Goal: Task Accomplishment & Management: Use online tool/utility

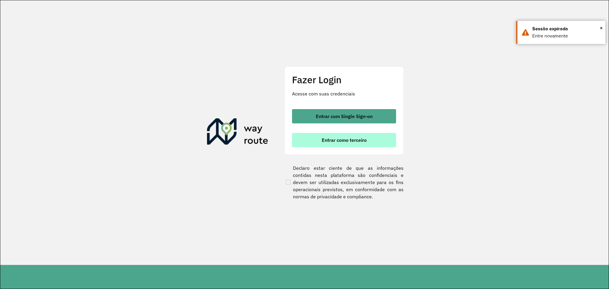
click at [335, 146] on button "Entrar como terceiro" at bounding box center [344, 140] width 104 height 14
click at [346, 141] on span "Entrar como terceiro" at bounding box center [344, 140] width 45 height 5
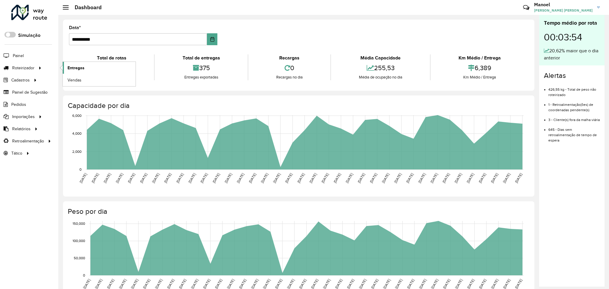
click at [81, 65] on span "Entregas" at bounding box center [75, 68] width 17 height 6
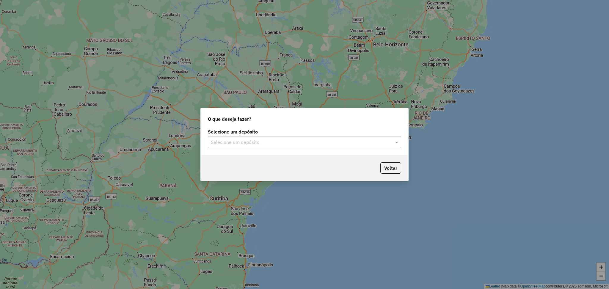
click at [274, 145] on input "text" at bounding box center [298, 142] width 175 height 7
click at [246, 164] on ng-dropdown-panel "DISFROTA" at bounding box center [304, 159] width 193 height 17
click at [257, 158] on div "DISFROTA" at bounding box center [304, 159] width 193 height 10
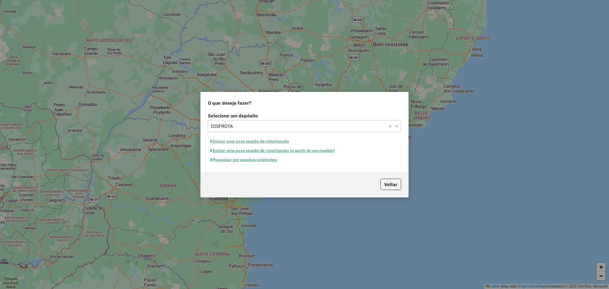
click at [261, 158] on button "Pesquisar por sessões existentes" at bounding box center [244, 159] width 72 height 9
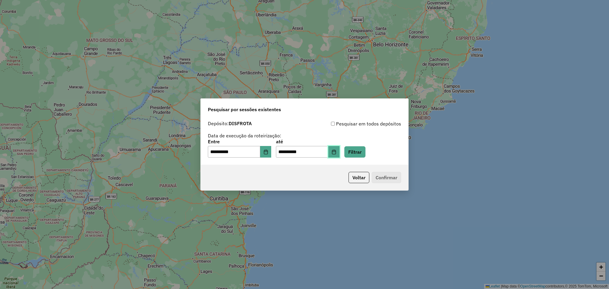
click at [336, 150] on icon "Choose Date" at bounding box center [333, 152] width 5 height 5
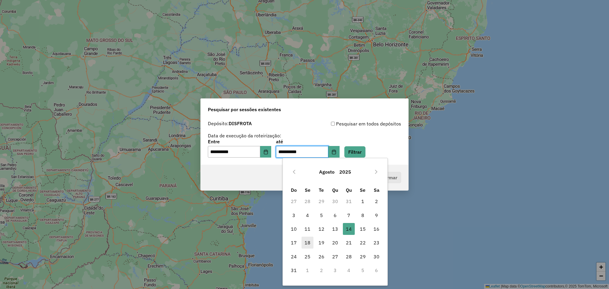
click at [307, 243] on span "18" at bounding box center [307, 243] width 12 height 12
type input "**********"
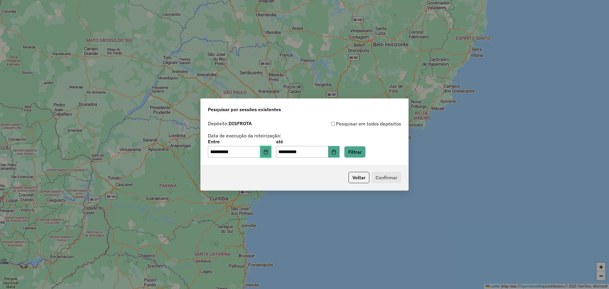
click at [271, 155] on button "Choose Date" at bounding box center [265, 152] width 11 height 12
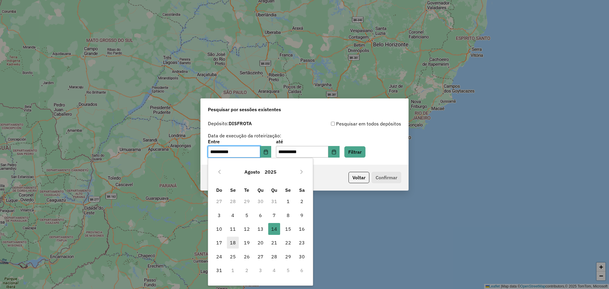
click at [234, 243] on span "18" at bounding box center [233, 243] width 12 height 12
type input "**********"
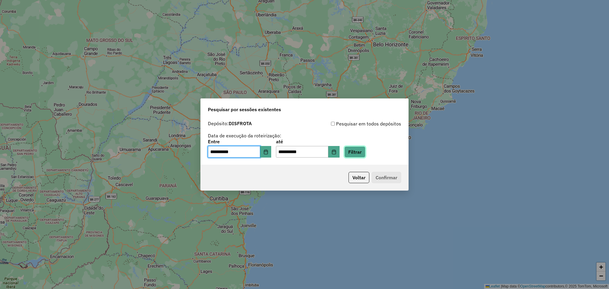
click at [365, 147] on button "Filtrar" at bounding box center [354, 151] width 21 height 11
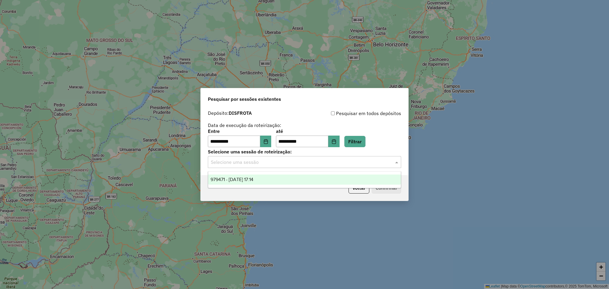
click at [254, 166] on div "Selecione uma sessão" at bounding box center [304, 162] width 193 height 12
click at [253, 177] on span "979471 - 18/08/2025 17:14" at bounding box center [231, 179] width 43 height 5
click at [384, 186] on button "Confirmar" at bounding box center [386, 187] width 29 height 11
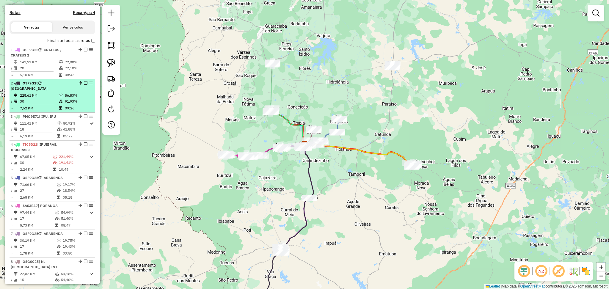
scroll to position [196, 0]
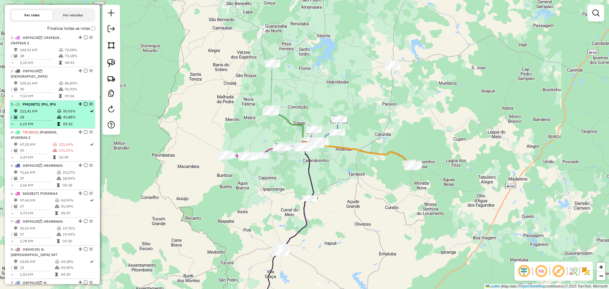
click at [43, 114] on td "111,41 KM" at bounding box center [38, 111] width 37 height 6
select select "**********"
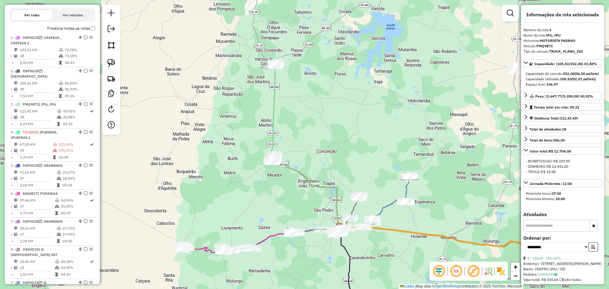
drag, startPoint x: 442, startPoint y: 270, endPoint x: 313, endPoint y: 169, distance: 164.7
click at [442, 270] on em at bounding box center [439, 271] width 14 height 14
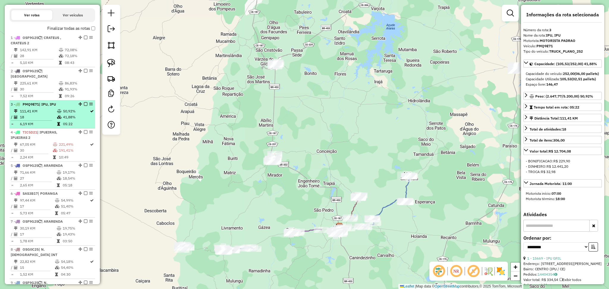
click at [54, 120] on td "18" at bounding box center [38, 117] width 37 height 6
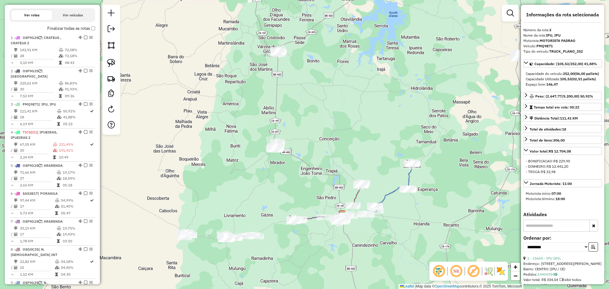
drag, startPoint x: 332, startPoint y: 198, endPoint x: 297, endPoint y: 76, distance: 126.6
click at [297, 76] on div "Janela de atendimento Grade de atendimento Capacidade Transportadoras Veículos …" at bounding box center [304, 144] width 609 height 289
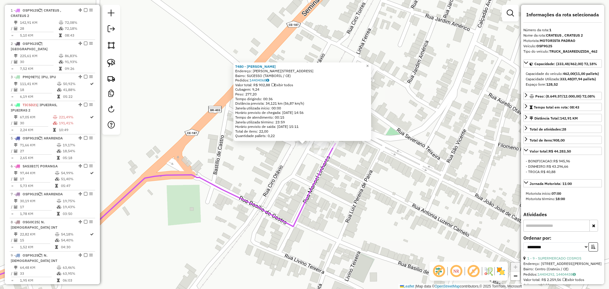
scroll to position [230, 0]
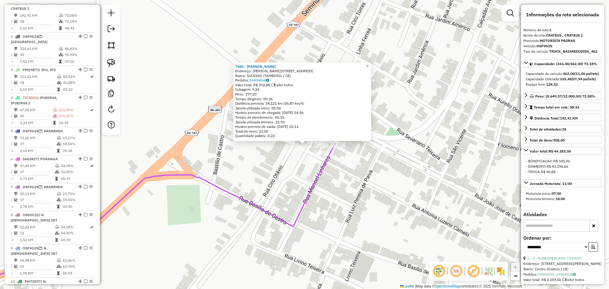
click at [301, 166] on div "7480 - MERCEARIA TORRES Endereço: R MANOEL LINHARES, 34 Bairro: SUCESSO (TAMBOR…" at bounding box center [304, 144] width 609 height 289
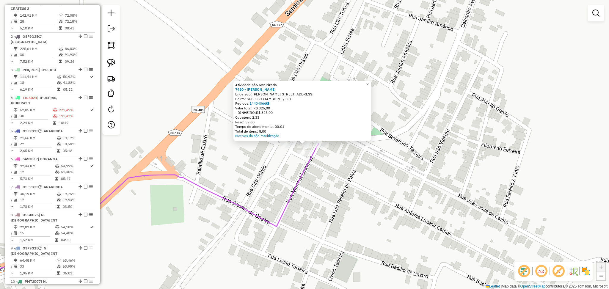
click at [300, 160] on div "Atividade não roteirizada 7480 - MERCEARIA TORRES Endereço: R MANOEL LINHARES, …" at bounding box center [304, 144] width 609 height 289
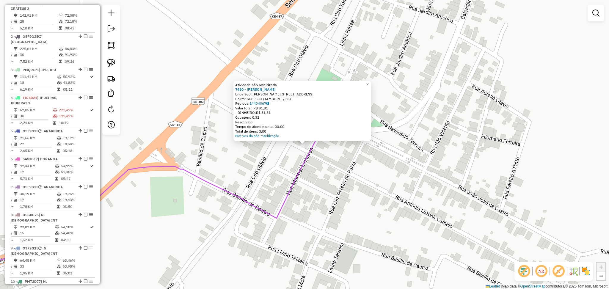
click at [295, 159] on div "Atividade não roteirizada 7480 - MERCEARIA TORRES Endereço: R MANOEL LINHARES, …" at bounding box center [304, 144] width 609 height 289
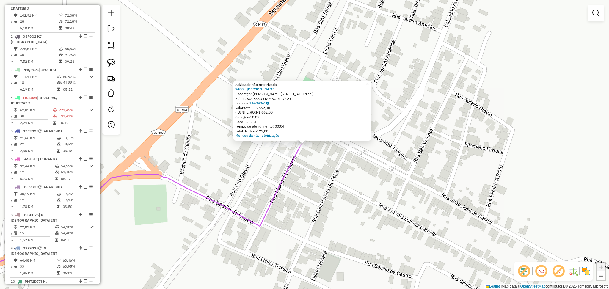
click at [265, 170] on div "Atividade não roteirizada 7480 - MERCEARIA TORRES Endereço: R MANOEL LINHARES, …" at bounding box center [304, 144] width 609 height 289
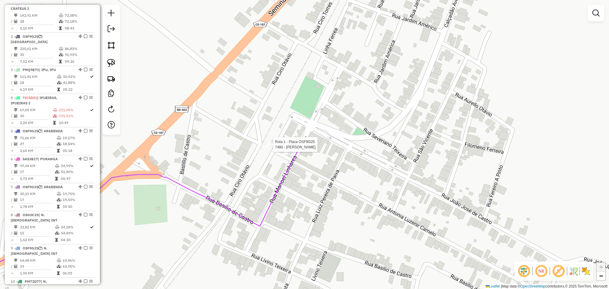
select select "**********"
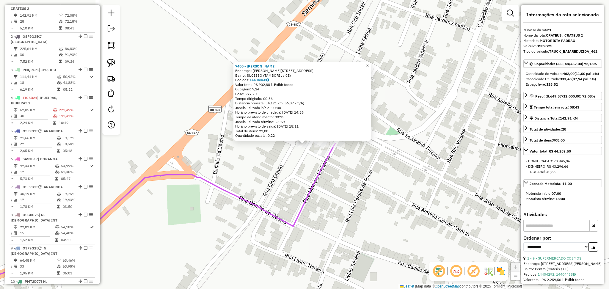
click at [276, 166] on div "7480 - MERCEARIA TORRES Endereço: R MANOEL LINHARES, 34 Bairro: SUCESSO (TAMBOR…" at bounding box center [304, 144] width 609 height 289
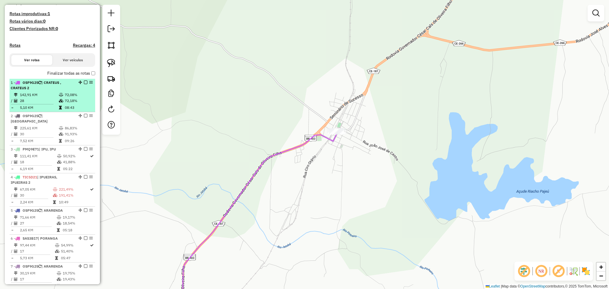
scroll to position [191, 0]
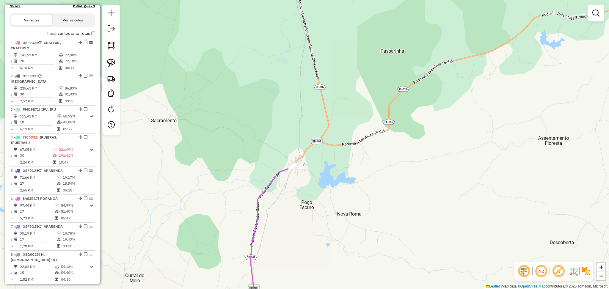
drag, startPoint x: 301, startPoint y: 86, endPoint x: 296, endPoint y: 148, distance: 61.7
click at [296, 147] on div "Janela de atendimento Grade de atendimento Capacidade Transportadoras Veículos …" at bounding box center [304, 144] width 609 height 289
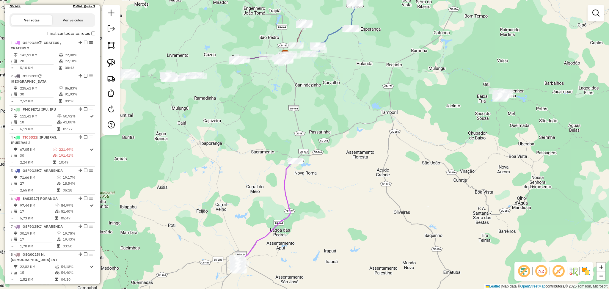
drag, startPoint x: 318, startPoint y: 94, endPoint x: 320, endPoint y: 129, distance: 34.5
click at [320, 128] on div "Janela de atendimento Grade de atendimento Capacidade Transportadoras Veículos …" at bounding box center [304, 144] width 609 height 289
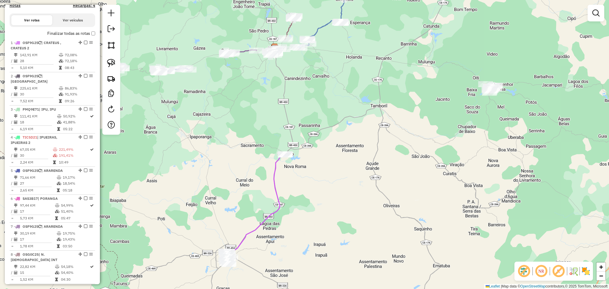
drag, startPoint x: 327, startPoint y: 121, endPoint x: 316, endPoint y: 142, distance: 23.9
click at [316, 142] on div "Janela de atendimento Grade de atendimento Capacidade Transportadoras Veículos …" at bounding box center [304, 144] width 609 height 289
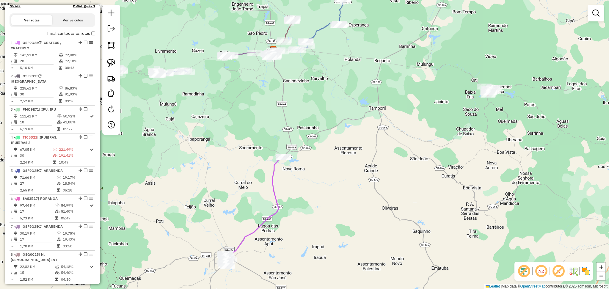
drag, startPoint x: 334, startPoint y: 129, endPoint x: 323, endPoint y: 143, distance: 18.6
click at [323, 143] on div "Janela de atendimento Grade de atendimento Capacidade Transportadoras Veículos …" at bounding box center [304, 144] width 609 height 289
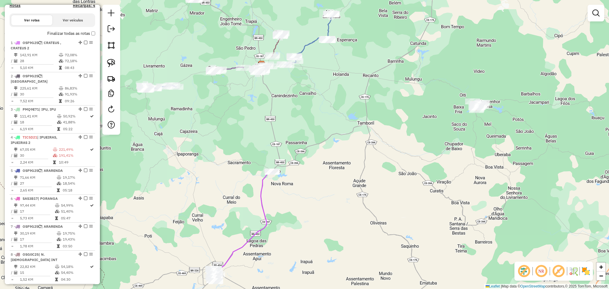
drag, startPoint x: 256, startPoint y: 126, endPoint x: 287, endPoint y: 148, distance: 37.9
click at [285, 147] on div "Janela de atendimento Grade de atendimento Capacidade Transportadoras Veículos …" at bounding box center [304, 144] width 609 height 289
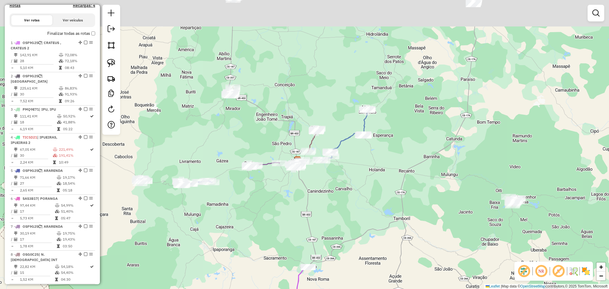
drag, startPoint x: 283, startPoint y: 33, endPoint x: 282, endPoint y: 124, distance: 90.4
click at [293, 132] on div "Janela de atendimento Grade de atendimento Capacidade Transportadoras Veículos …" at bounding box center [304, 144] width 609 height 289
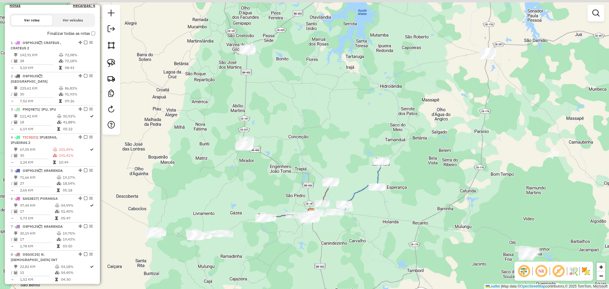
drag, startPoint x: 286, startPoint y: 106, endPoint x: 293, endPoint y: 130, distance: 25.0
click at [293, 130] on div "Janela de atendimento Grade de atendimento Capacidade Transportadoras Veículos …" at bounding box center [304, 144] width 609 height 289
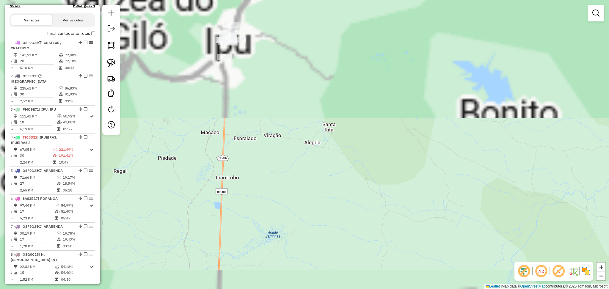
drag, startPoint x: 239, startPoint y: 29, endPoint x: 336, endPoint y: 231, distance: 224.4
click at [339, 233] on div "Janela de atendimento Grade de atendimento Capacidade Transportadoras Veículos …" at bounding box center [304, 144] width 609 height 289
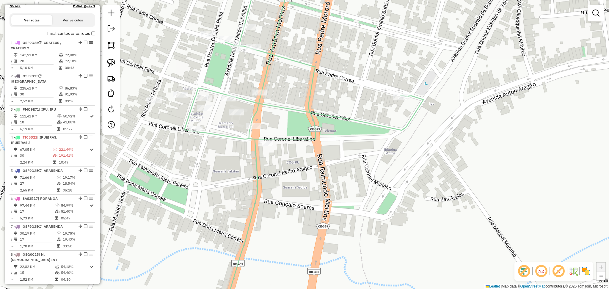
click at [229, 101] on div at bounding box center [228, 98] width 15 height 6
select select "**********"
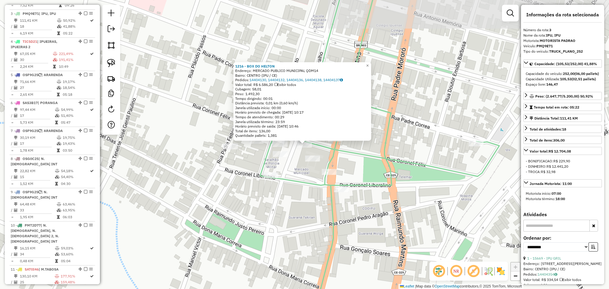
scroll to position [297, 0]
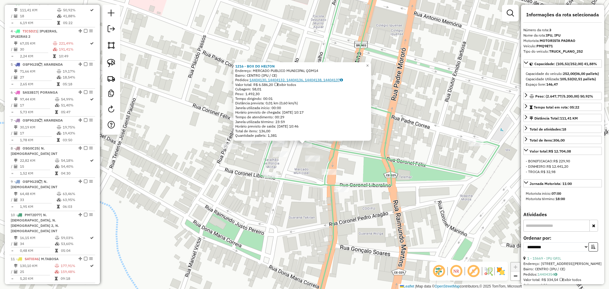
click at [273, 81] on link "14404130, 14404132, 14404136, 14404138, 14404137" at bounding box center [295, 80] width 93 height 4
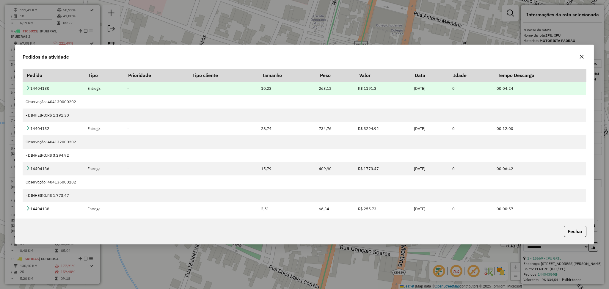
click at [30, 87] on icon at bounding box center [28, 87] width 5 height 5
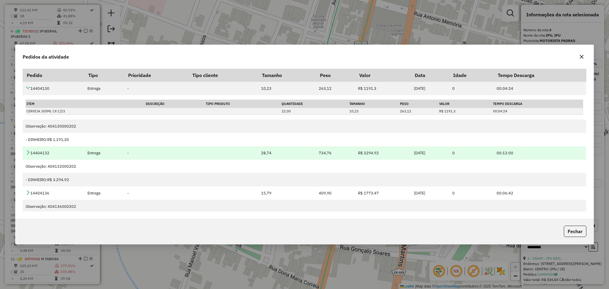
click at [28, 152] on icon at bounding box center [28, 152] width 5 height 5
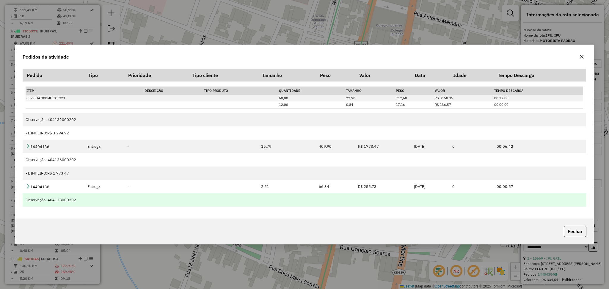
scroll to position [127, 0]
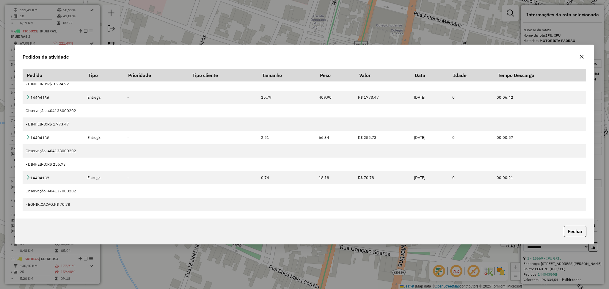
click at [586, 56] on button "button" at bounding box center [582, 57] width 10 height 10
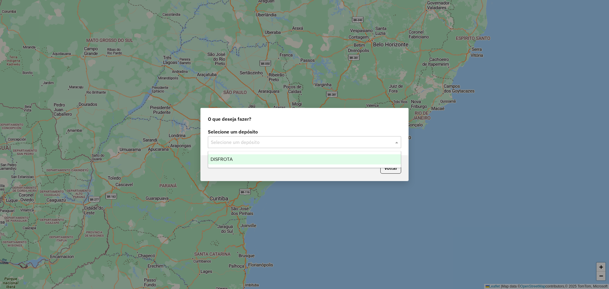
click at [281, 141] on input "text" at bounding box center [298, 142] width 175 height 7
click at [251, 160] on div "DISFROTA" at bounding box center [304, 159] width 193 height 10
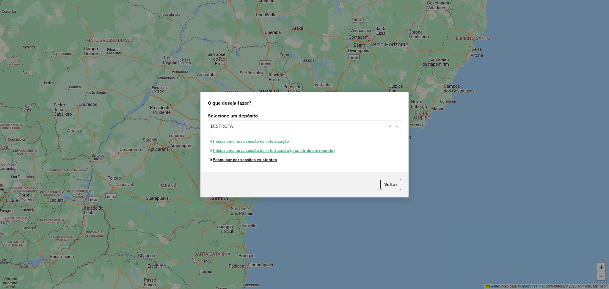
click at [251, 160] on button "Pesquisar por sessões existentes" at bounding box center [244, 159] width 72 height 9
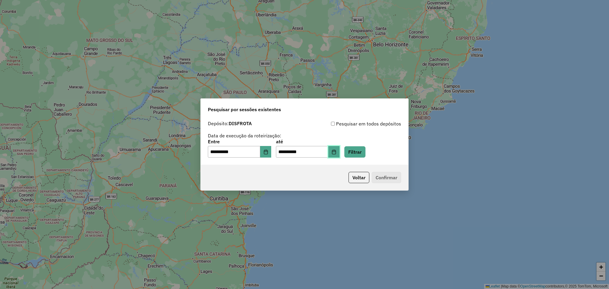
click at [339, 155] on button "Choose Date" at bounding box center [333, 152] width 11 height 12
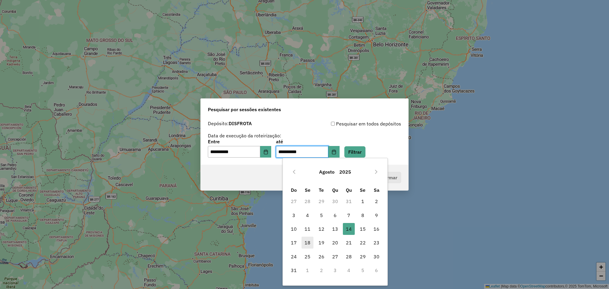
click at [306, 245] on span "18" at bounding box center [307, 243] width 12 height 12
type input "**********"
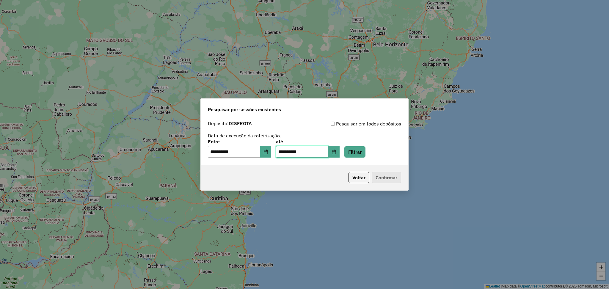
click at [284, 156] on input "**********" at bounding box center [302, 152] width 52 height 12
click at [268, 154] on icon "Choose Date" at bounding box center [265, 152] width 5 height 5
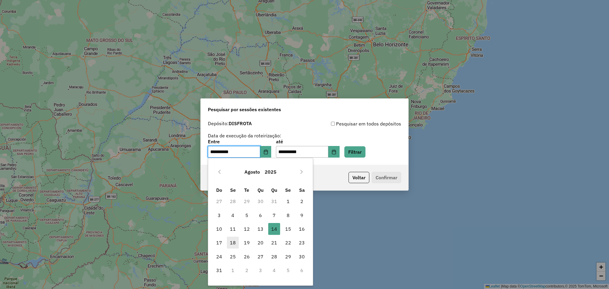
click at [237, 246] on span "18" at bounding box center [233, 243] width 12 height 12
type input "**********"
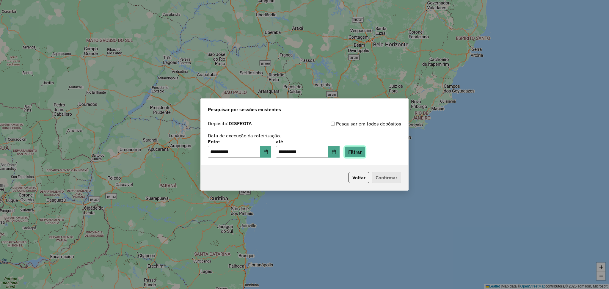
click at [365, 156] on button "Filtrar" at bounding box center [354, 151] width 21 height 11
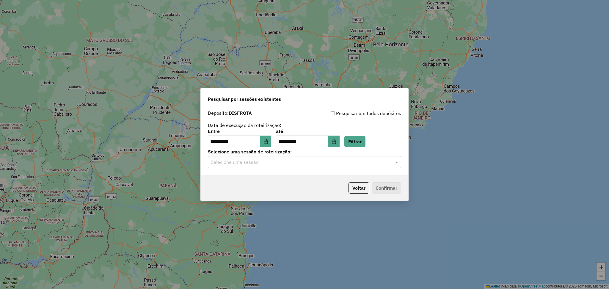
click at [249, 162] on input "text" at bounding box center [298, 162] width 175 height 7
click at [250, 176] on div "979471 - 18/08/2025 17:14" at bounding box center [304, 179] width 193 height 10
click at [392, 185] on button "Confirmar" at bounding box center [386, 187] width 29 height 11
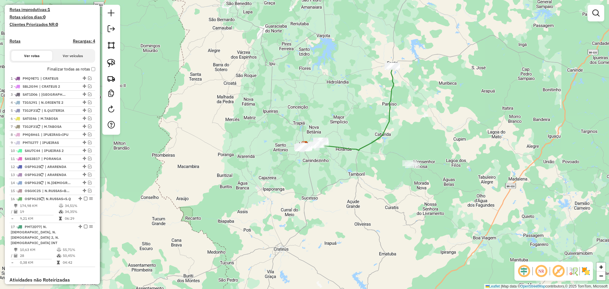
scroll to position [119, 0]
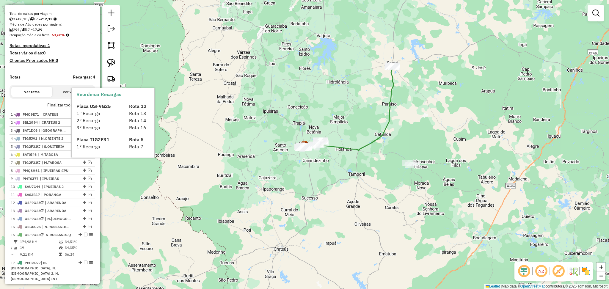
drag, startPoint x: 91, startPoint y: 113, endPoint x: 89, endPoint y: 108, distance: 5.2
click at [89, 108] on span "Placa OSF9G25" at bounding box center [93, 106] width 34 height 6
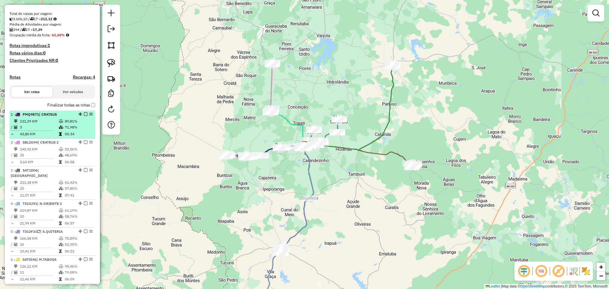
click at [40, 130] on td "3" at bounding box center [39, 127] width 39 height 6
select select "**********"
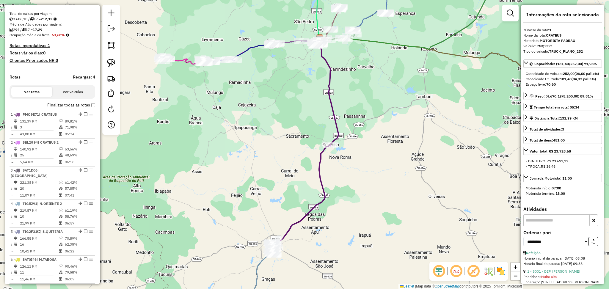
click at [436, 268] on em at bounding box center [439, 271] width 14 height 14
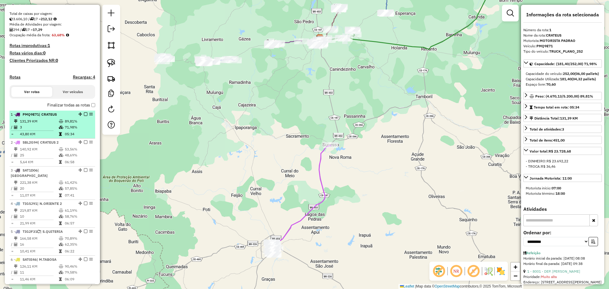
click at [53, 123] on li "1 - PMQ9E71 | CRATEUS 131,39 KM 89,81% / 3 71,98% = 43,80 KM 05:34" at bounding box center [53, 125] width 86 height 28
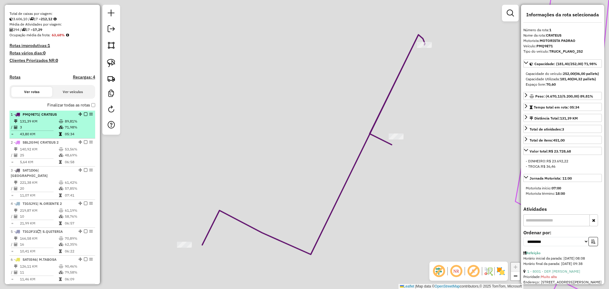
click at [51, 124] on td "131,39 KM" at bounding box center [39, 121] width 39 height 6
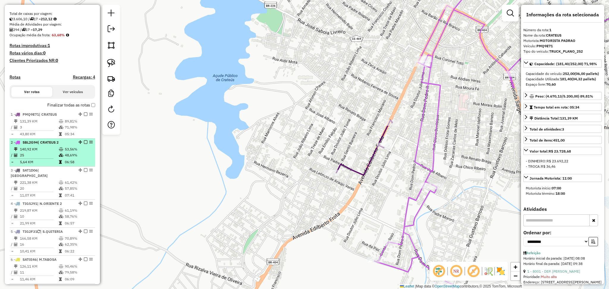
click at [38, 152] on td "140,92 KM" at bounding box center [39, 149] width 39 height 6
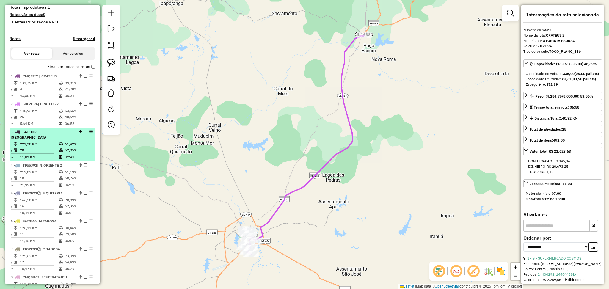
scroll to position [158, 0]
click at [44, 144] on td "221,38 KM" at bounding box center [39, 143] width 39 height 6
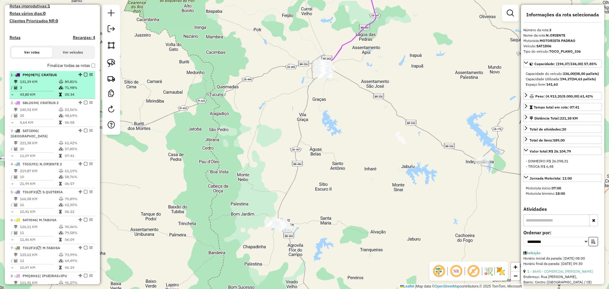
click at [49, 97] on td "43,80 KM" at bounding box center [39, 95] width 39 height 6
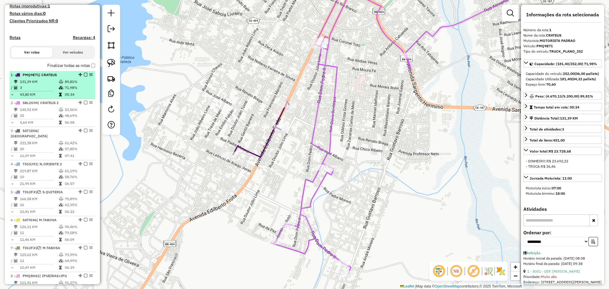
click at [34, 97] on td "43,80 KM" at bounding box center [39, 95] width 39 height 6
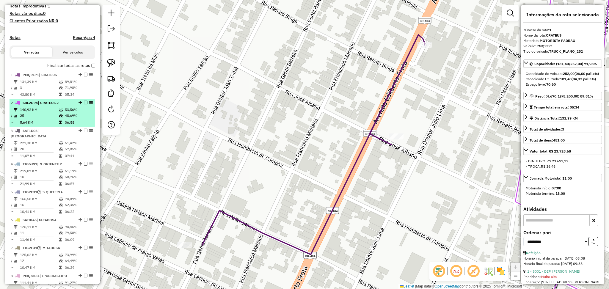
click at [41, 112] on td "140,92 KM" at bounding box center [39, 110] width 39 height 6
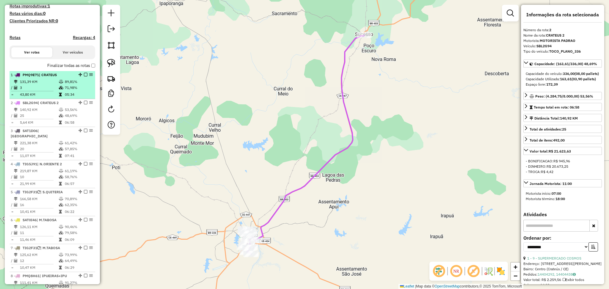
click at [43, 97] on td "43,80 KM" at bounding box center [39, 95] width 39 height 6
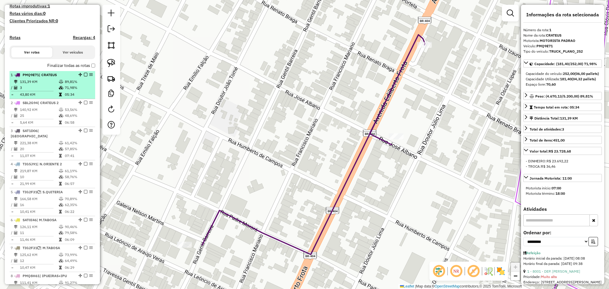
click at [48, 90] on td "3" at bounding box center [39, 88] width 39 height 6
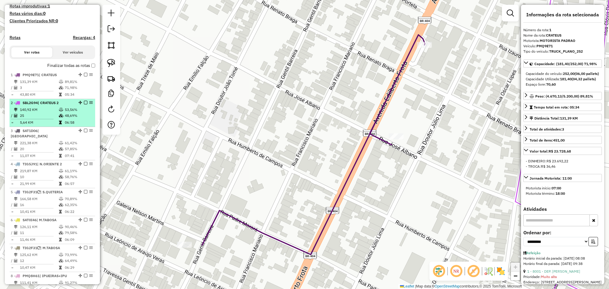
click at [45, 113] on td "140,92 KM" at bounding box center [39, 110] width 39 height 6
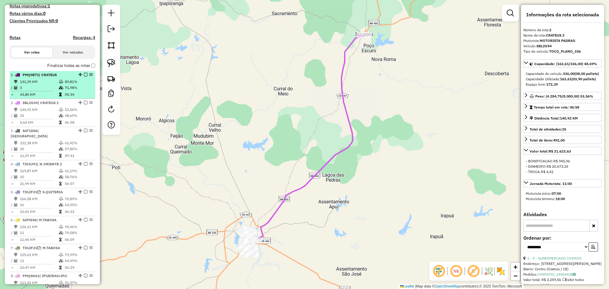
click at [45, 97] on td "43,80 KM" at bounding box center [39, 95] width 39 height 6
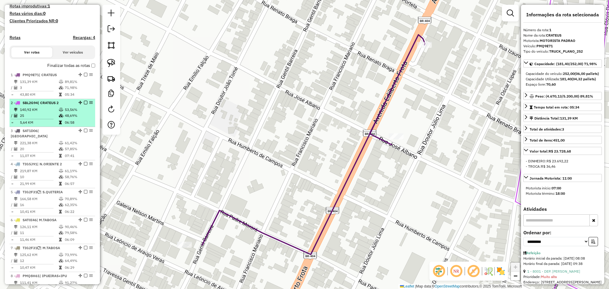
click at [56, 119] on td "25" at bounding box center [39, 116] width 39 height 6
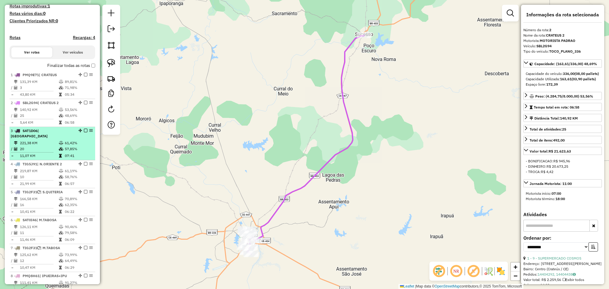
click at [46, 140] on td "221,38 KM" at bounding box center [39, 143] width 39 height 6
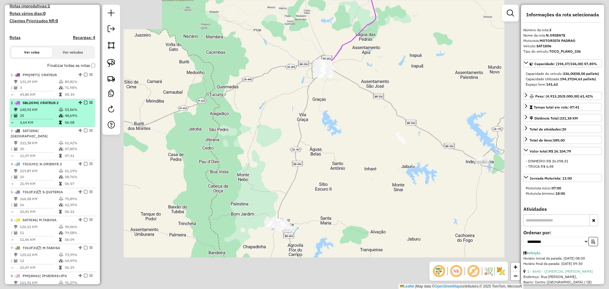
click at [49, 113] on td "140,92 KM" at bounding box center [39, 110] width 39 height 6
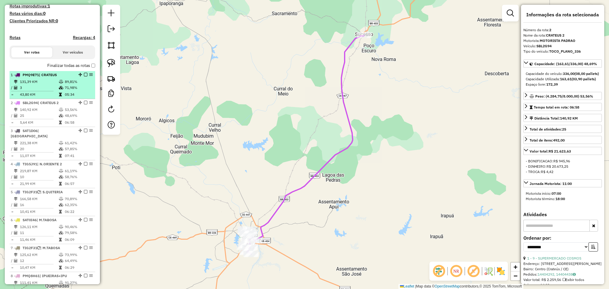
click at [50, 91] on td "3" at bounding box center [39, 88] width 39 height 6
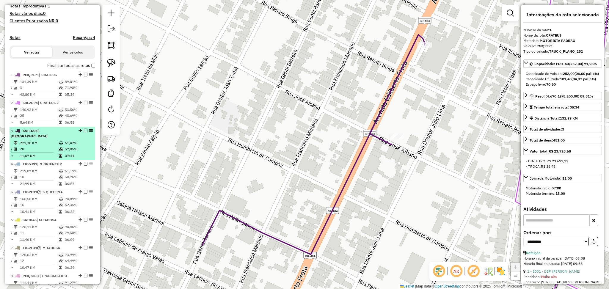
click at [44, 144] on td "221,38 KM" at bounding box center [39, 143] width 39 height 6
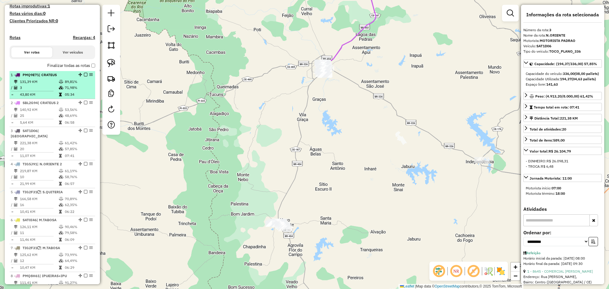
click at [48, 85] on td "131,39 KM" at bounding box center [39, 82] width 39 height 6
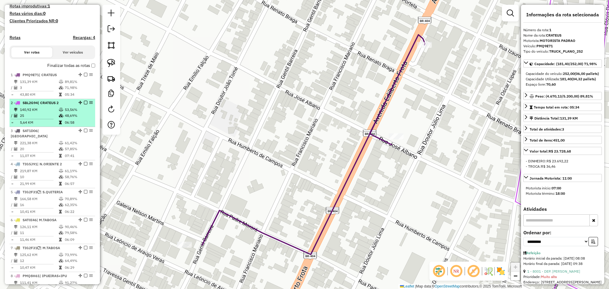
click at [47, 113] on td "140,92 KM" at bounding box center [39, 110] width 39 height 6
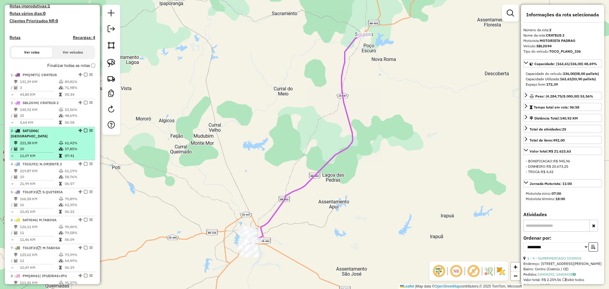
click at [49, 148] on td "20" at bounding box center [39, 149] width 39 height 6
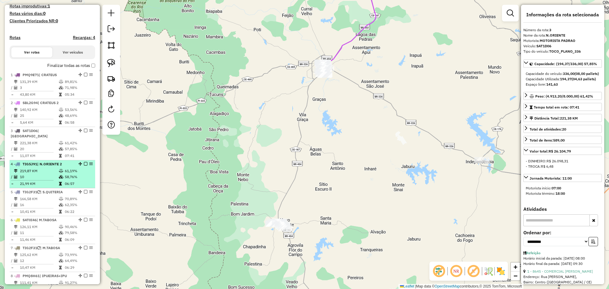
click at [40, 168] on td "219,87 KM" at bounding box center [39, 171] width 39 height 6
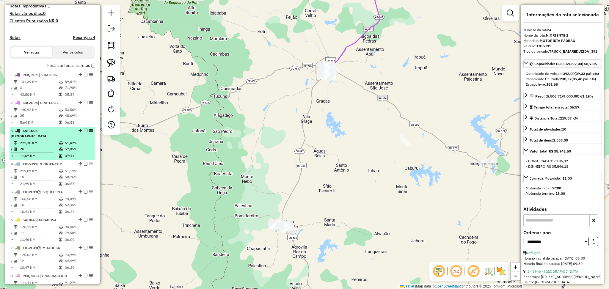
click at [43, 154] on td "11,07 KM" at bounding box center [39, 156] width 39 height 6
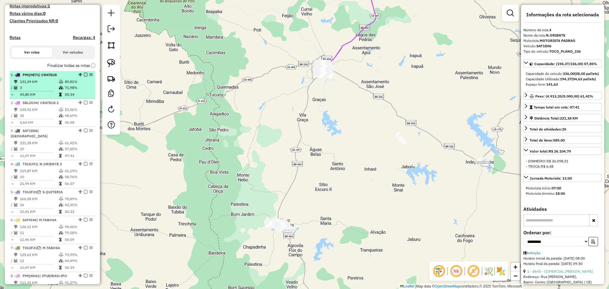
click at [42, 78] on div "1 - PMQ9E71 | CRATEUS" at bounding box center [42, 74] width 63 height 5
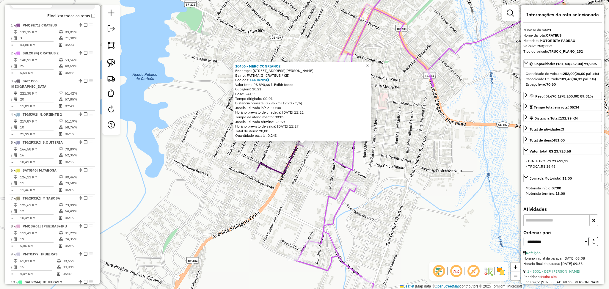
scroll to position [230, 0]
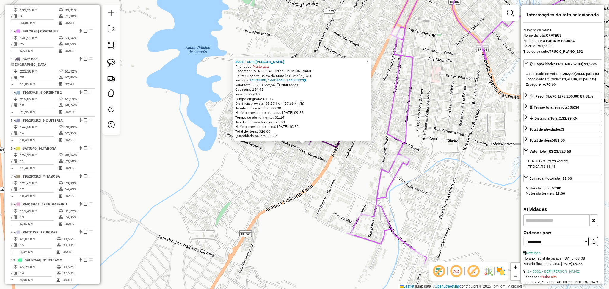
click at [265, 196] on div "8001 - DEP. PEDRO MACHADO Prioridade: Muito alta Endereço: Rua Gentil Barreira,…" at bounding box center [304, 144] width 609 height 289
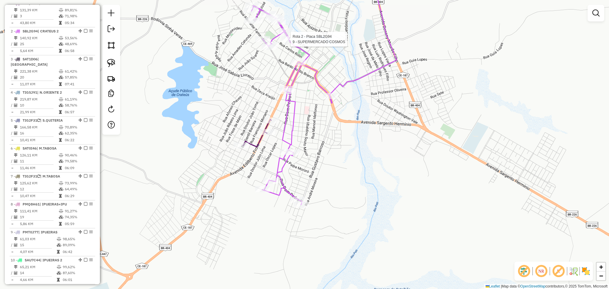
select select "**********"
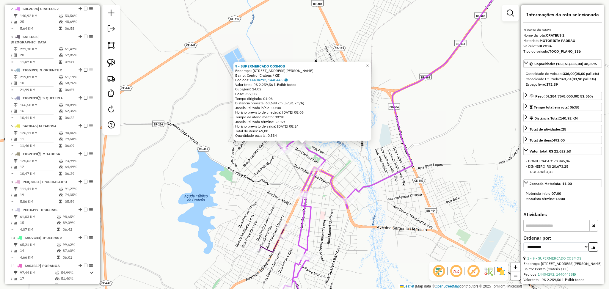
scroll to position [258, 0]
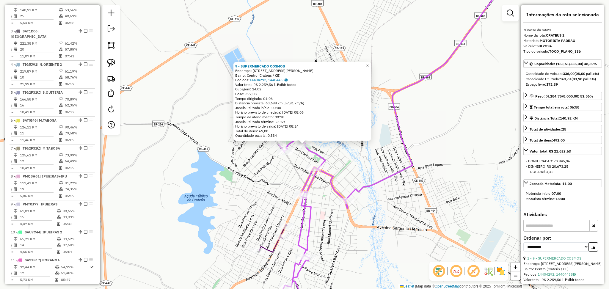
click at [274, 172] on div "9 - SUPERMERCADO COSMOS Endereço: Rua Padre Macedo, 1387 Bairro: Centro (Crateú…" at bounding box center [304, 144] width 609 height 289
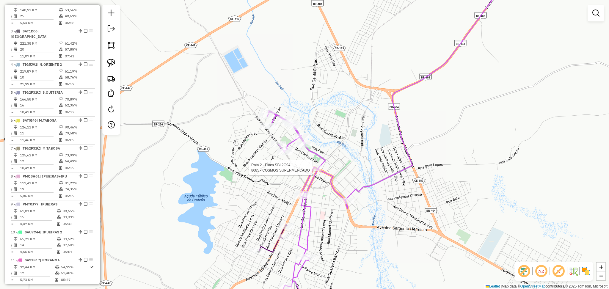
select select "**********"
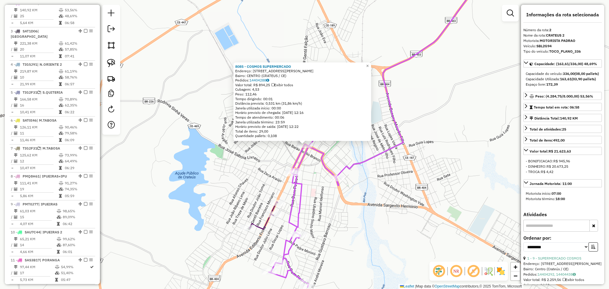
click at [259, 178] on div "8085 - COSMOS SUPERMERCADO Endereço: DR MOREIRA DA ROCHA 556 Bairro: CENTRO (CR…" at bounding box center [304, 144] width 609 height 289
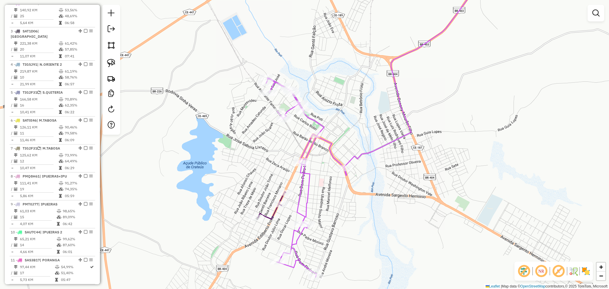
drag, startPoint x: 243, startPoint y: 192, endPoint x: 269, endPoint y: 152, distance: 47.8
click at [262, 155] on div "Janela de atendimento Grade de atendimento Capacidade Transportadoras Veículos …" at bounding box center [304, 144] width 609 height 289
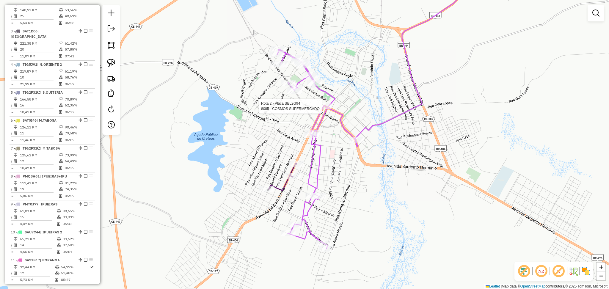
select select "**********"
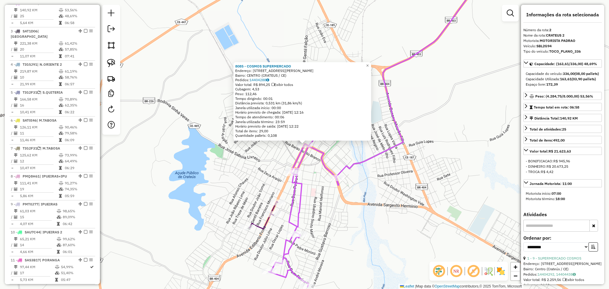
click at [262, 174] on div "8085 - COSMOS SUPERMERCADO Endereço: DR MOREIRA DA ROCHA 556 Bairro: CENTRO (CR…" at bounding box center [304, 144] width 609 height 289
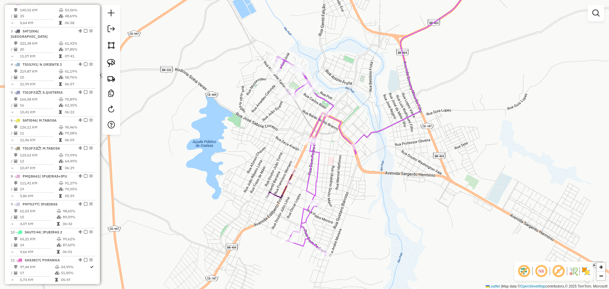
drag, startPoint x: 259, startPoint y: 186, endPoint x: 282, endPoint y: 134, distance: 57.0
click at [280, 140] on div "Janela de atendimento Grade de atendimento Capacidade Transportadoras Veículos …" at bounding box center [304, 144] width 609 height 289
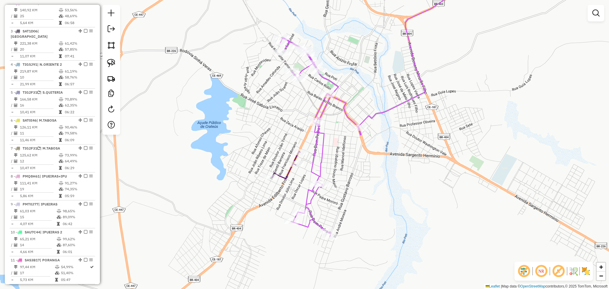
drag, startPoint x: 276, startPoint y: 137, endPoint x: 273, endPoint y: 105, distance: 32.3
click at [273, 105] on div "Janela de atendimento Grade de atendimento Capacidade Transportadoras Veículos …" at bounding box center [304, 144] width 609 height 289
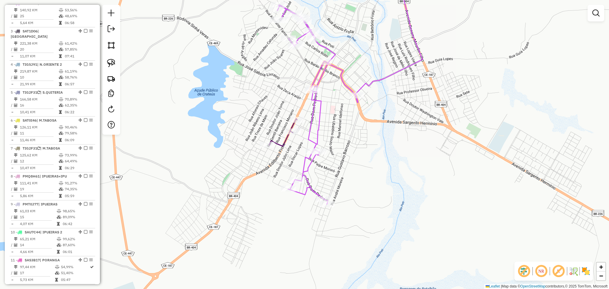
drag, startPoint x: 274, startPoint y: 91, endPoint x: 264, endPoint y: 105, distance: 17.2
click at [264, 105] on div "Janela de atendimento Grade de atendimento Capacidade Transportadoras Veículos …" at bounding box center [304, 144] width 609 height 289
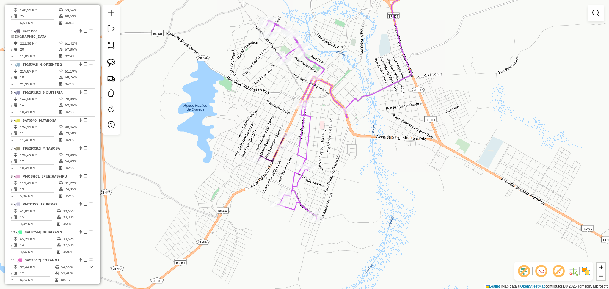
drag, startPoint x: 267, startPoint y: 114, endPoint x: 274, endPoint y: 109, distance: 8.9
click at [273, 110] on div "Janela de atendimento Grade de atendimento Capacidade Transportadoras Veículos …" at bounding box center [304, 144] width 609 height 289
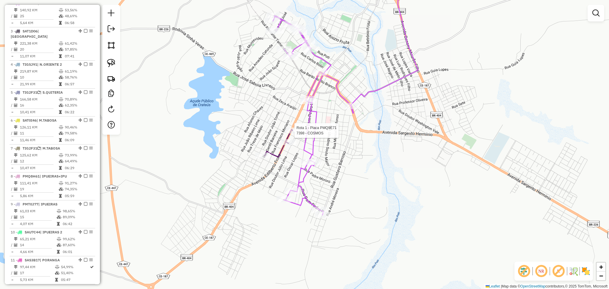
select select "**********"
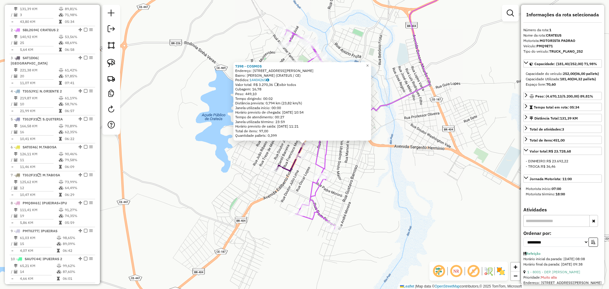
scroll to position [230, 0]
click at [265, 152] on div "7398 - COSMOS Endereço: R EDILBERTO FROTA, 1425 Bairro: CHACARA CAMPOS ELISE (C…" at bounding box center [304, 144] width 609 height 289
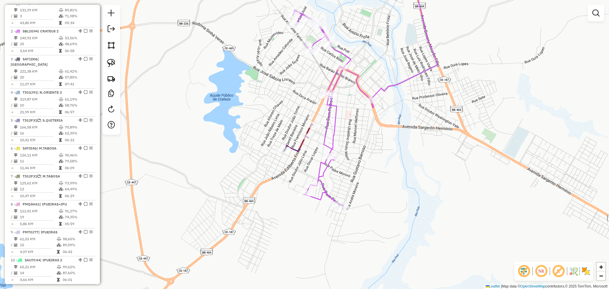
drag, startPoint x: 254, startPoint y: 160, endPoint x: 264, endPoint y: 128, distance: 33.3
click at [264, 130] on div "Janela de atendimento Grade de atendimento Capacidade Transportadoras Veículos …" at bounding box center [304, 144] width 609 height 289
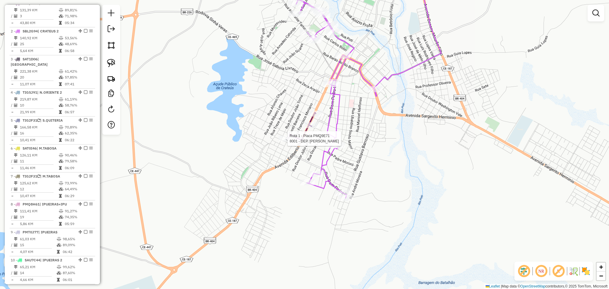
select select "**********"
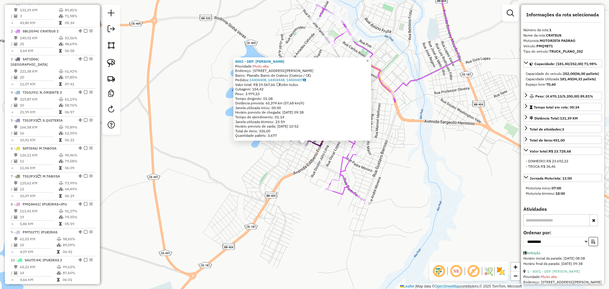
click at [283, 163] on div "8001 - DEP. PEDRO MACHADO Prioridade: Muito alta Endereço: Rua Gentil Barreira,…" at bounding box center [304, 144] width 609 height 289
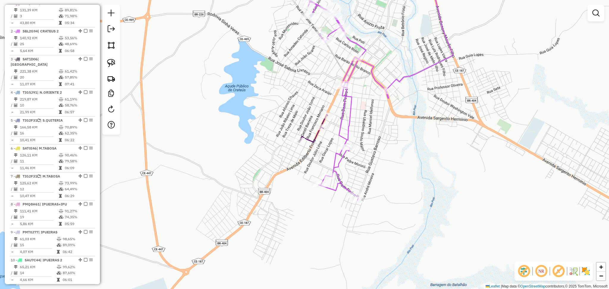
drag, startPoint x: 261, startPoint y: 130, endPoint x: 254, endPoint y: 124, distance: 9.5
click at [254, 124] on div "Janela de atendimento Grade de atendimento Capacidade Transportadoras Veículos …" at bounding box center [304, 144] width 609 height 289
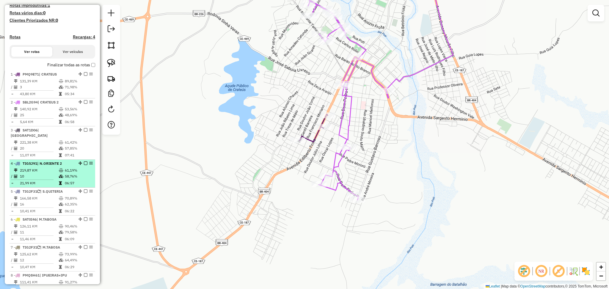
scroll to position [151, 0]
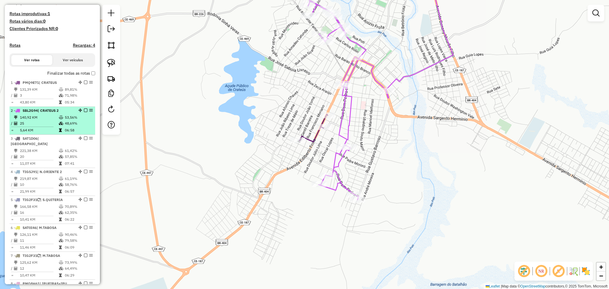
click at [42, 126] on td "25" at bounding box center [39, 123] width 39 height 6
select select "**********"
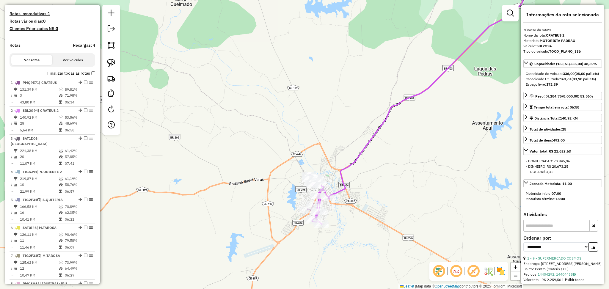
drag, startPoint x: 277, startPoint y: 202, endPoint x: 271, endPoint y: 166, distance: 36.7
click at [271, 167] on div "Janela de atendimento Grade de atendimento Capacidade Transportadoras Veículos …" at bounding box center [304, 144] width 609 height 289
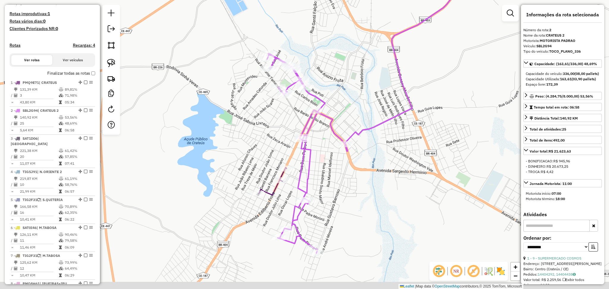
drag, startPoint x: 244, startPoint y: 162, endPoint x: 246, endPoint y: 136, distance: 25.9
click at [246, 139] on div "Janela de atendimento Grade de atendimento Capacidade Transportadoras Veículos …" at bounding box center [304, 144] width 609 height 289
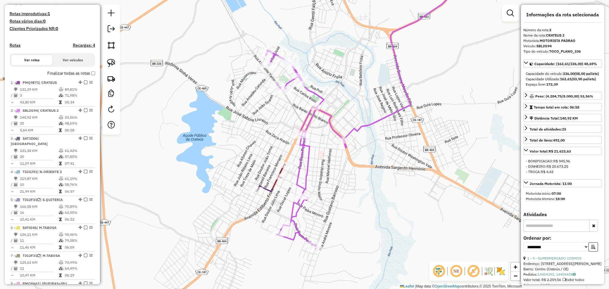
click at [310, 103] on div "Rota 2 - Placa SBL2G94 8085 - COSMOS SUPERMERCADO Janela de atendimento Grade d…" at bounding box center [304, 144] width 609 height 289
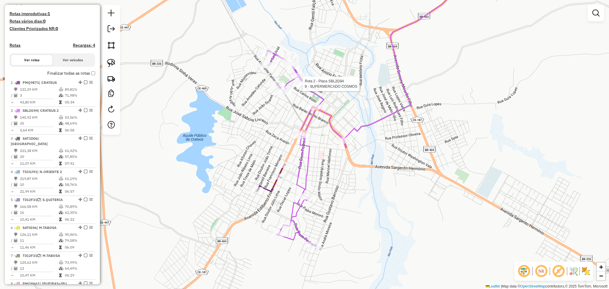
select select "**********"
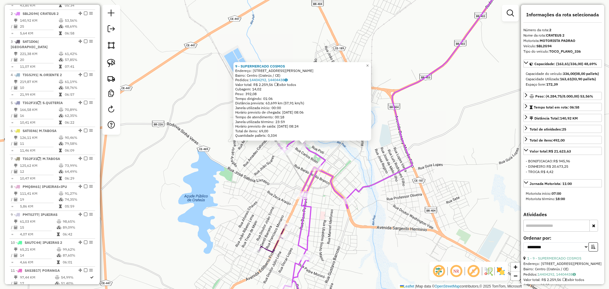
scroll to position [258, 0]
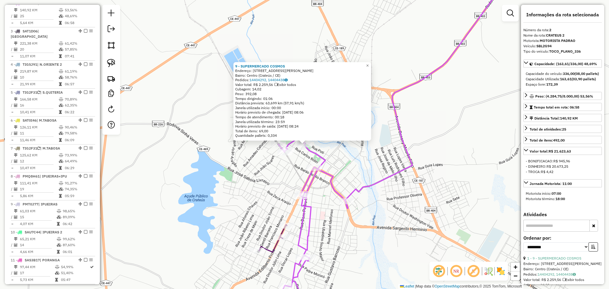
click at [257, 175] on div "Rota 2 - Placa SBL2G94 15720 - BAR CE QUE SABE 9 - SUPERMERCADO COSMOS Endereço…" at bounding box center [304, 144] width 609 height 289
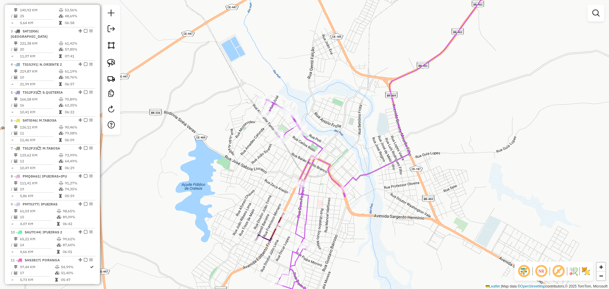
drag, startPoint x: 261, startPoint y: 196, endPoint x: 266, endPoint y: 181, distance: 15.3
click at [261, 189] on div "Janela de atendimento Grade de atendimento Capacidade Transportadoras Veículos …" at bounding box center [304, 144] width 609 height 289
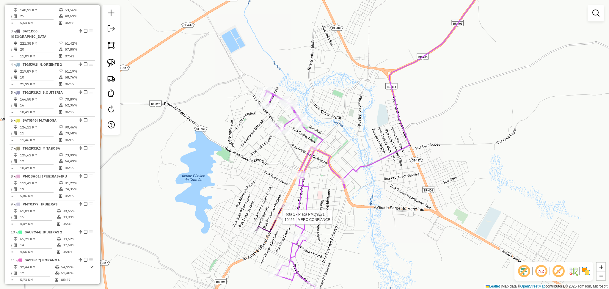
select select "**********"
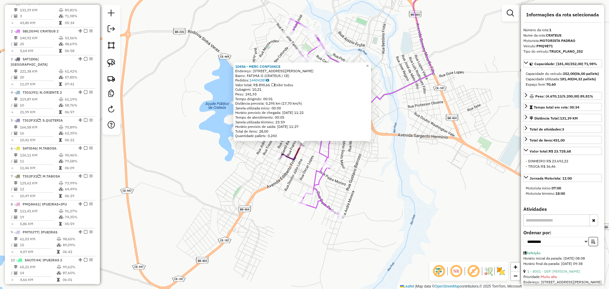
click at [232, 180] on div "10456 - MERC CONFIANCE Endereço: R JOSE ALBANO, 1216 Bairro: FATIMA II (CRATEUS…" at bounding box center [304, 144] width 609 height 289
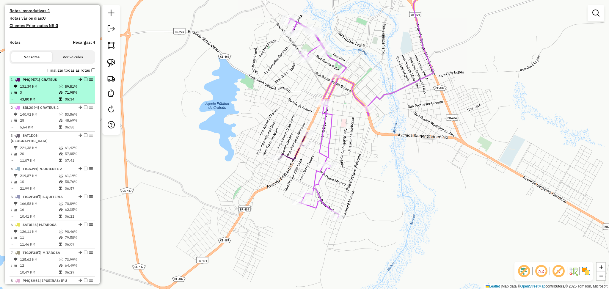
scroll to position [151, 0]
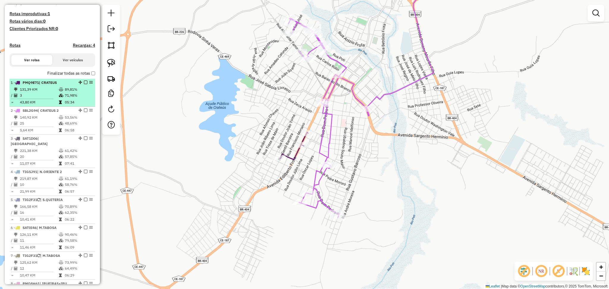
click at [59, 92] on td at bounding box center [62, 89] width 6 height 6
select select "**********"
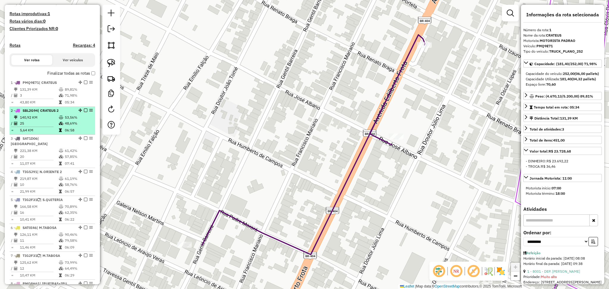
click at [46, 133] on td "5,64 KM" at bounding box center [39, 130] width 39 height 6
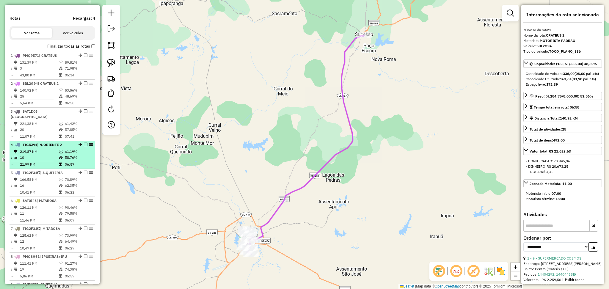
scroll to position [191, 0]
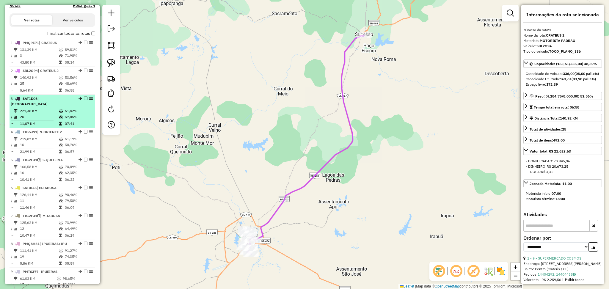
click at [45, 122] on td "11,07 KM" at bounding box center [39, 124] width 39 height 6
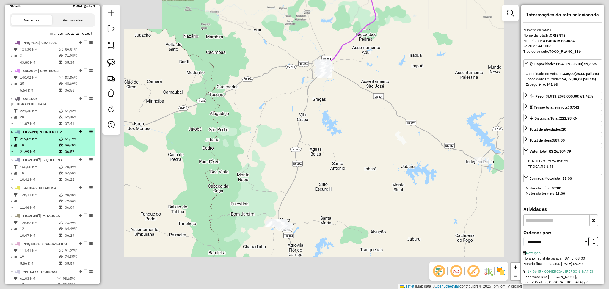
click at [43, 138] on td "219,87 KM" at bounding box center [39, 139] width 39 height 6
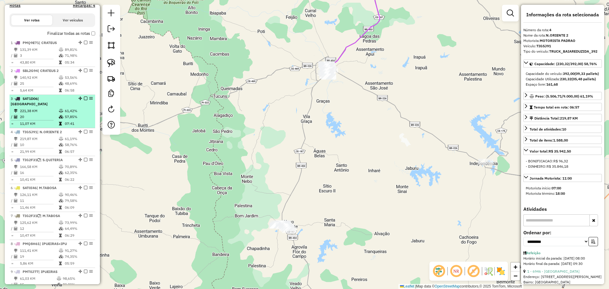
click at [39, 109] on td "221,38 KM" at bounding box center [39, 111] width 39 height 6
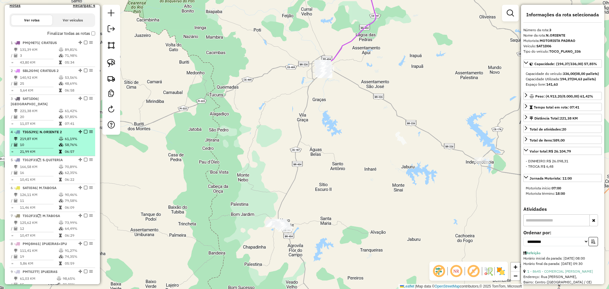
click at [41, 134] on span "| N.ORIENTE 2" at bounding box center [49, 132] width 25 height 4
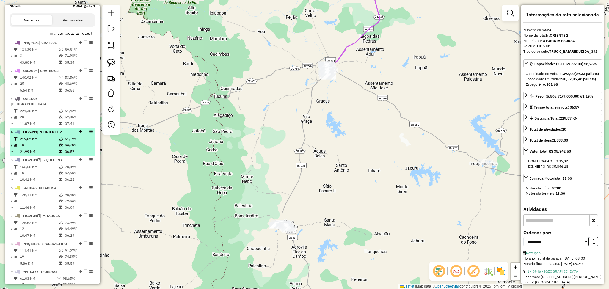
click at [36, 146] on td "10" at bounding box center [39, 145] width 39 height 6
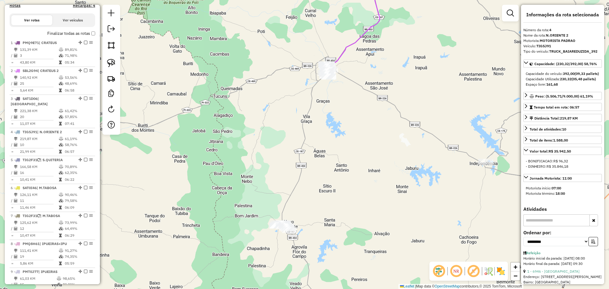
drag, startPoint x: 259, startPoint y: 150, endPoint x: 269, endPoint y: 76, distance: 74.1
click at [269, 76] on div "Janela de atendimento Grade de atendimento Capacidade Transportadoras Veículos …" at bounding box center [304, 144] width 609 height 289
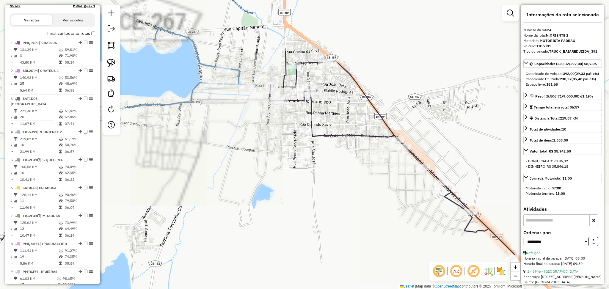
drag, startPoint x: 347, startPoint y: 105, endPoint x: 361, endPoint y: 118, distance: 19.4
click at [361, 118] on div "Janela de atendimento Grade de atendimento Capacidade Transportadoras Veículos …" at bounding box center [304, 144] width 609 height 289
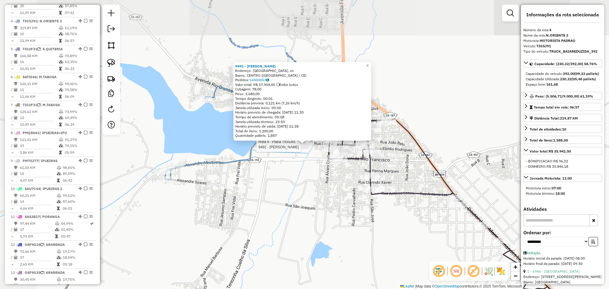
scroll to position [314, 0]
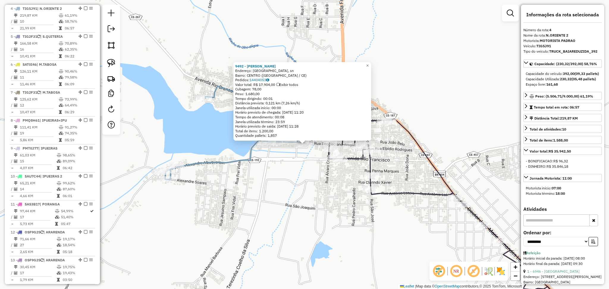
click at [311, 169] on div "9492 - ARMAZEM IRAMIR Endereço: R Rua Deocleciano Aragao, sn Bairro: CENTRO (NO…" at bounding box center [304, 144] width 609 height 289
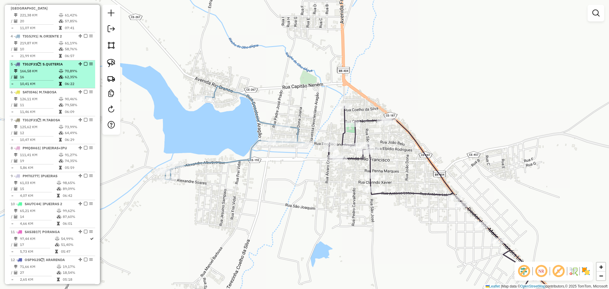
scroll to position [274, 0]
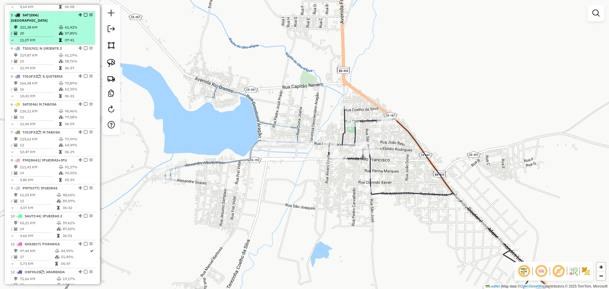
click at [42, 43] on li "3 - SAT1D06 | N.ORIENTE 221,38 KM 61,42% / 20 57,85% = 11,07 KM 07:41" at bounding box center [53, 27] width 86 height 33
select select "**********"
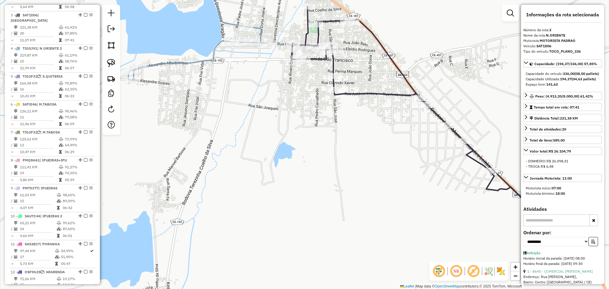
drag, startPoint x: 308, startPoint y: 91, endPoint x: 326, endPoint y: 153, distance: 64.7
click at [326, 153] on div "Janela de atendimento Grade de atendimento Capacidade Transportadoras Veículos …" at bounding box center [304, 144] width 609 height 289
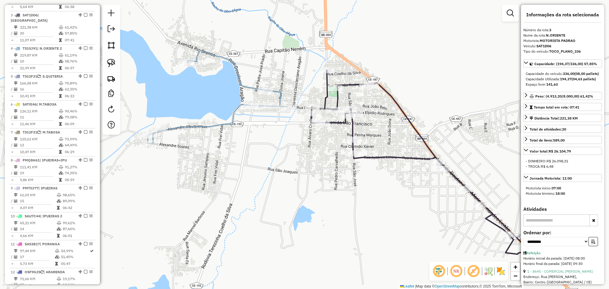
drag, startPoint x: 298, startPoint y: 77, endPoint x: 363, endPoint y: 115, distance: 74.9
click at [365, 114] on div "Janela de atendimento Grade de atendimento Capacidade Transportadoras Veículos …" at bounding box center [304, 144] width 609 height 289
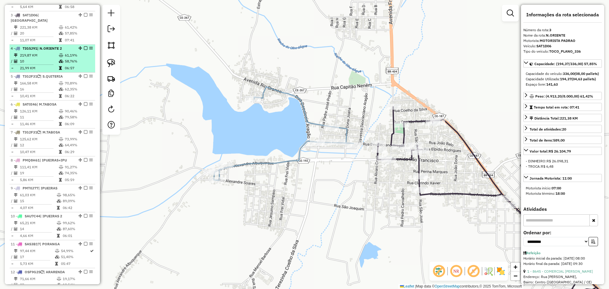
click at [51, 59] on td "10" at bounding box center [39, 61] width 39 height 6
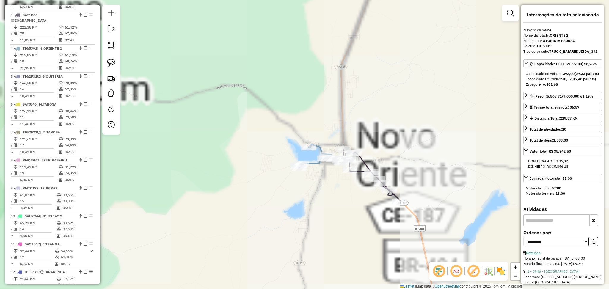
drag, startPoint x: 292, startPoint y: 94, endPoint x: 251, endPoint y: 159, distance: 76.4
click at [262, 143] on div "Rota 4 - Placa TIG5J91 16406 - PADOKA Rota 4 - Placa TIG5J91 17811 - VIDAL CLUB…" at bounding box center [304, 144] width 609 height 289
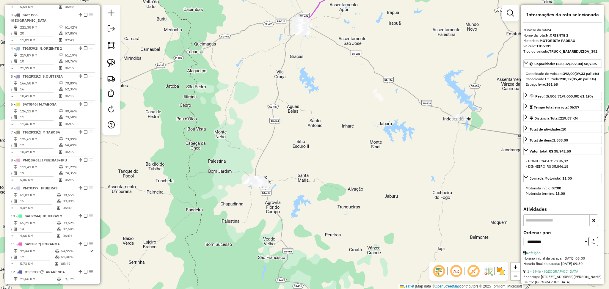
drag, startPoint x: 302, startPoint y: 87, endPoint x: 290, endPoint y: 138, distance: 51.8
click at [290, 138] on div "Janela de atendimento Grade de atendimento Capacidade Transportadoras Veículos …" at bounding box center [304, 144] width 609 height 289
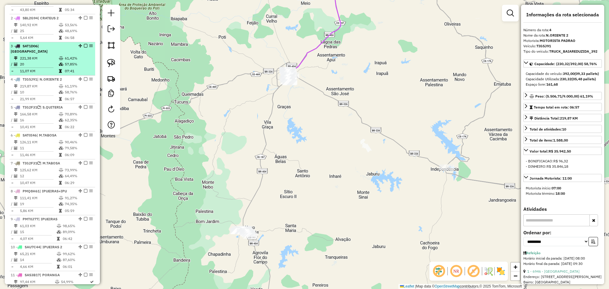
scroll to position [195, 0]
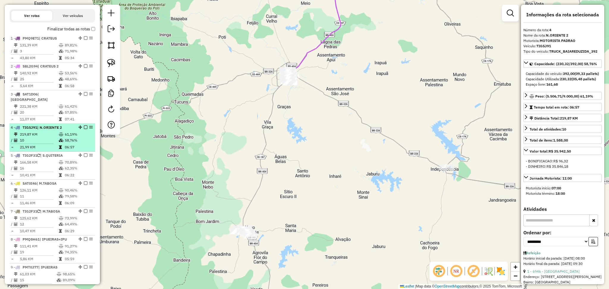
click at [42, 130] on li "4 - TIG5J91 | N.ORIENTE 2 219,87 KM 61,19% / 10 58,76% = 21,99 KM 06:57" at bounding box center [53, 138] width 86 height 28
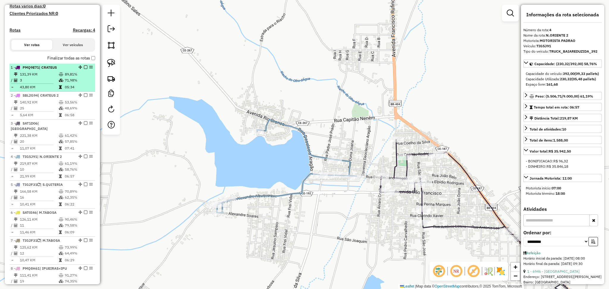
scroll to position [155, 0]
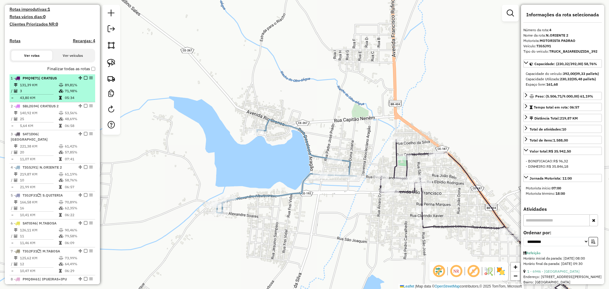
click at [46, 101] on td "43,80 KM" at bounding box center [39, 98] width 39 height 6
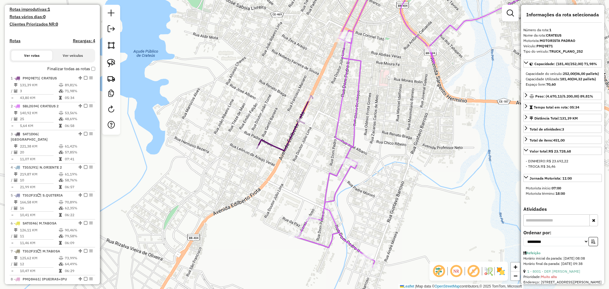
drag, startPoint x: 276, startPoint y: 134, endPoint x: 262, endPoint y: 125, distance: 16.9
click at [262, 125] on div "Janela de atendimento Grade de atendimento Capacidade Transportadoras Veículos …" at bounding box center [304, 144] width 609 height 289
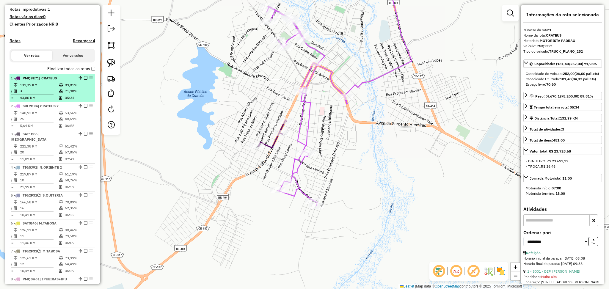
click at [32, 95] on hr at bounding box center [32, 94] width 43 height 0
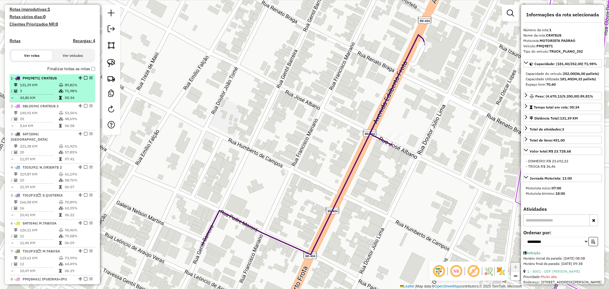
click at [42, 88] on td "131,39 KM" at bounding box center [39, 85] width 39 height 6
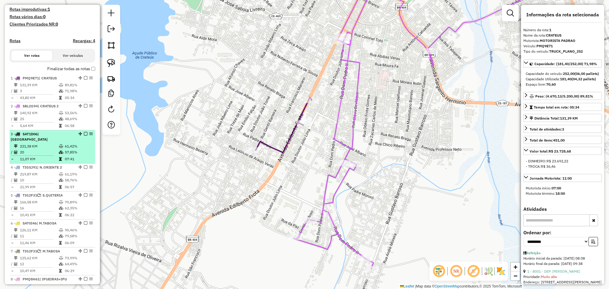
scroll to position [235, 0]
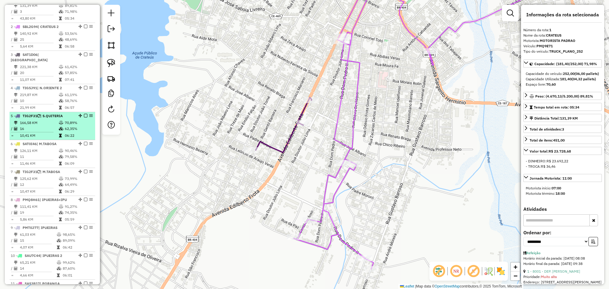
click at [48, 117] on span "| S.QUITERIA" at bounding box center [51, 116] width 23 height 4
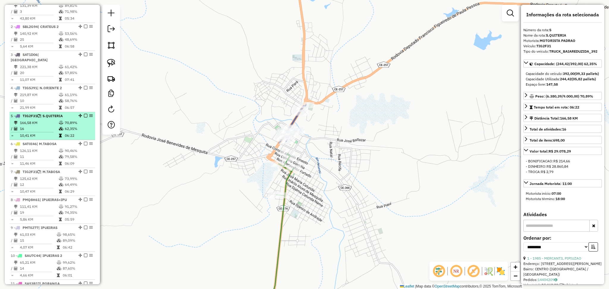
click at [42, 124] on td "166,58 KM" at bounding box center [39, 123] width 39 height 6
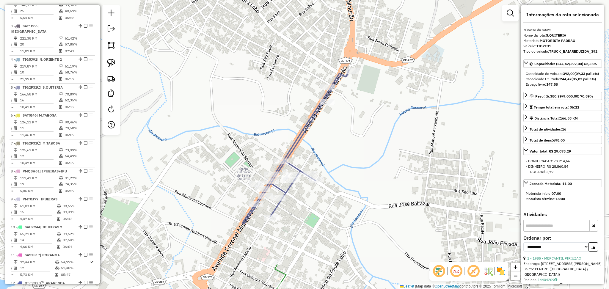
scroll to position [274, 0]
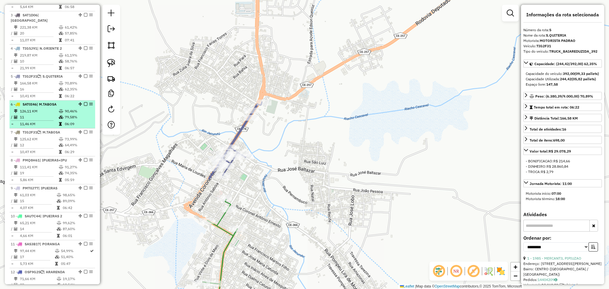
click at [48, 114] on td "11" at bounding box center [39, 117] width 39 height 6
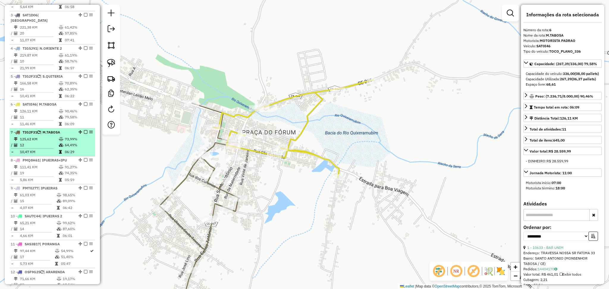
click at [53, 139] on td "125,62 KM" at bounding box center [39, 139] width 39 height 6
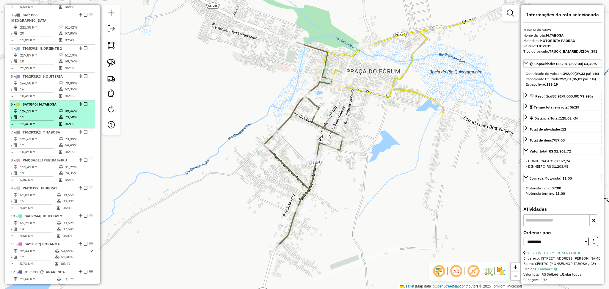
click at [49, 117] on td "11" at bounding box center [39, 117] width 39 height 6
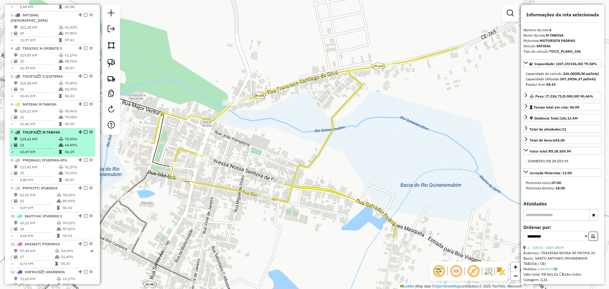
click at [45, 142] on td "12" at bounding box center [39, 145] width 39 height 6
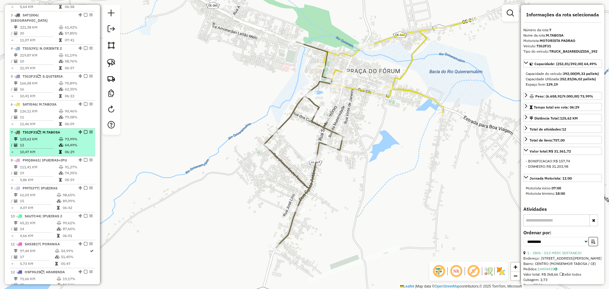
click at [46, 130] on span "| M.TABOSA" at bounding box center [50, 132] width 20 height 4
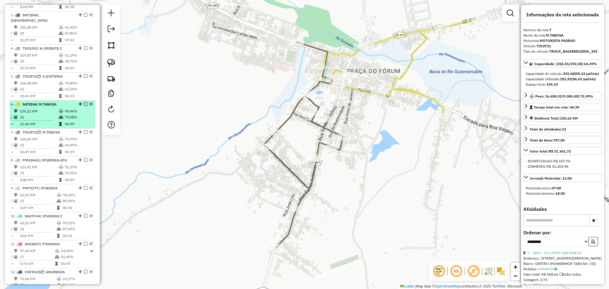
click at [48, 114] on td "11" at bounding box center [39, 117] width 39 height 6
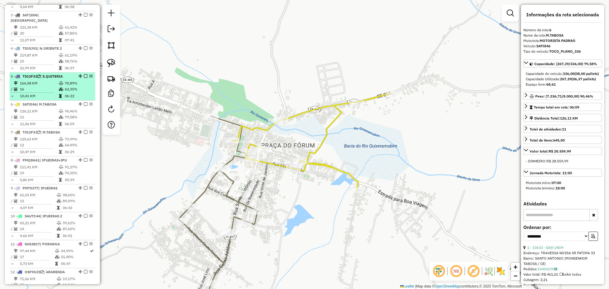
scroll to position [314, 0]
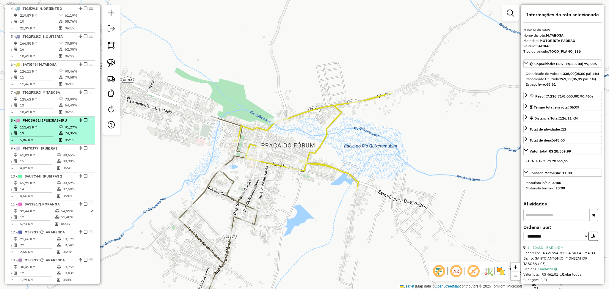
click at [53, 134] on td "19" at bounding box center [39, 133] width 39 height 6
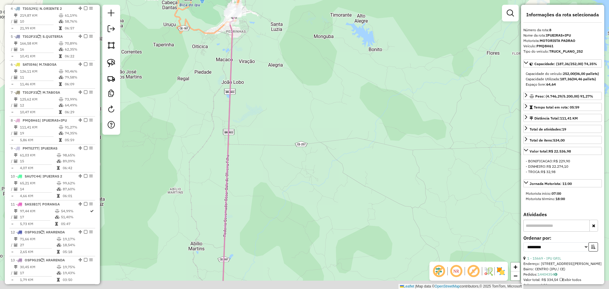
drag, startPoint x: 278, startPoint y: 248, endPoint x: 322, endPoint y: 167, distance: 91.5
click at [332, 161] on div "Janela de atendimento Grade de atendimento Capacidade Transportadoras Veículos …" at bounding box center [304, 144] width 609 height 289
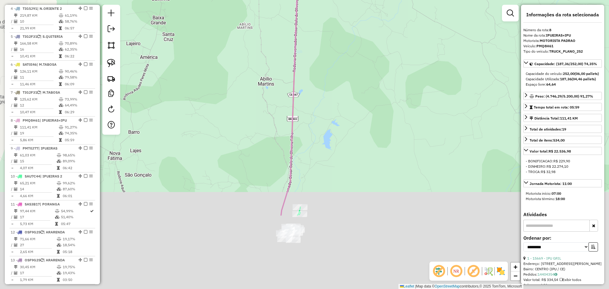
drag, startPoint x: 323, startPoint y: 150, endPoint x: 329, endPoint y: 128, distance: 22.6
click at [329, 128] on div "Janela de atendimento Grade de atendimento Capacidade Transportadoras Veículos …" at bounding box center [304, 144] width 609 height 289
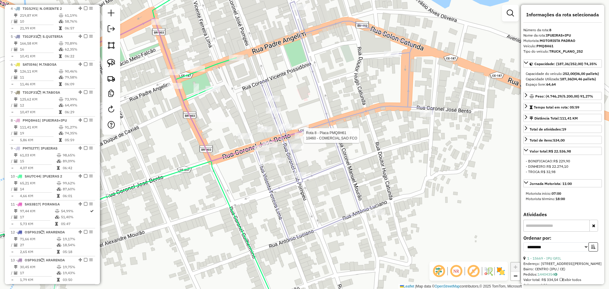
click at [301, 139] on div at bounding box center [302, 136] width 15 height 6
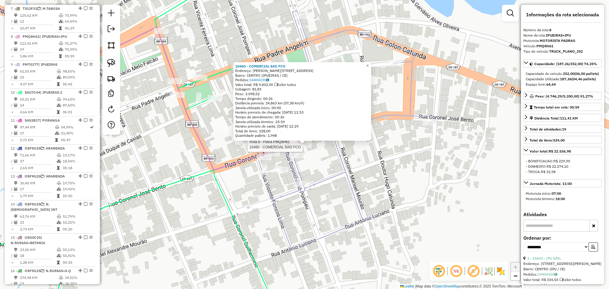
scroll to position [426, 0]
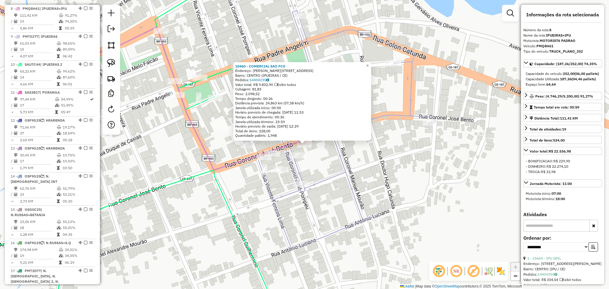
click at [334, 192] on div "10460 - COMERCIAL SAO FCO Endereço: R CEL JOSE BENTO, 476 Bairro: CENTRO (IPUEI…" at bounding box center [304, 144] width 609 height 289
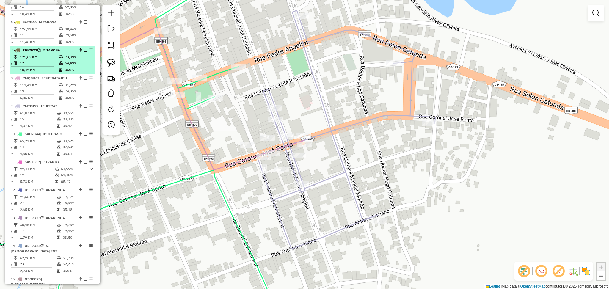
scroll to position [346, 0]
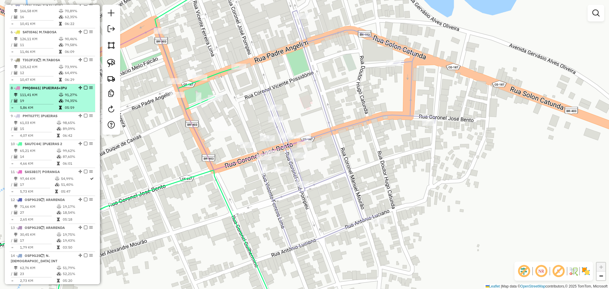
drag, startPoint x: 40, startPoint y: 68, endPoint x: 43, endPoint y: 88, distance: 19.9
click at [40, 68] on td "125,62 KM" at bounding box center [39, 67] width 39 height 6
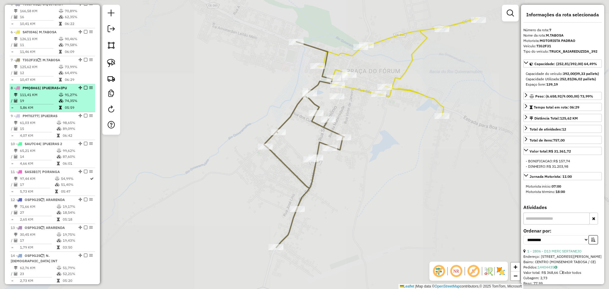
click at [45, 89] on span "| IPUEIRAS+IPU" at bounding box center [53, 88] width 27 height 4
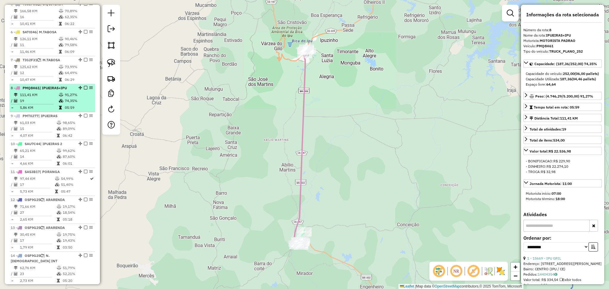
click at [45, 92] on td "111,41 KM" at bounding box center [39, 95] width 39 height 6
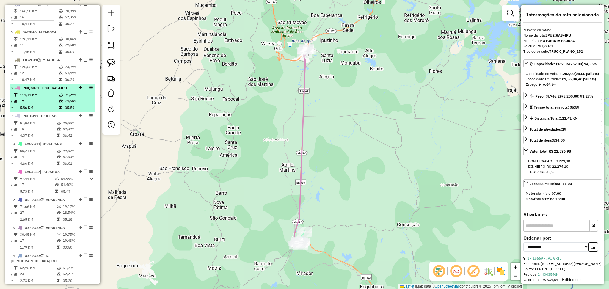
click at [45, 92] on td "111,41 KM" at bounding box center [39, 95] width 39 height 6
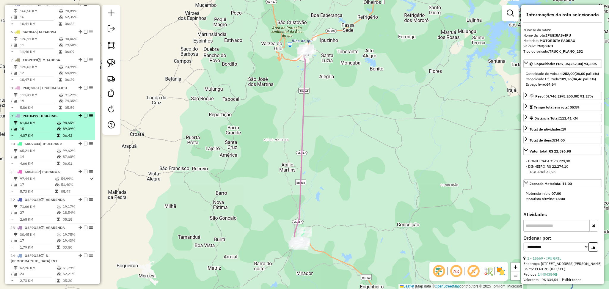
click at [54, 126] on td "15" at bounding box center [38, 129] width 37 height 6
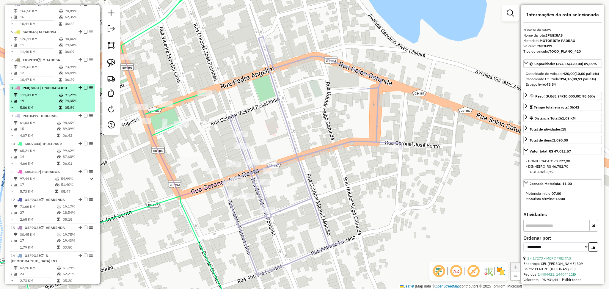
click at [48, 100] on td "19" at bounding box center [39, 101] width 39 height 6
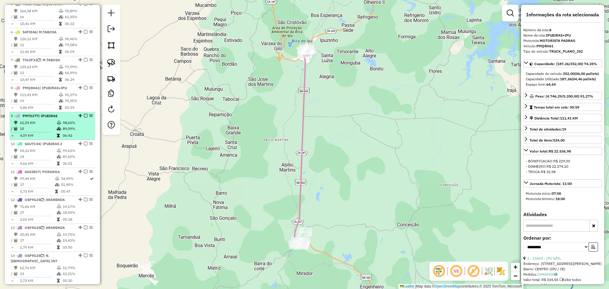
click at [45, 120] on td "61,03 KM" at bounding box center [38, 123] width 37 height 6
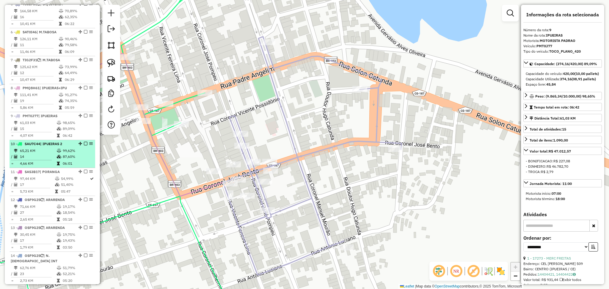
click at [48, 154] on td "14" at bounding box center [38, 157] width 37 height 6
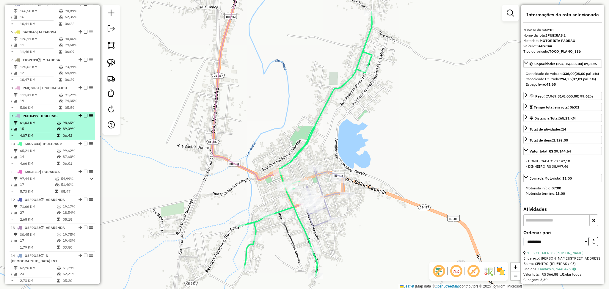
click at [48, 130] on td "15" at bounding box center [38, 129] width 37 height 6
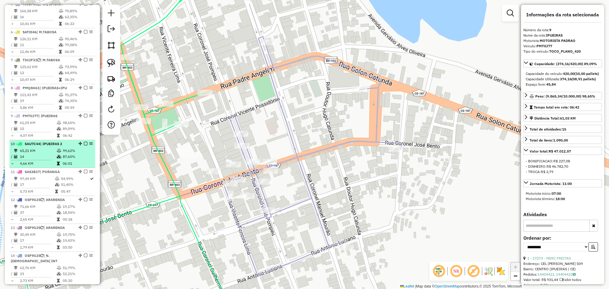
click at [54, 154] on td "14" at bounding box center [38, 157] width 37 height 6
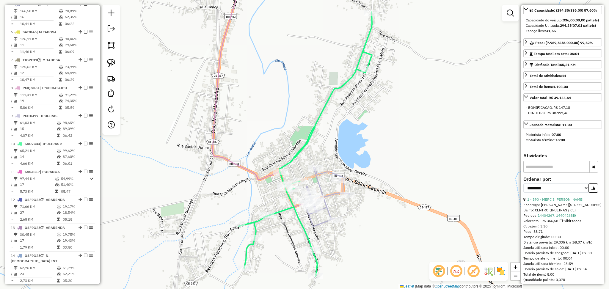
scroll to position [119, 0]
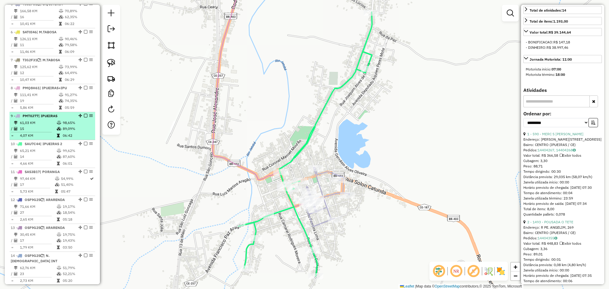
click at [39, 121] on td "61,03 KM" at bounding box center [38, 123] width 37 height 6
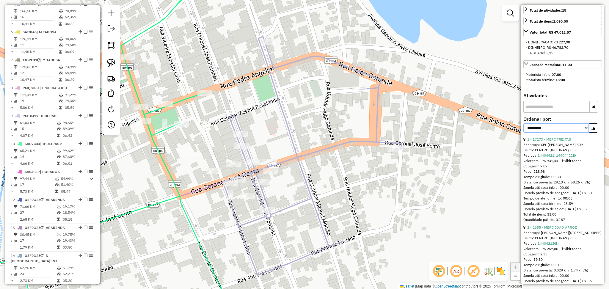
click at [575, 133] on select "**********" at bounding box center [555, 127] width 65 height 9
click at [523, 133] on select "**********" at bounding box center [555, 127] width 65 height 9
click at [576, 133] on select "**********" at bounding box center [555, 127] width 65 height 9
select select "*********"
click at [523, 133] on select "**********" at bounding box center [555, 127] width 65 height 9
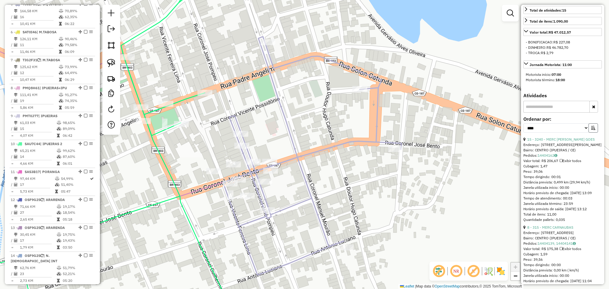
click at [591, 130] on icon "button" at bounding box center [593, 128] width 4 height 4
click at [554, 141] on link "6 - 9945 - MERC PEREIRA" at bounding box center [549, 139] width 45 height 4
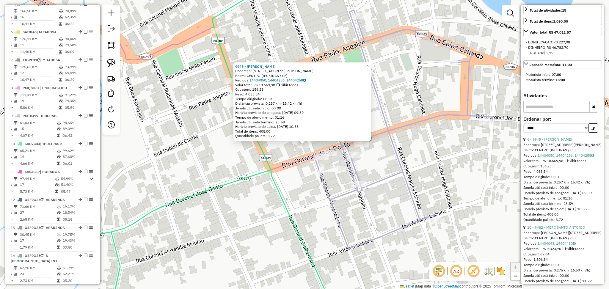
click at [289, 172] on div "Rota 9 - Placa PMT0J77 15483 - BARB STILOS CORTES 9945 - MERC PEREIRA Endereço:…" at bounding box center [304, 144] width 609 height 289
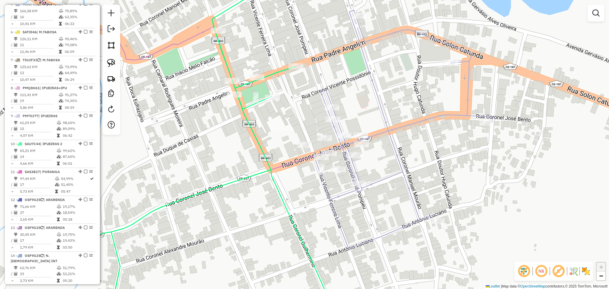
drag, startPoint x: 284, startPoint y: 135, endPoint x: 312, endPoint y: 175, distance: 48.7
click at [311, 175] on div "Janela de atendimento Grade de atendimento Capacidade Transportadoras Veículos …" at bounding box center [304, 144] width 609 height 289
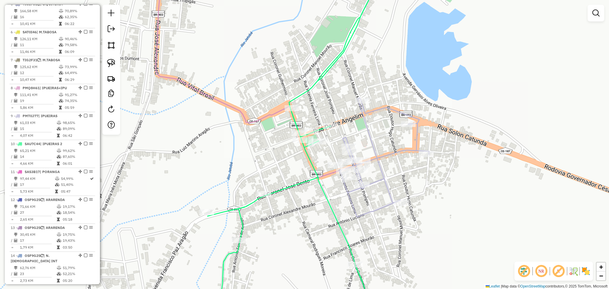
drag, startPoint x: 280, startPoint y: 184, endPoint x: 293, endPoint y: 167, distance: 21.6
click at [293, 168] on div "Janela de atendimento Grade de atendimento Capacidade Transportadoras Veículos …" at bounding box center [304, 144] width 609 height 289
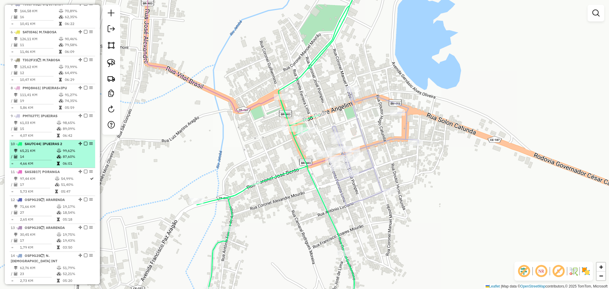
click at [49, 154] on td "14" at bounding box center [38, 157] width 37 height 6
select select "*********"
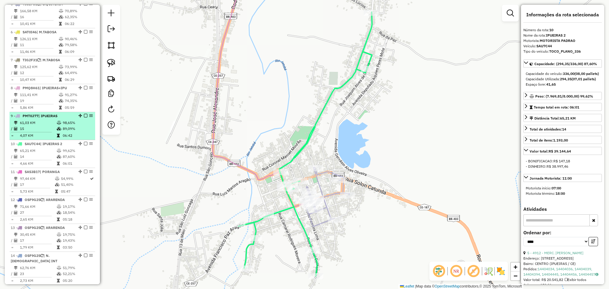
click at [53, 127] on td "15" at bounding box center [38, 129] width 37 height 6
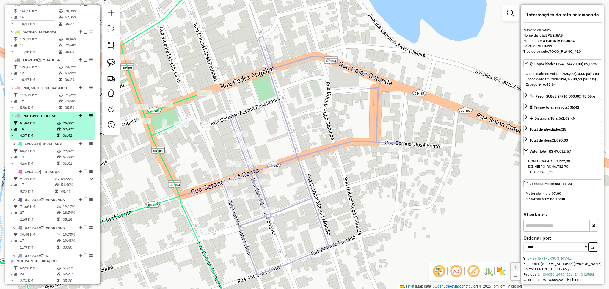
click at [51, 122] on td "61,03 KM" at bounding box center [38, 123] width 37 height 6
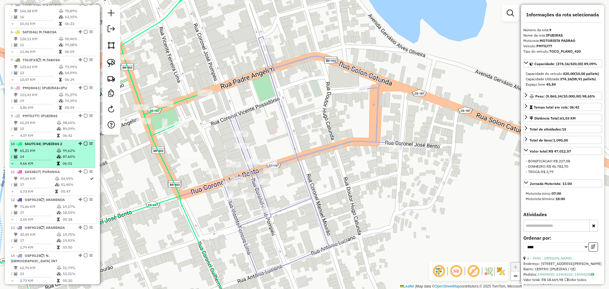
click at [51, 150] on td "65,21 KM" at bounding box center [38, 151] width 37 height 6
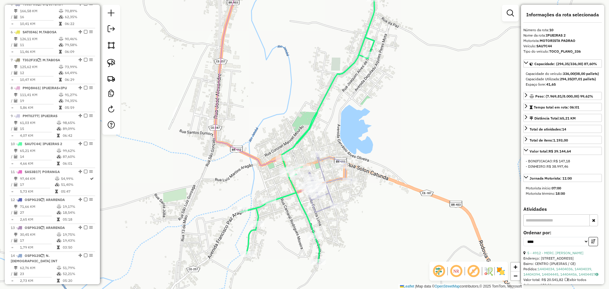
drag, startPoint x: 273, startPoint y: 196, endPoint x: 281, endPoint y: 152, distance: 44.4
click at [281, 153] on div "Janela de atendimento Grade de atendimento Capacidade Transportadoras Veículos …" at bounding box center [304, 144] width 609 height 289
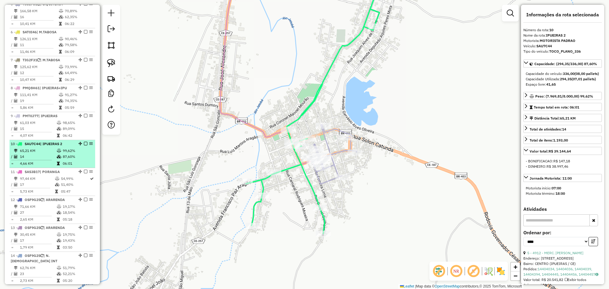
click at [48, 145] on span "| IPUEIRAS 2" at bounding box center [51, 143] width 22 height 4
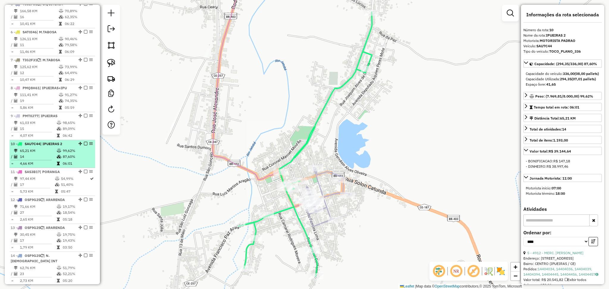
click at [45, 151] on td "65,21 KM" at bounding box center [38, 151] width 37 height 6
click at [43, 154] on td "14" at bounding box center [38, 157] width 37 height 6
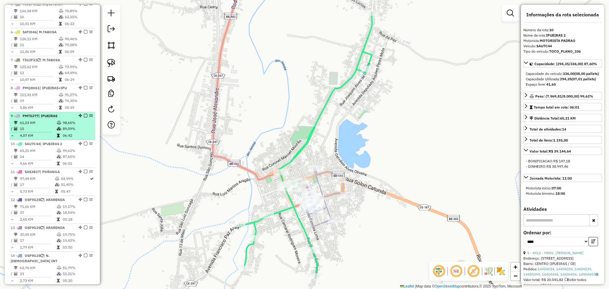
click at [48, 126] on td "15" at bounding box center [38, 129] width 37 height 6
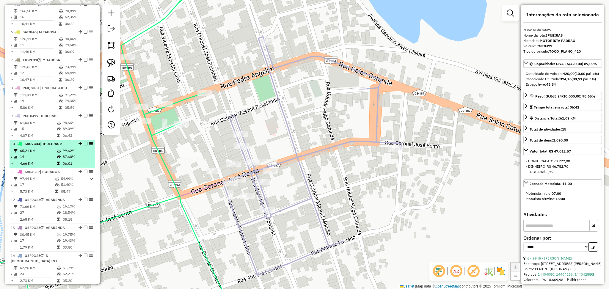
click at [51, 161] on td "4,66 KM" at bounding box center [38, 164] width 37 height 6
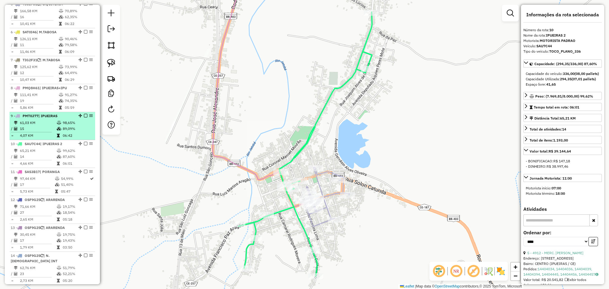
click at [41, 130] on td "15" at bounding box center [38, 129] width 37 height 6
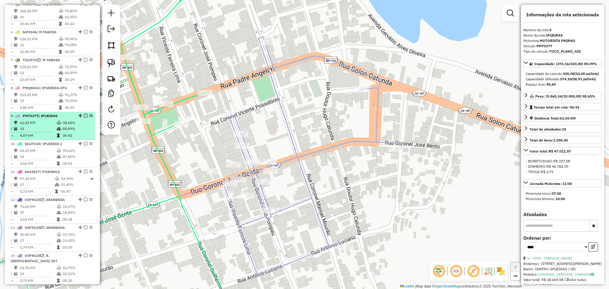
scroll to position [386, 0]
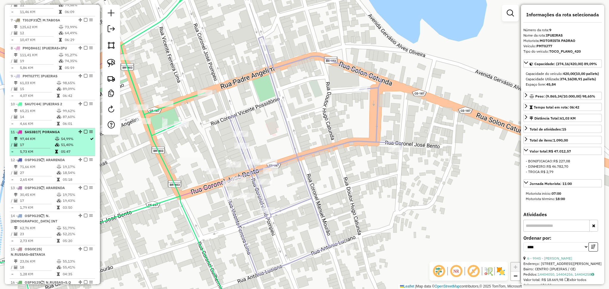
click at [46, 138] on td "97,44 KM" at bounding box center [37, 139] width 35 height 6
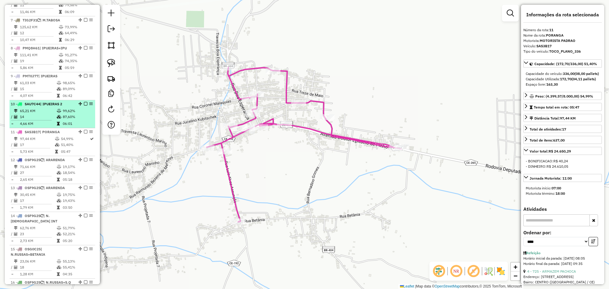
scroll to position [346, 0]
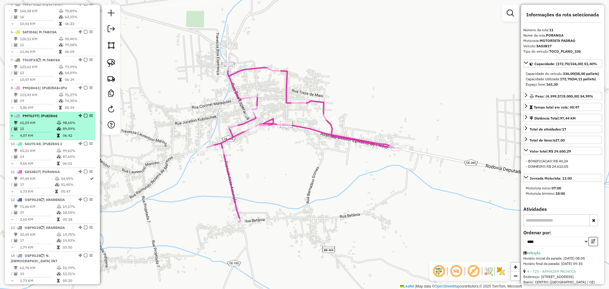
click at [48, 116] on span "| IPUEIRAS" at bounding box center [47, 116] width 19 height 4
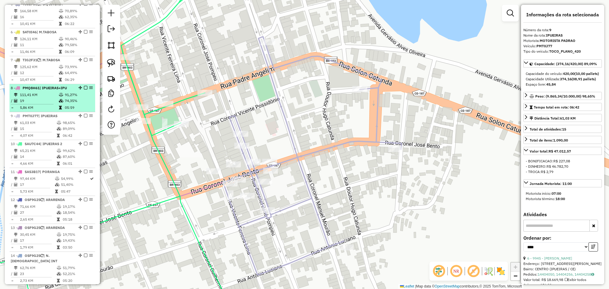
click at [48, 88] on span "| IPUEIRAS+IPU" at bounding box center [53, 88] width 27 height 4
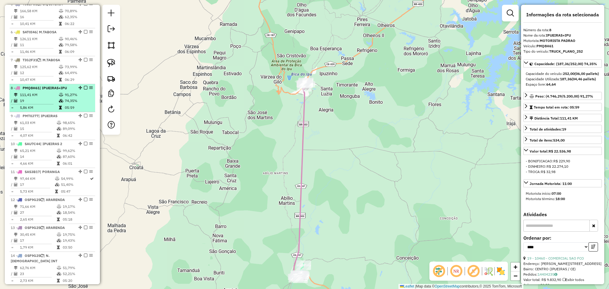
click at [56, 101] on td "19" at bounding box center [39, 101] width 39 height 6
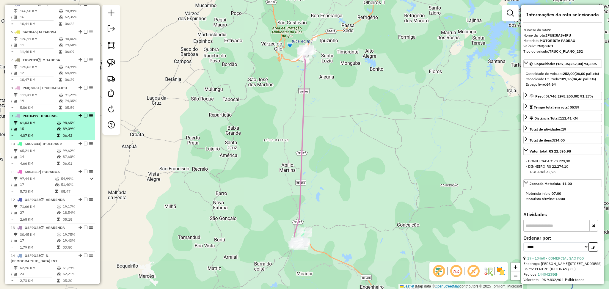
click at [48, 125] on td "61,03 KM" at bounding box center [38, 123] width 37 height 6
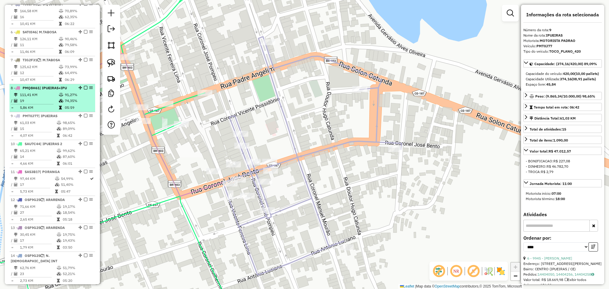
click at [48, 91] on li "8 - PMQ8H61 | IPUEIRAS+IPU 111,41 KM 91,27% / 19 74,35% = 5,86 KM 05:59" at bounding box center [53, 98] width 86 height 28
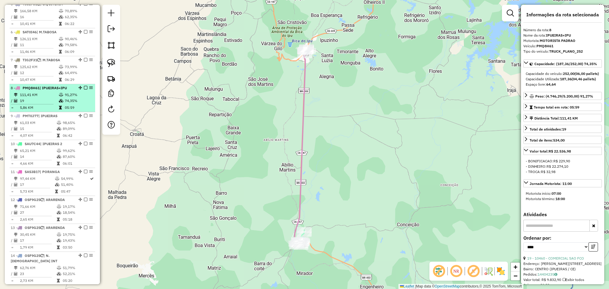
click at [46, 92] on td "111,41 KM" at bounding box center [39, 95] width 39 height 6
click at [40, 98] on td "19" at bounding box center [39, 101] width 39 height 6
click at [45, 100] on td "19" at bounding box center [39, 101] width 39 height 6
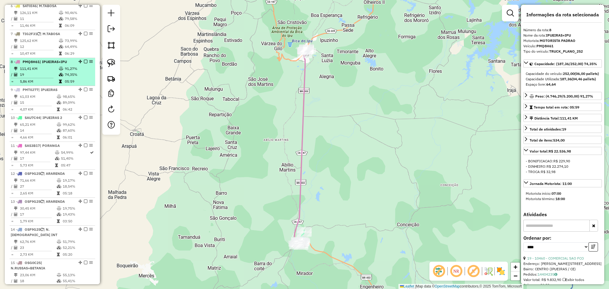
scroll to position [386, 0]
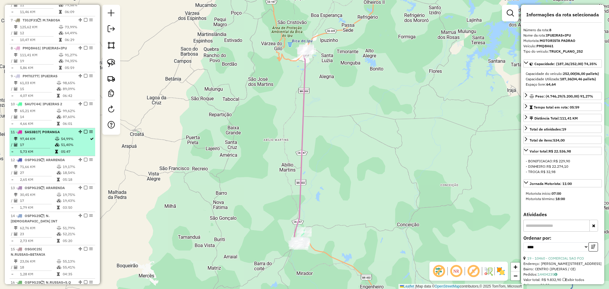
click at [45, 144] on td "17" at bounding box center [37, 145] width 35 height 6
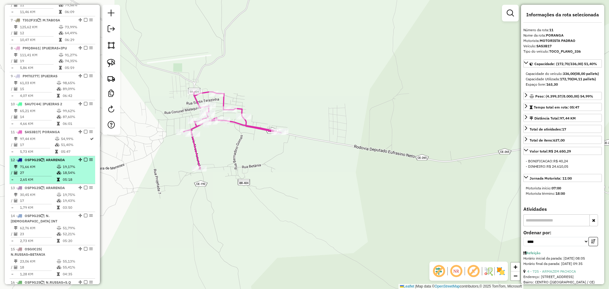
click at [49, 162] on div "12 - OSF9G25 | ARARENDA" at bounding box center [42, 159] width 63 height 5
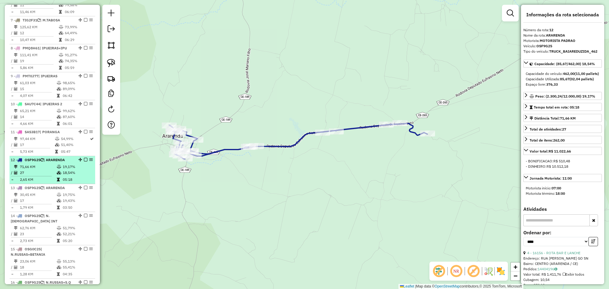
click at [57, 171] on icon at bounding box center [59, 173] width 4 height 4
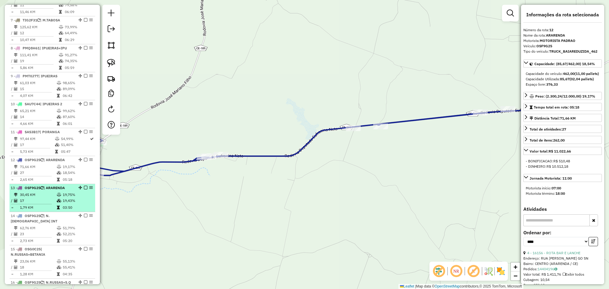
click at [56, 192] on td at bounding box center [59, 195] width 6 height 6
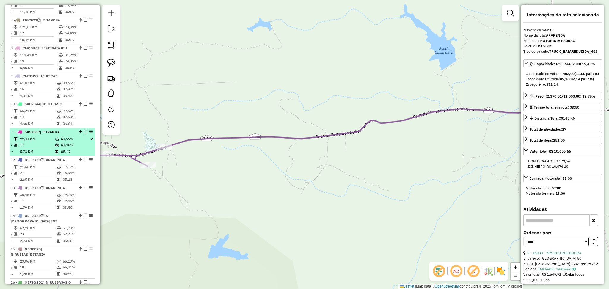
click at [50, 137] on td "97,44 KM" at bounding box center [37, 139] width 35 height 6
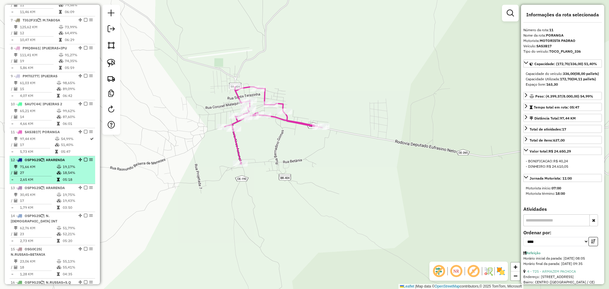
click at [51, 167] on td "71,66 KM" at bounding box center [38, 167] width 37 height 6
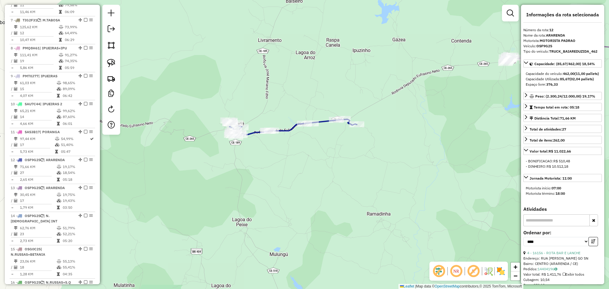
drag, startPoint x: 295, startPoint y: 85, endPoint x: 273, endPoint y: 108, distance: 32.4
click at [274, 106] on div "Janela de atendimento Grade de atendimento Capacidade Transportadoras Veículos …" at bounding box center [304, 144] width 609 height 289
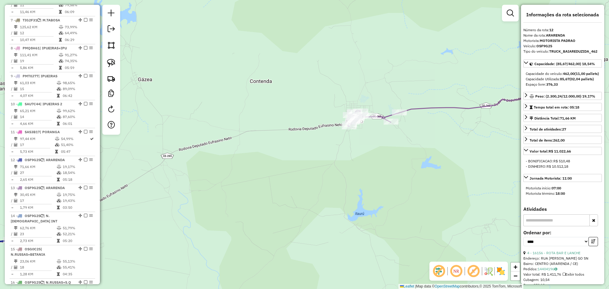
drag, startPoint x: 378, startPoint y: 89, endPoint x: 298, endPoint y: 93, distance: 80.0
click at [301, 93] on div "Janela de atendimento Grade de atendimento Capacidade Transportadoras Veículos …" at bounding box center [304, 144] width 609 height 289
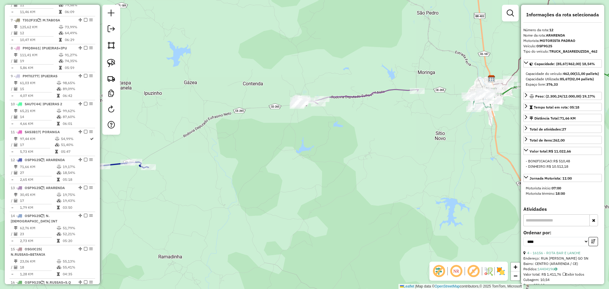
drag, startPoint x: 234, startPoint y: 100, endPoint x: 305, endPoint y: 90, distance: 72.1
click at [298, 86] on div "Janela de atendimento Grade de atendimento Capacidade Transportadoras Veículos …" at bounding box center [304, 144] width 609 height 289
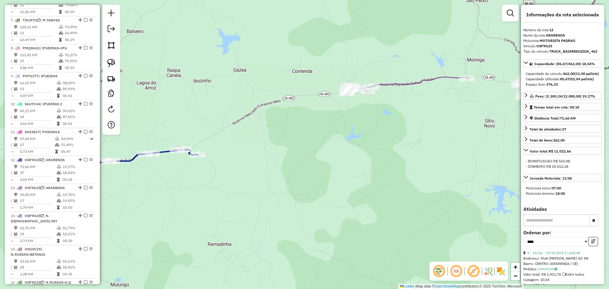
drag, startPoint x: 218, startPoint y: 122, endPoint x: 306, endPoint y: 111, distance: 88.6
click at [303, 111] on div "Janela de atendimento Grade de atendimento Capacidade Transportadoras Veículos …" at bounding box center [304, 144] width 609 height 289
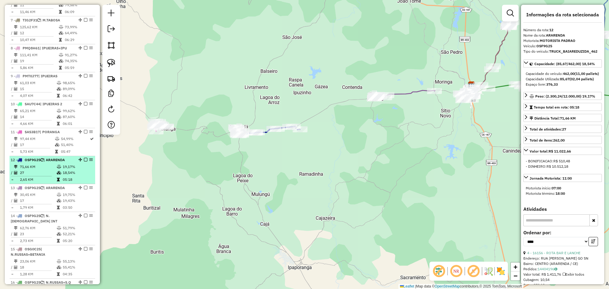
click at [51, 172] on td "27" at bounding box center [38, 173] width 37 height 6
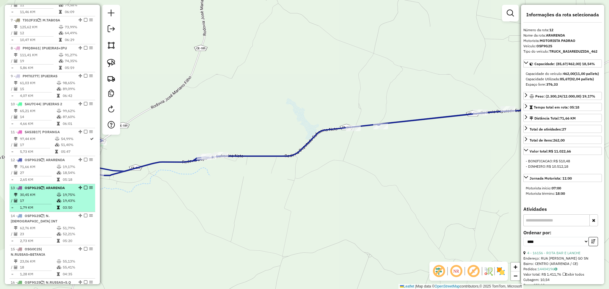
click at [51, 195] on td "30,45 KM" at bounding box center [38, 195] width 37 height 6
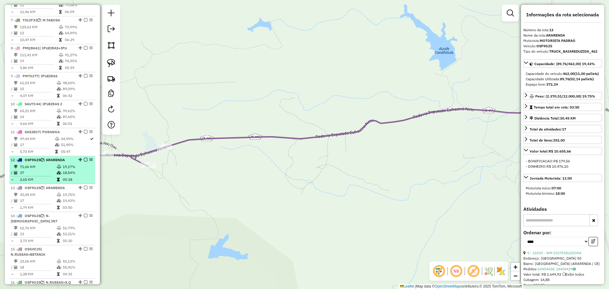
click at [54, 172] on td "27" at bounding box center [38, 173] width 37 height 6
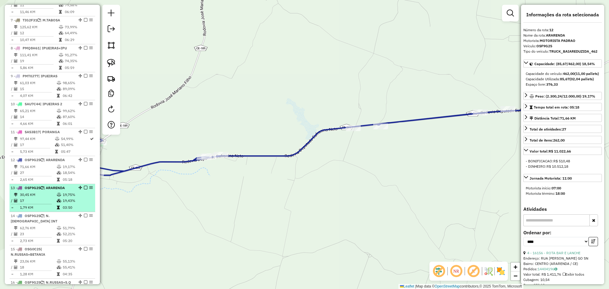
click at [60, 193] on td at bounding box center [59, 195] width 6 height 6
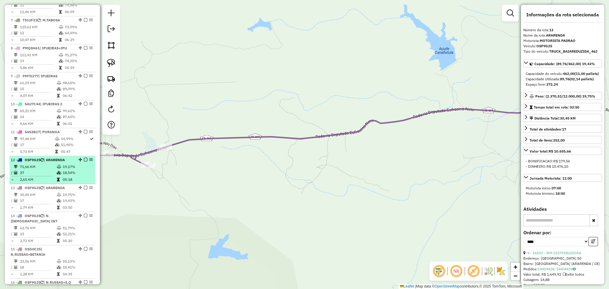
click at [42, 166] on td "71,66 KM" at bounding box center [38, 167] width 37 height 6
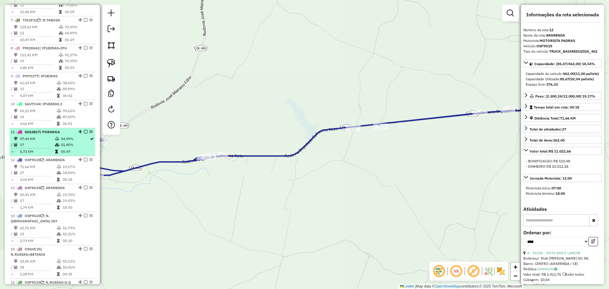
click at [45, 144] on td "17" at bounding box center [37, 145] width 35 height 6
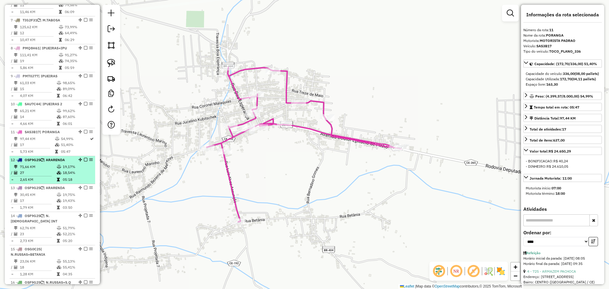
click at [53, 179] on td "2,65 KM" at bounding box center [38, 180] width 37 height 6
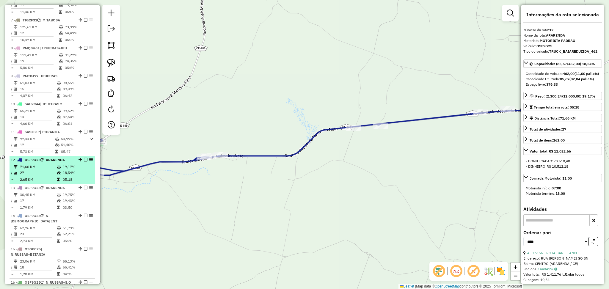
click at [56, 168] on td at bounding box center [59, 167] width 6 height 6
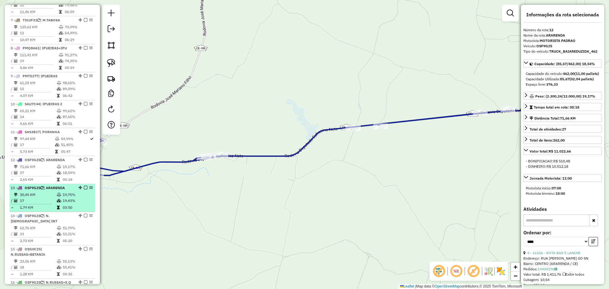
click at [48, 190] on div "13 - OSF9G25 | ARARENDA" at bounding box center [42, 187] width 63 height 5
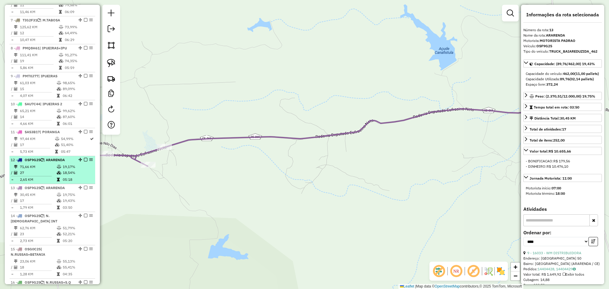
click at [49, 173] on td "27" at bounding box center [38, 173] width 37 height 6
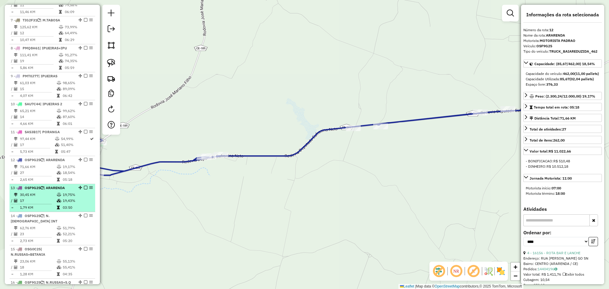
click at [52, 192] on td "30,45 KM" at bounding box center [38, 195] width 37 height 6
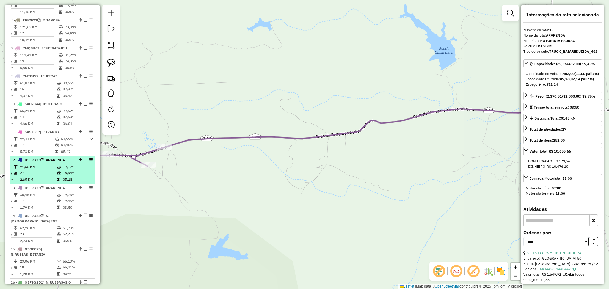
click at [51, 176] on td at bounding box center [34, 176] width 46 height 1
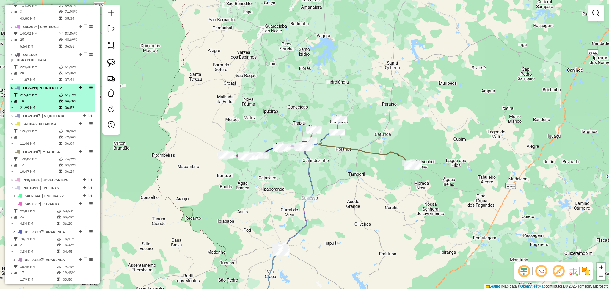
scroll to position [198, 0]
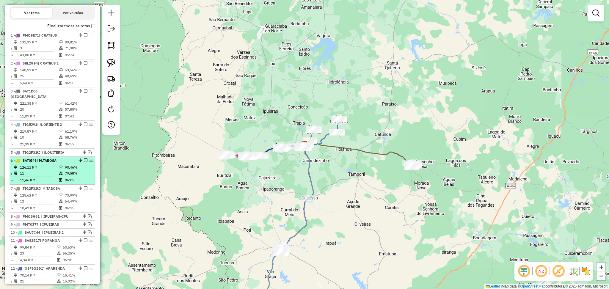
click at [59, 173] on icon at bounding box center [61, 174] width 4 height 4
select select "**********"
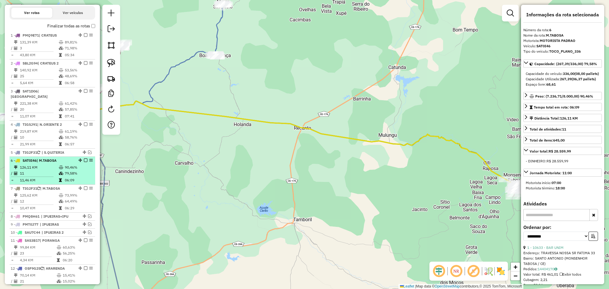
click at [84, 161] on em at bounding box center [86, 160] width 4 height 4
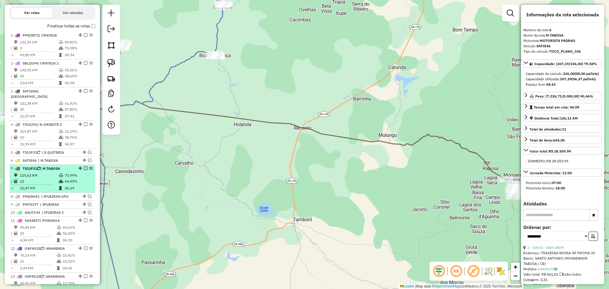
click at [84, 168] on em at bounding box center [86, 168] width 4 height 4
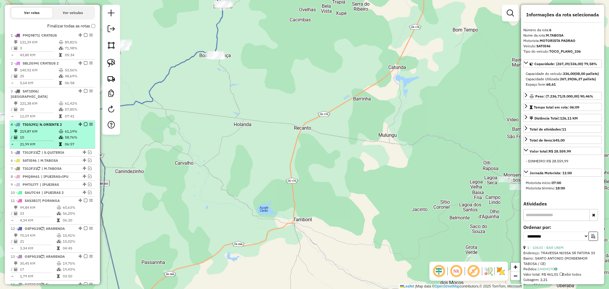
click at [46, 138] on td "10" at bounding box center [39, 137] width 39 height 6
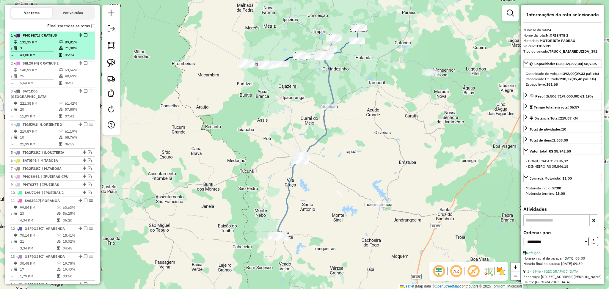
click at [34, 59] on li "1 - PMQ9E71 | CRATEUS 131,39 KM 89,81% / 3 71,98% = 43,80 KM 05:34" at bounding box center [53, 46] width 86 height 28
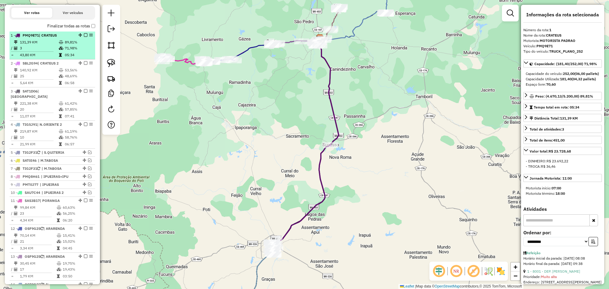
click at [35, 58] on td "43,80 KM" at bounding box center [39, 55] width 39 height 6
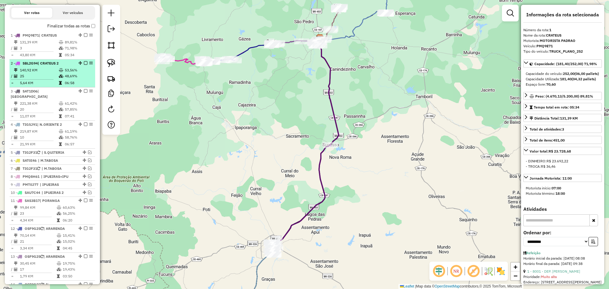
click at [46, 80] on hr at bounding box center [32, 79] width 43 height 0
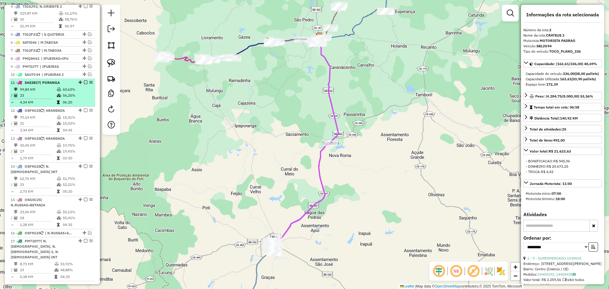
scroll to position [317, 0]
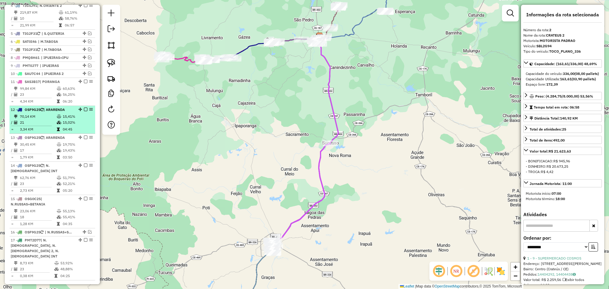
click at [42, 126] on td "3,34 KM" at bounding box center [38, 129] width 37 height 6
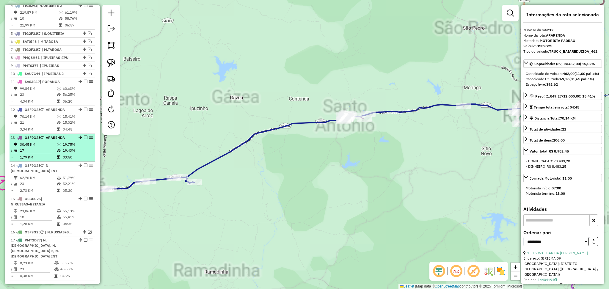
click at [56, 147] on td at bounding box center [59, 150] width 6 height 6
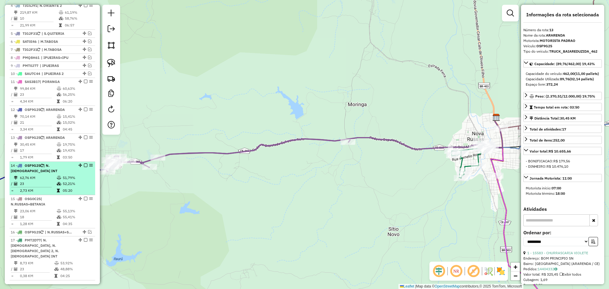
click at [46, 178] on td "62,76 KM" at bounding box center [38, 178] width 37 height 6
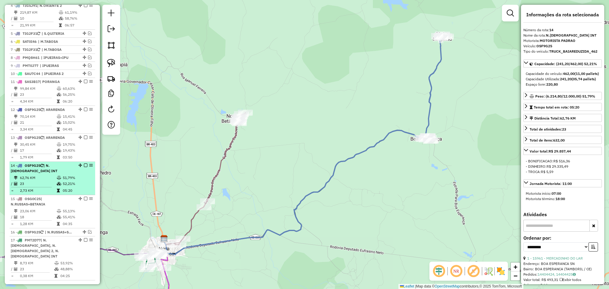
scroll to position [357, 0]
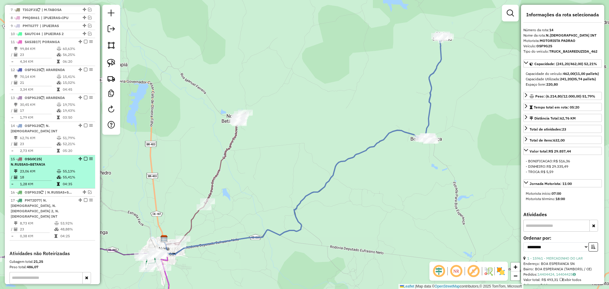
click at [49, 179] on td "18" at bounding box center [38, 177] width 37 height 6
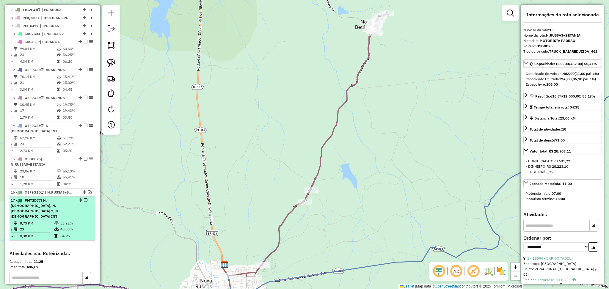
click at [44, 208] on div "17 - PMT2D77 | N.RUSSAS, N.RUSSAS 2, N.RUSSAS INT" at bounding box center [42, 208] width 63 height 21
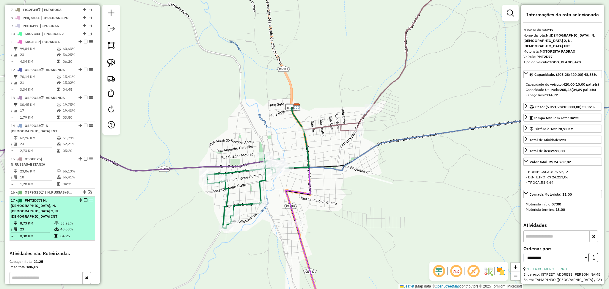
click at [34, 226] on td "23" at bounding box center [37, 229] width 34 height 6
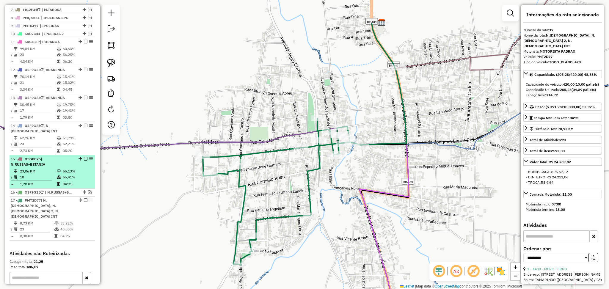
click at [39, 178] on td "18" at bounding box center [38, 177] width 37 height 6
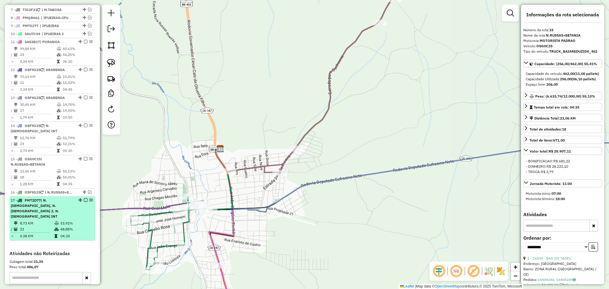
click at [37, 220] on td "8,73 KM" at bounding box center [37, 223] width 34 height 6
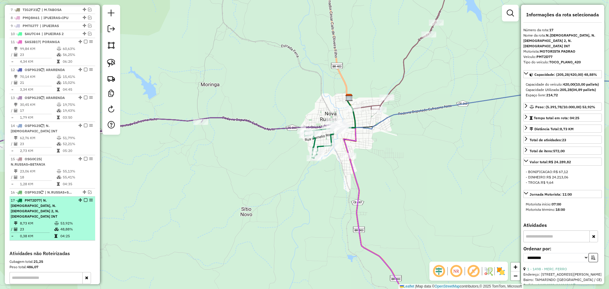
click at [52, 220] on td "8,73 KM" at bounding box center [37, 223] width 34 height 6
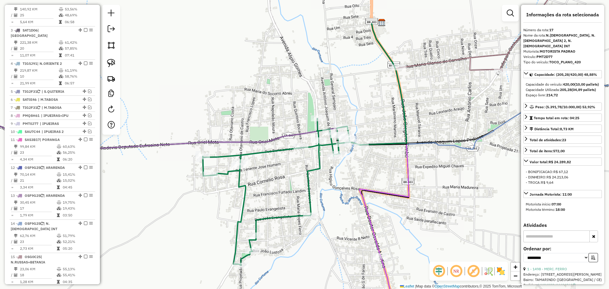
scroll to position [238, 0]
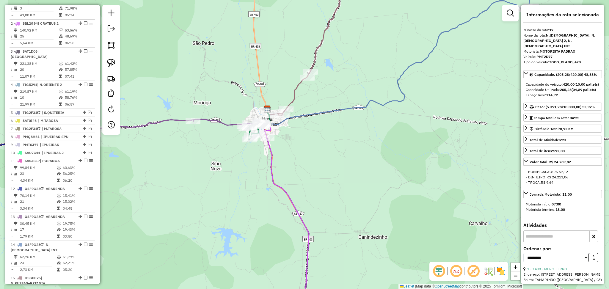
drag, startPoint x: 386, startPoint y: 81, endPoint x: 268, endPoint y: 138, distance: 131.2
click at [324, 122] on div "Rota 17 - Placa PMT2D77 9611 - BAR TEIXEIRA Rota 15 - Placa OSG0C25 16432 - MER…" at bounding box center [304, 144] width 609 height 289
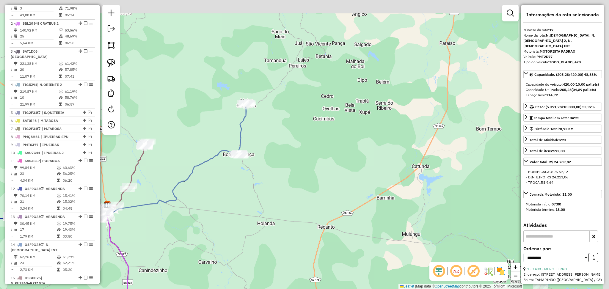
drag, startPoint x: 320, startPoint y: 156, endPoint x: 289, endPoint y: 167, distance: 32.6
click at [290, 167] on div "Janela de atendimento Grade de atendimento Capacidade Transportadoras Veículos …" at bounding box center [304, 144] width 609 height 289
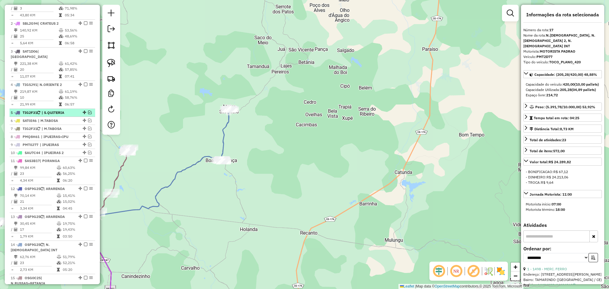
click at [88, 114] on em at bounding box center [90, 113] width 4 height 4
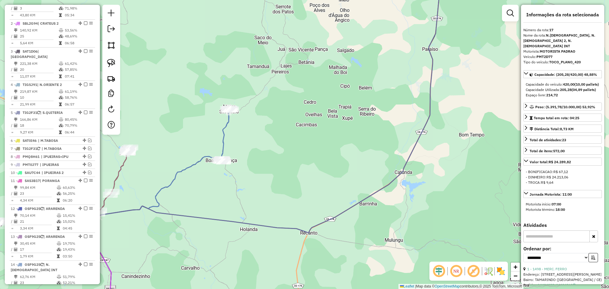
drag, startPoint x: 197, startPoint y: 186, endPoint x: 270, endPoint y: 171, distance: 74.7
click at [270, 171] on div "Janela de atendimento Grade de atendimento Capacidade Transportadoras Veículos …" at bounding box center [304, 144] width 609 height 289
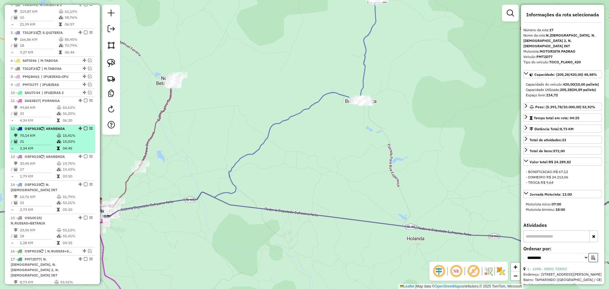
scroll to position [357, 0]
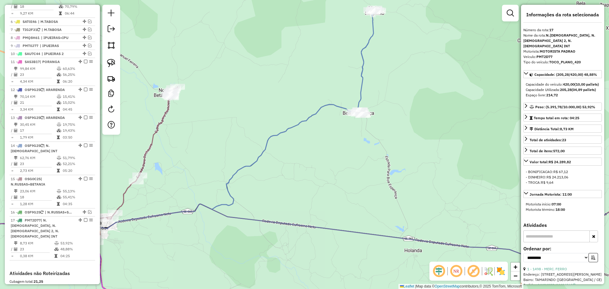
drag, startPoint x: 341, startPoint y: 51, endPoint x: 335, endPoint y: 57, distance: 8.4
click at [336, 57] on div "Janela de atendimento Grade de atendimento Capacidade Transportadoras Veículos …" at bounding box center [304, 144] width 609 height 289
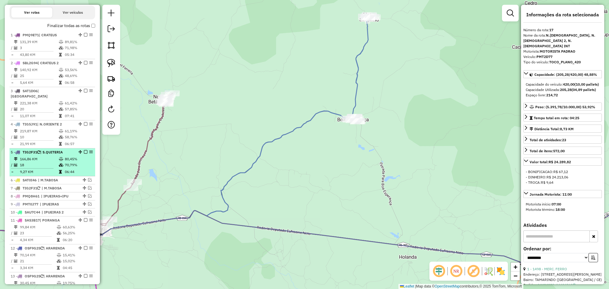
scroll to position [198, 0]
click at [59, 157] on td at bounding box center [62, 159] width 6 height 6
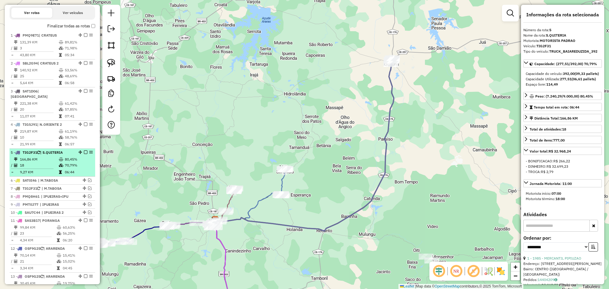
click at [45, 171] on td "9,27 KM" at bounding box center [39, 172] width 39 height 6
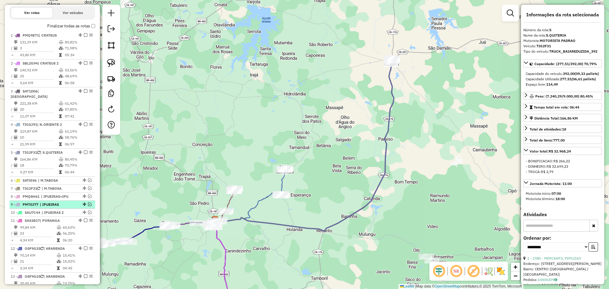
scroll to position [357, 0]
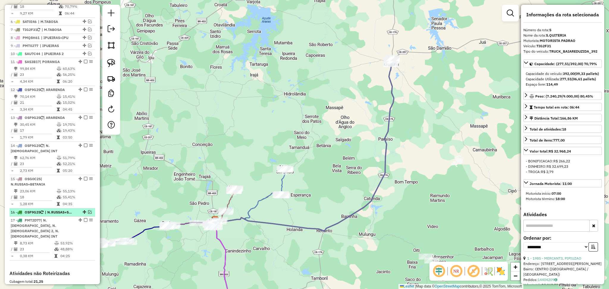
click at [89, 214] on div "16 - OSF9G25 | N.RUSSAS+S.Q" at bounding box center [52, 212] width 83 height 5
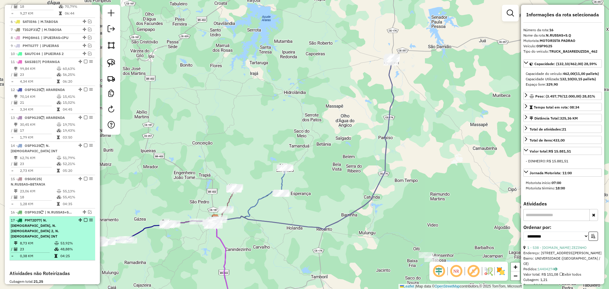
click at [40, 220] on span "PMT2D77" at bounding box center [33, 220] width 16 height 4
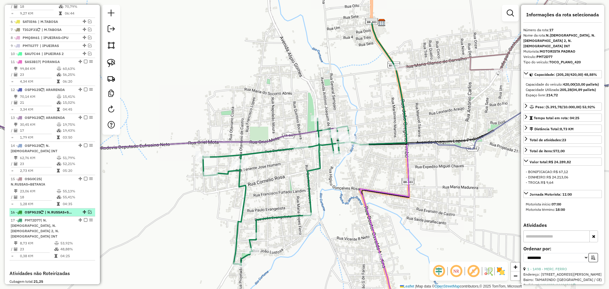
click at [88, 212] on em at bounding box center [90, 212] width 4 height 4
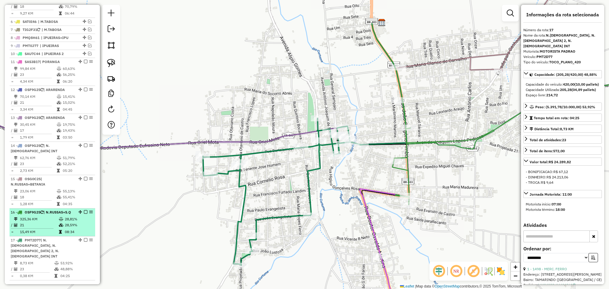
click at [55, 215] on div "16 - OSF9G25 | N.RUSSAS+S.Q" at bounding box center [42, 212] width 63 height 5
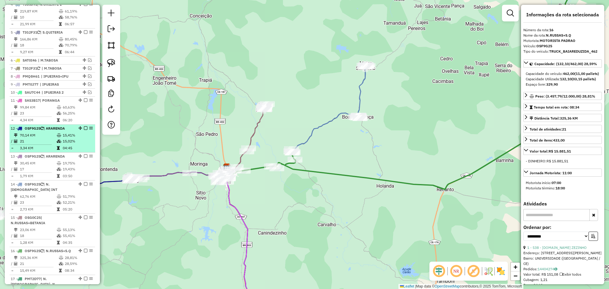
scroll to position [317, 0]
click at [45, 133] on li "12 - OSF9G25 | ARARENDA 70,14 KM 15,41% / 21 15,02% = 3,34 KM 04:45" at bounding box center [53, 140] width 86 height 28
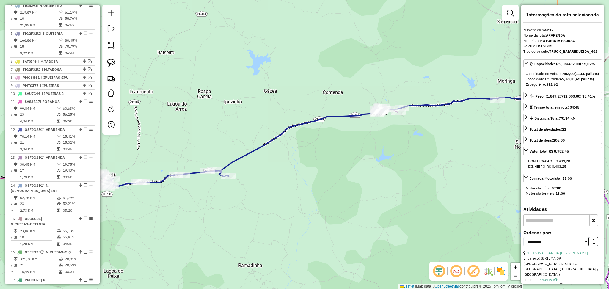
drag, startPoint x: 221, startPoint y: 121, endPoint x: 237, endPoint y: 112, distance: 17.8
click at [231, 116] on div "Janela de atendimento Grade de atendimento Capacidade Transportadoras Veículos …" at bounding box center [304, 144] width 609 height 289
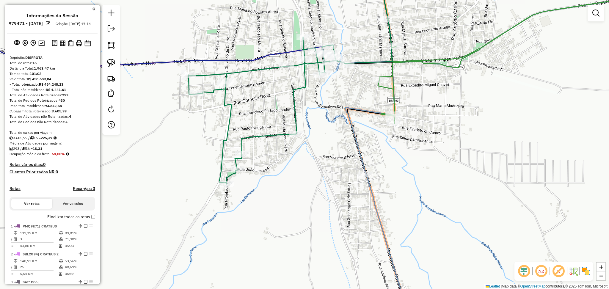
drag, startPoint x: 282, startPoint y: 104, endPoint x: 303, endPoint y: 107, distance: 21.3
click at [303, 107] on div "Janela de atendimento Grade de atendimento Capacidade Transportadoras Veículos …" at bounding box center [304, 144] width 609 height 289
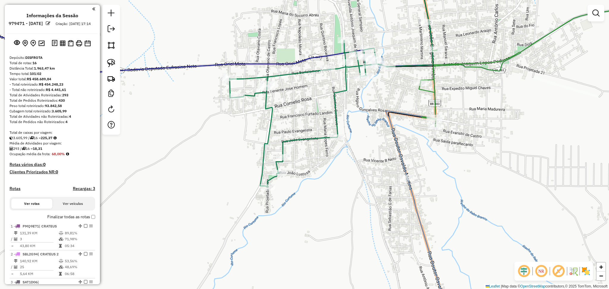
drag, startPoint x: 243, startPoint y: 131, endPoint x: 219, endPoint y: 123, distance: 24.6
click at [262, 118] on div "Janela de atendimento Grade de atendimento Capacidade Transportadoras Veículos …" at bounding box center [304, 144] width 609 height 289
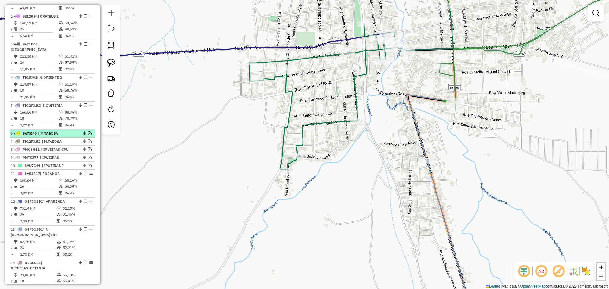
scroll to position [317, 0]
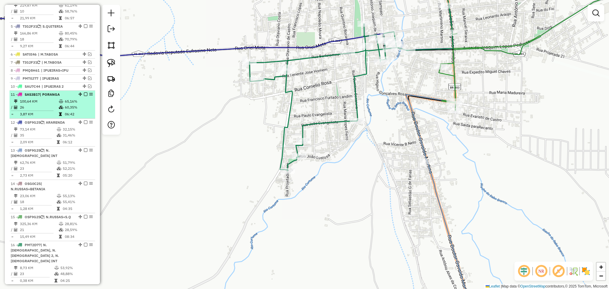
click at [43, 107] on td "26" at bounding box center [39, 107] width 39 height 6
select select "**********"
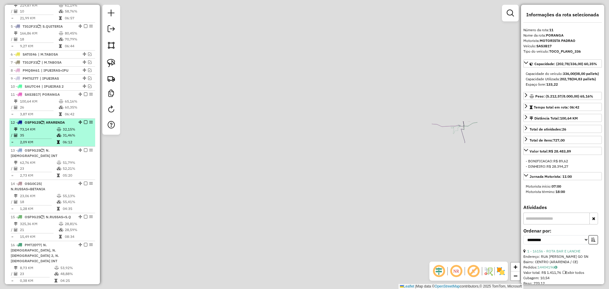
click at [35, 133] on td "35" at bounding box center [38, 135] width 37 height 6
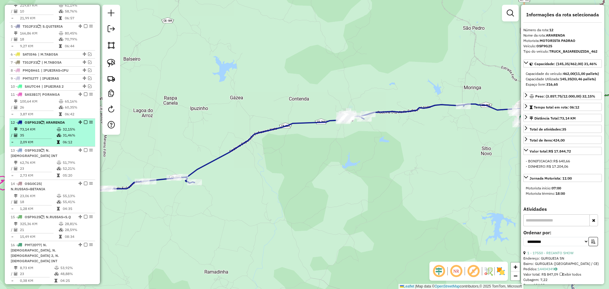
click at [44, 131] on td "73,14 KM" at bounding box center [38, 129] width 37 height 6
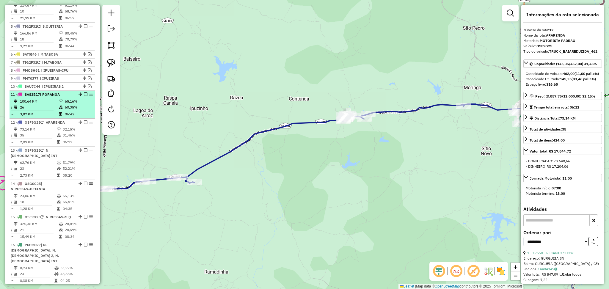
click at [37, 103] on td "100,64 KM" at bounding box center [39, 101] width 39 height 6
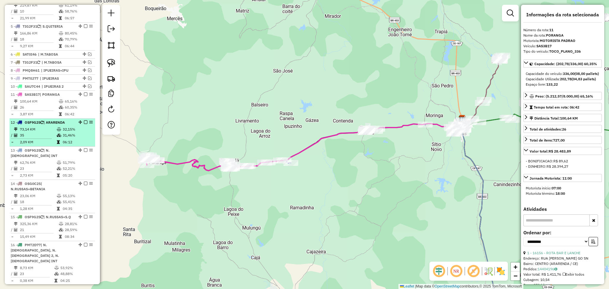
click at [40, 136] on td "35" at bounding box center [38, 135] width 37 height 6
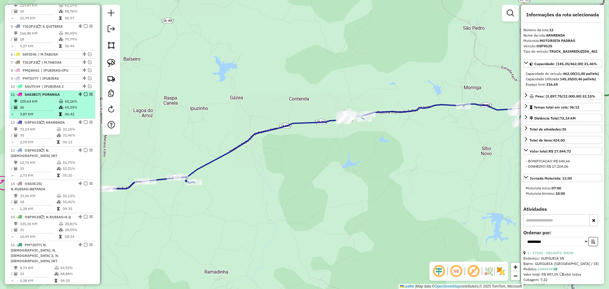
click at [49, 111] on td "3,87 KM" at bounding box center [39, 114] width 39 height 6
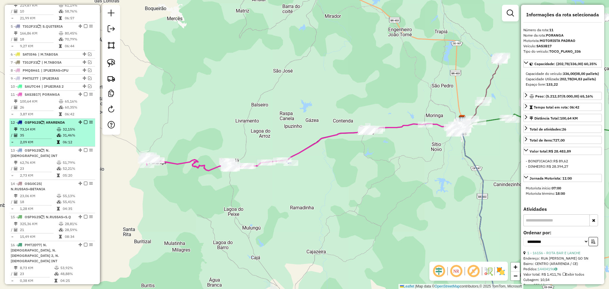
click at [45, 130] on td "73,14 KM" at bounding box center [38, 129] width 37 height 6
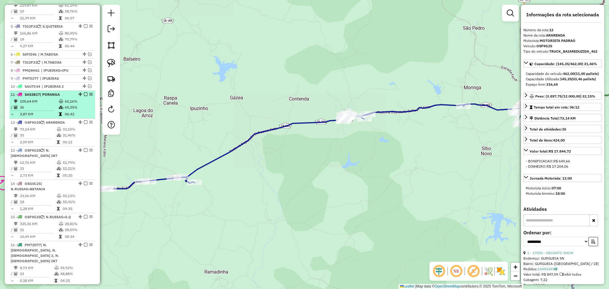
click at [46, 101] on td "100,64 KM" at bounding box center [39, 101] width 39 height 6
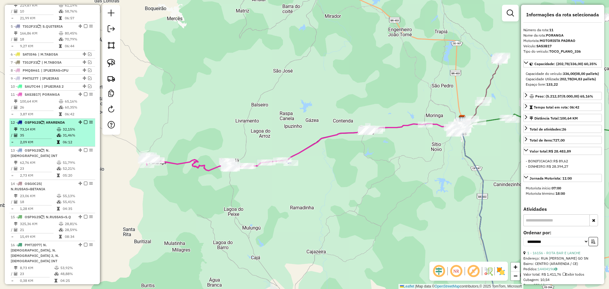
click at [45, 128] on td "73,14 KM" at bounding box center [38, 129] width 37 height 6
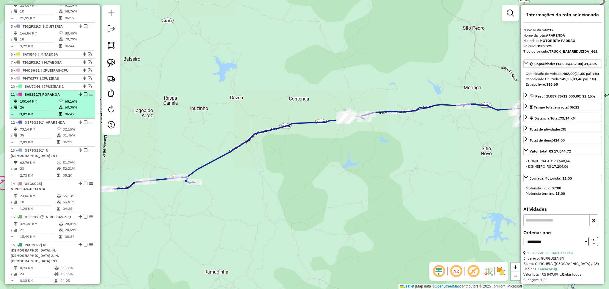
click at [47, 111] on hr at bounding box center [32, 111] width 43 height 0
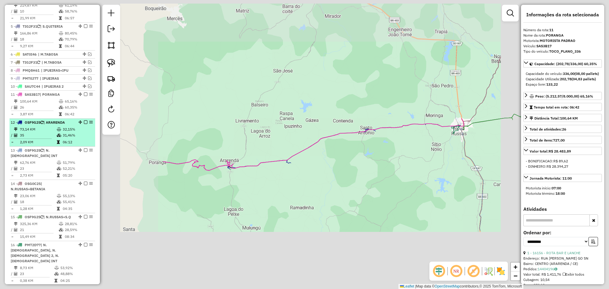
click at [48, 135] on td "35" at bounding box center [38, 135] width 37 height 6
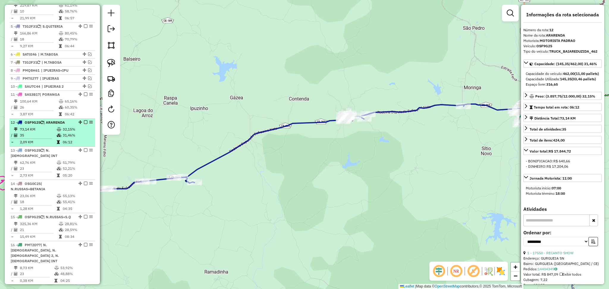
click at [47, 130] on td "73,14 KM" at bounding box center [38, 129] width 37 height 6
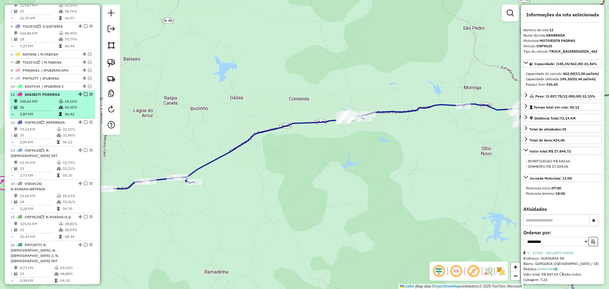
click at [34, 107] on td "26" at bounding box center [39, 107] width 39 height 6
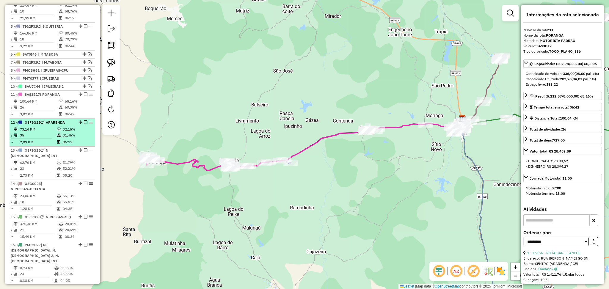
click at [42, 129] on td "73,14 KM" at bounding box center [38, 129] width 37 height 6
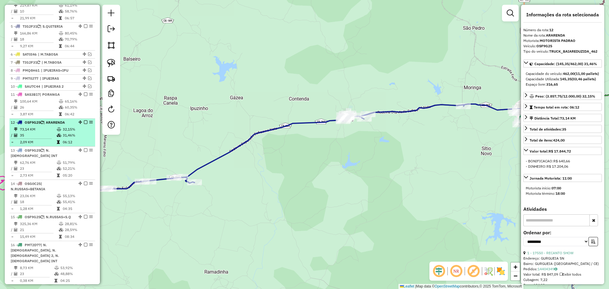
click at [29, 127] on td "73,14 KM" at bounding box center [38, 129] width 37 height 6
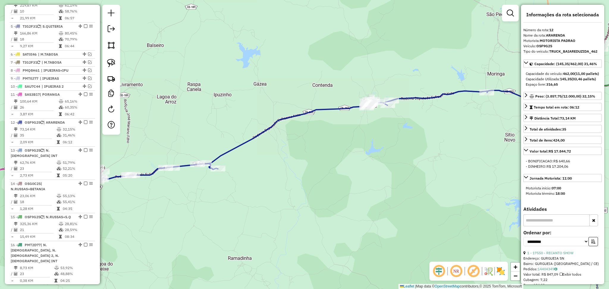
drag, startPoint x: 205, startPoint y: 131, endPoint x: 285, endPoint y: 85, distance: 91.5
click at [281, 87] on div "Janela de atendimento Grade de atendimento Capacidade Transportadoras Veículos …" at bounding box center [304, 144] width 609 height 289
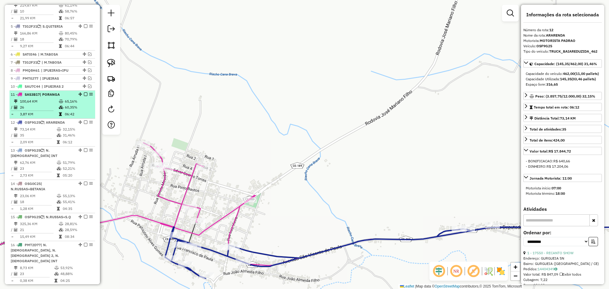
click at [51, 111] on hr at bounding box center [32, 111] width 43 height 0
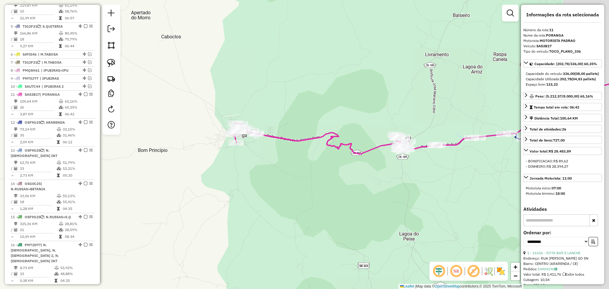
drag, startPoint x: 436, startPoint y: 128, endPoint x: 345, endPoint y: 111, distance: 92.8
click at [345, 111] on div "Janela de atendimento Grade de atendimento Capacidade Transportadoras Veículos …" at bounding box center [304, 144] width 609 height 289
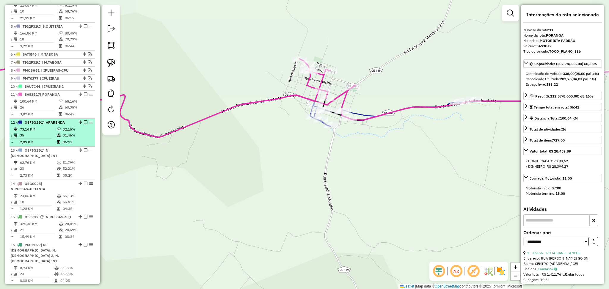
click at [76, 143] on td "06:12" at bounding box center [77, 142] width 30 height 6
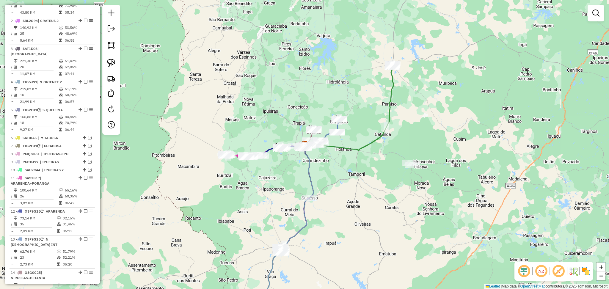
scroll to position [238, 0]
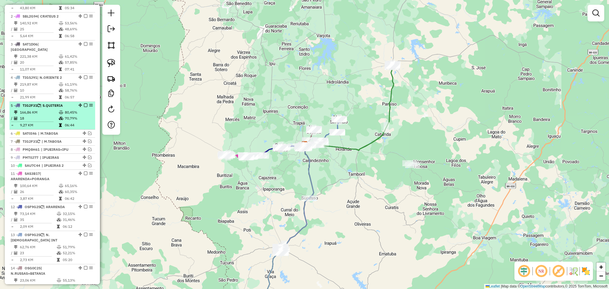
click at [44, 117] on td "18" at bounding box center [39, 118] width 39 height 6
select select "**********"
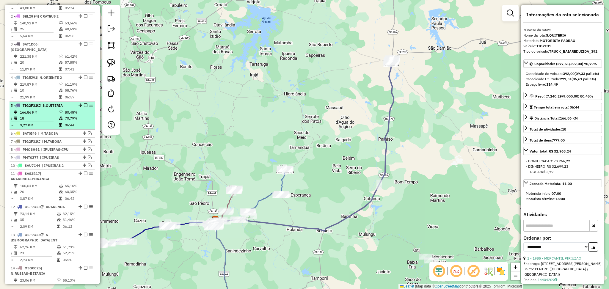
scroll to position [317, 0]
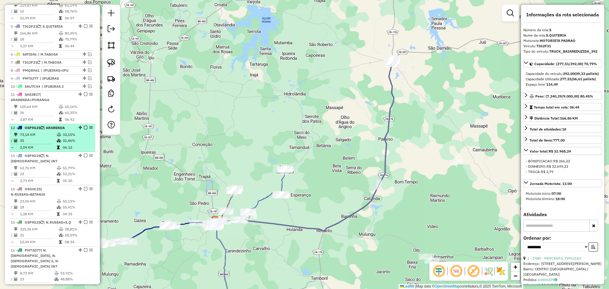
click at [47, 150] on li "12 - OSF9G25 | ARARENDA 73,14 KM 32,15% / 35 31,46% = 2,09 KM 06:12" at bounding box center [53, 138] width 86 height 28
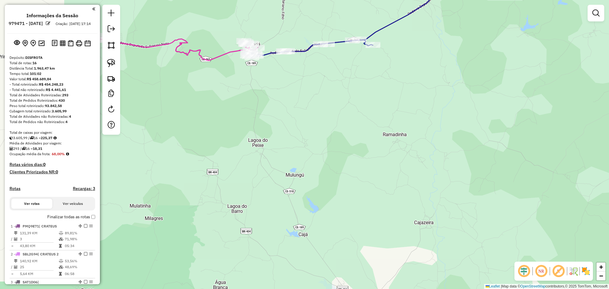
click at [327, 88] on div "Janela de atendimento Grade de atendimento Capacidade Transportadoras Veículos …" at bounding box center [304, 144] width 609 height 289
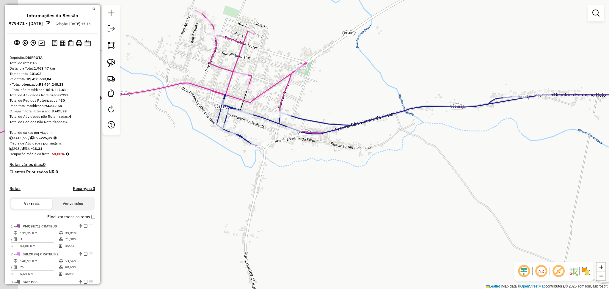
drag, startPoint x: 244, startPoint y: 111, endPoint x: 271, endPoint y: 108, distance: 27.2
click at [269, 109] on div "Janela de atendimento Grade de atendimento Capacidade Transportadoras Veículos …" at bounding box center [304, 144] width 609 height 289
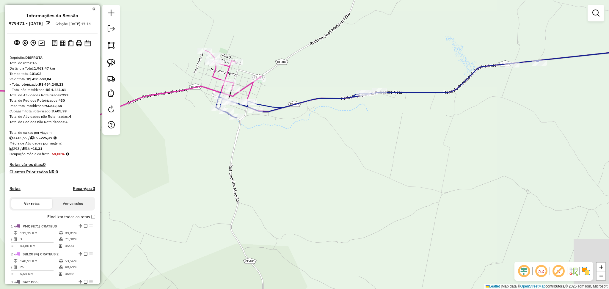
drag, startPoint x: 350, startPoint y: 71, endPoint x: 265, endPoint y: 81, distance: 85.0
click at [285, 80] on div "Janela de atendimento Grade de atendimento Capacidade Transportadoras Veículos …" at bounding box center [304, 144] width 609 height 289
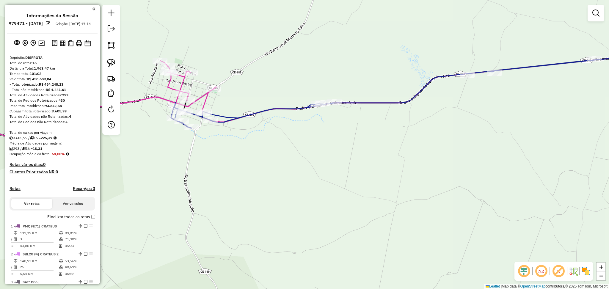
drag, startPoint x: 193, startPoint y: 88, endPoint x: 213, endPoint y: 88, distance: 20.2
click at [213, 88] on div "Janela de atendimento Grade de atendimento Capacidade Transportadoras Veículos …" at bounding box center [304, 144] width 609 height 289
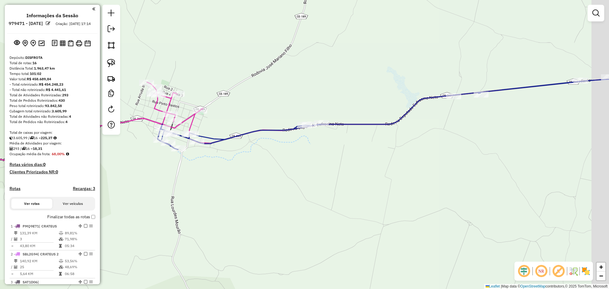
drag, startPoint x: 347, startPoint y: 75, endPoint x: 248, endPoint y: 95, distance: 101.2
click at [258, 92] on div "Janela de atendimento Grade de atendimento Capacidade Transportadoras Veículos …" at bounding box center [304, 144] width 609 height 289
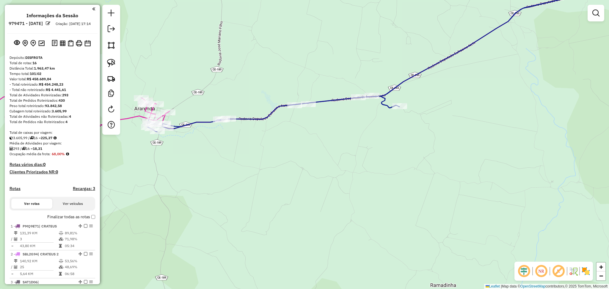
drag, startPoint x: 341, startPoint y: 72, endPoint x: 304, endPoint y: 100, distance: 45.9
click at [312, 95] on div "Janela de atendimento Grade de atendimento Capacidade Transportadoras Veículos …" at bounding box center [304, 144] width 609 height 289
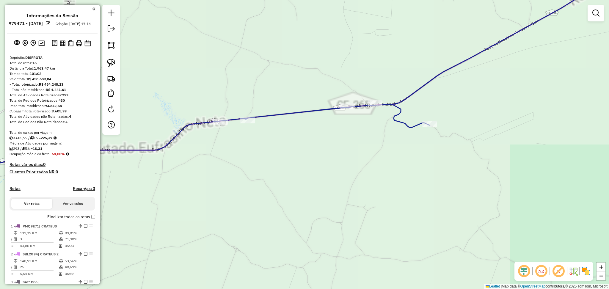
drag, startPoint x: 281, startPoint y: 95, endPoint x: 333, endPoint y: 72, distance: 56.6
click at [325, 75] on div "Janela de atendimento Grade de atendimento Capacidade Transportadoras Veículos …" at bounding box center [304, 144] width 609 height 289
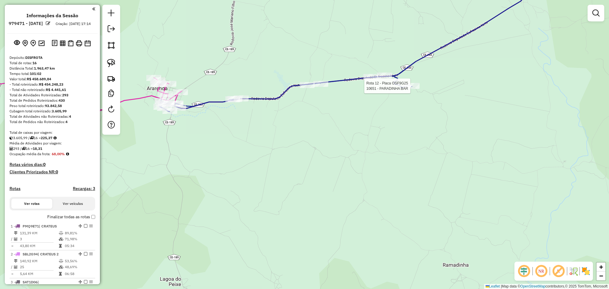
select select "**********"
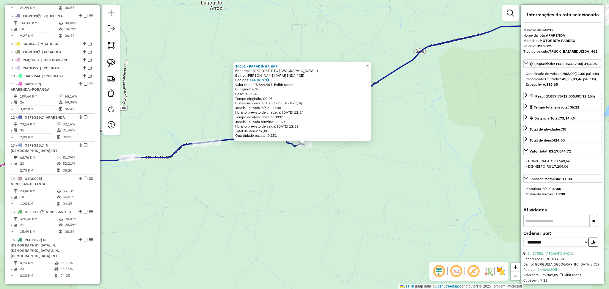
scroll to position [435, 0]
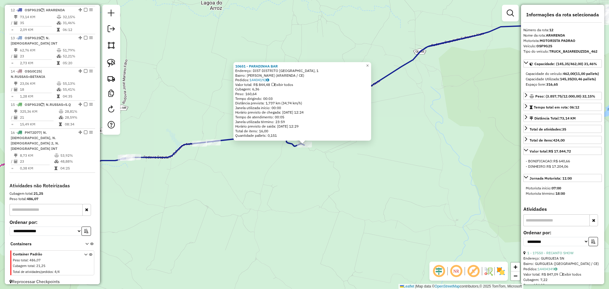
click at [275, 163] on div "10651 - PARADINHA BAR Endereço: DIST [GEOGRAPHIC_DATA], 1 Bairro: [PERSON_NAME]…" at bounding box center [304, 144] width 609 height 289
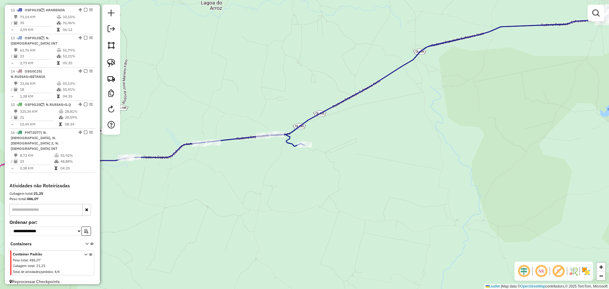
drag, startPoint x: 250, startPoint y: 168, endPoint x: 342, endPoint y: 151, distance: 94.3
click at [342, 151] on div "Janela de atendimento Grade de atendimento Capacidade Transportadoras Veículos …" at bounding box center [304, 144] width 609 height 289
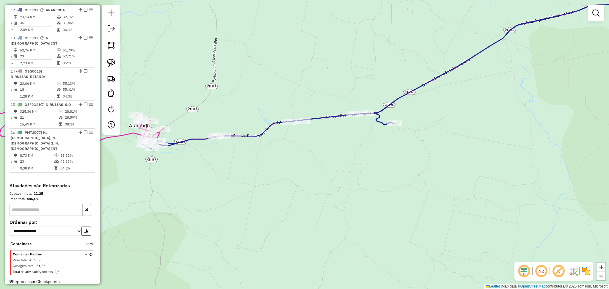
drag, startPoint x: 230, startPoint y: 110, endPoint x: 248, endPoint y: 104, distance: 19.1
click at [248, 104] on div "Janela de atendimento Grade de atendimento Capacidade Transportadoras Veículos …" at bounding box center [304, 144] width 609 height 289
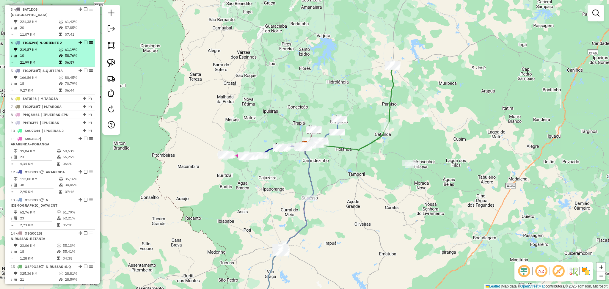
scroll to position [277, 0]
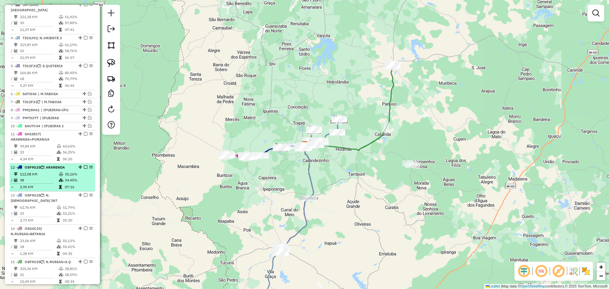
click at [55, 172] on td "112,08 KM" at bounding box center [39, 174] width 39 height 6
select select "**********"
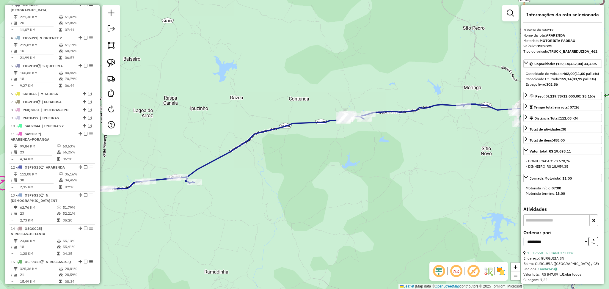
drag, startPoint x: 279, startPoint y: 114, endPoint x: 286, endPoint y: 110, distance: 7.9
click at [285, 111] on div "Janela de atendimento Grade de atendimento Capacidade Transportadoras Veículos …" at bounding box center [304, 144] width 609 height 289
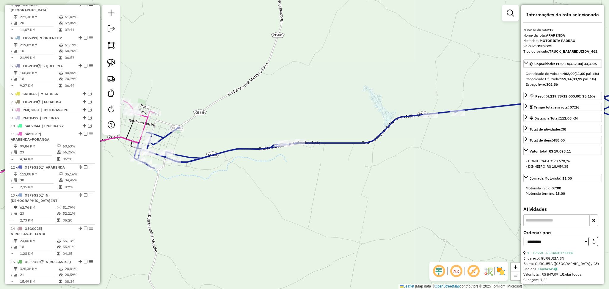
drag, startPoint x: 198, startPoint y: 152, endPoint x: 265, endPoint y: 125, distance: 72.4
click at [263, 126] on div "Janela de atendimento Grade de atendimento Capacidade Transportadoras Veículos …" at bounding box center [304, 144] width 609 height 289
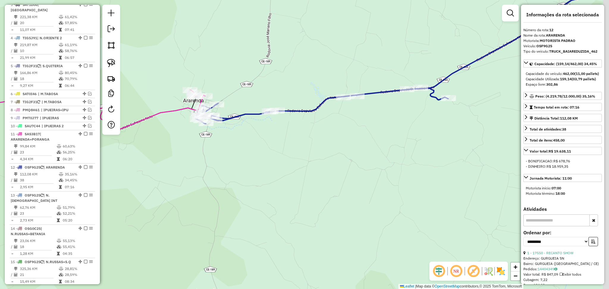
drag, startPoint x: 317, startPoint y: 70, endPoint x: 282, endPoint y: 73, distance: 35.9
click at [283, 74] on div "Janela de atendimento Grade de atendimento Capacidade Transportadoras Veículos …" at bounding box center [304, 144] width 609 height 289
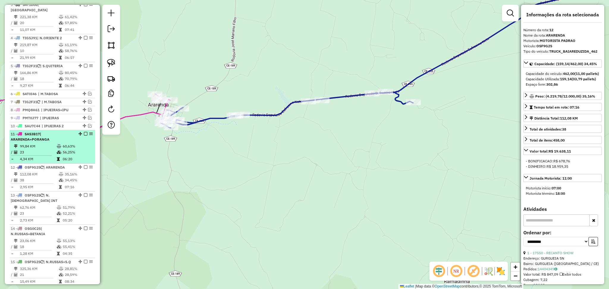
click at [38, 146] on td "99,84 KM" at bounding box center [38, 146] width 37 height 6
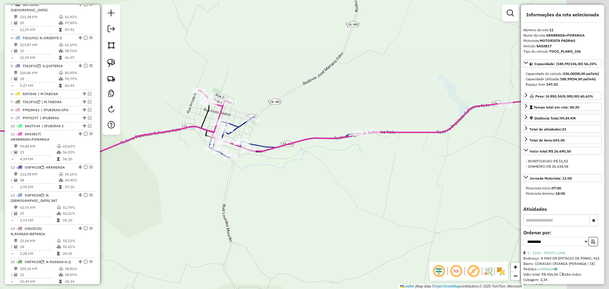
drag, startPoint x: 362, startPoint y: 105, endPoint x: 301, endPoint y: 108, distance: 61.0
click at [323, 105] on div "Janela de atendimento Grade de atendimento Capacidade Transportadoras Veículos …" at bounding box center [304, 144] width 609 height 289
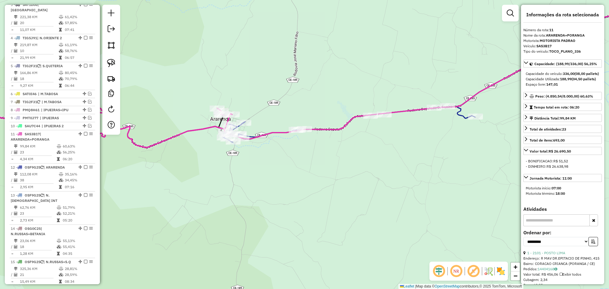
drag, startPoint x: 364, startPoint y: 86, endPoint x: 318, endPoint y: 101, distance: 49.2
click at [318, 101] on div "Janela de atendimento Grade de atendimento Capacidade Transportadoras Veículos …" at bounding box center [304, 144] width 609 height 289
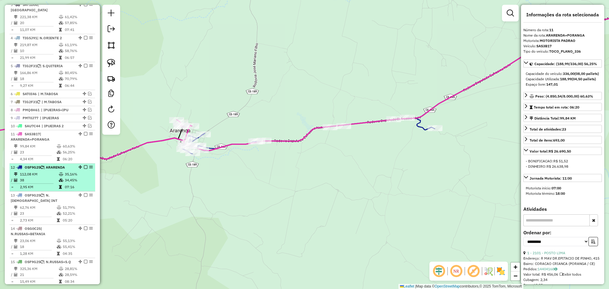
click at [51, 175] on td "112,08 KM" at bounding box center [39, 174] width 39 height 6
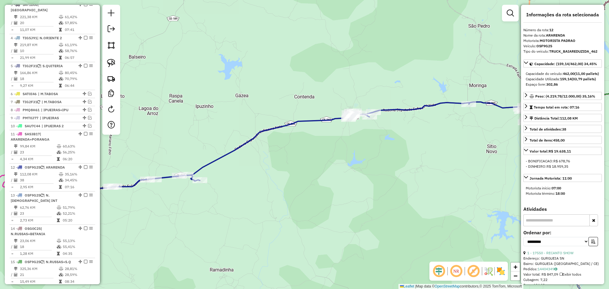
drag, startPoint x: 177, startPoint y: 143, endPoint x: 272, endPoint y: 85, distance: 110.7
click at [270, 86] on div "Janela de atendimento Grade de atendimento Capacidade Transportadoras Veículos …" at bounding box center [304, 144] width 609 height 289
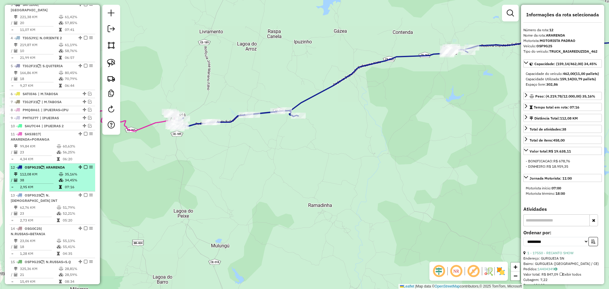
click at [45, 175] on td "112,08 KM" at bounding box center [39, 174] width 39 height 6
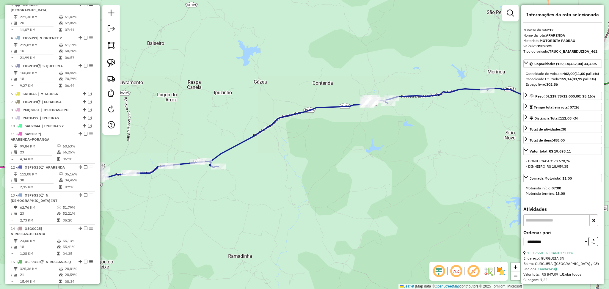
drag, startPoint x: 156, startPoint y: 138, endPoint x: 227, endPoint y: 95, distance: 83.1
click at [226, 97] on div "Janela de atendimento Grade de atendimento Capacidade Transportadoras Veículos …" at bounding box center [304, 144] width 609 height 289
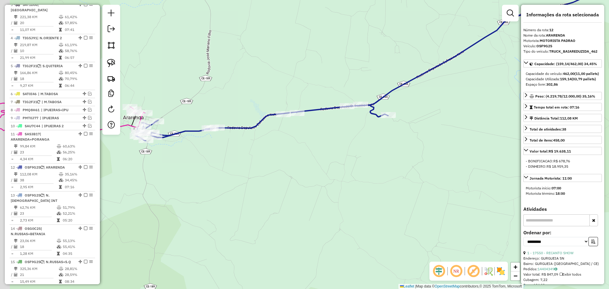
drag, startPoint x: 225, startPoint y: 110, endPoint x: 240, endPoint y: 101, distance: 17.1
click at [240, 101] on div "Janela de atendimento Grade de atendimento Capacidade Transportadoras Veículos …" at bounding box center [304, 144] width 609 height 289
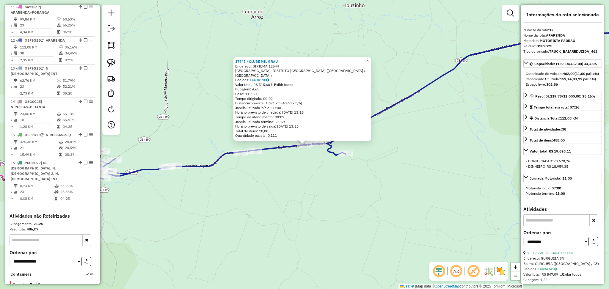
scroll to position [435, 0]
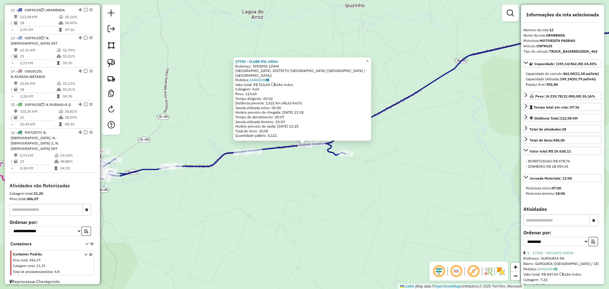
drag, startPoint x: 298, startPoint y: 163, endPoint x: 305, endPoint y: 155, distance: 10.9
click at [298, 164] on div "Rota 12 - Placa OSF9G25 17743 - CLUBE MIL GRAU 17743 - CLUBE MIL GRAU Endereço:…" at bounding box center [304, 144] width 609 height 289
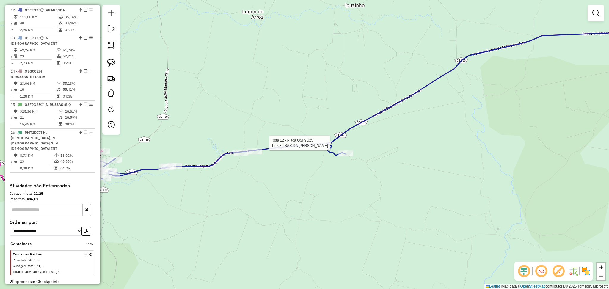
select select "**********"
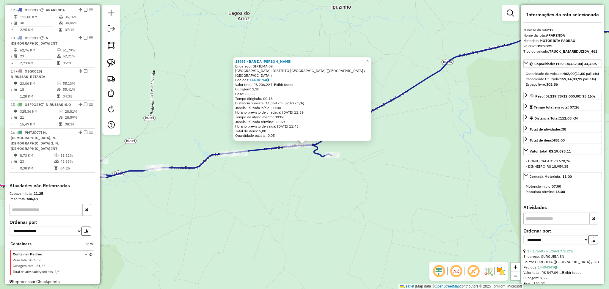
click at [272, 188] on div "15963 - BAR DA LUCIENE Endereço: SIRIEMA 09 Bairro: DISTRITO ANGOLA (ARARENDA /…" at bounding box center [304, 144] width 609 height 289
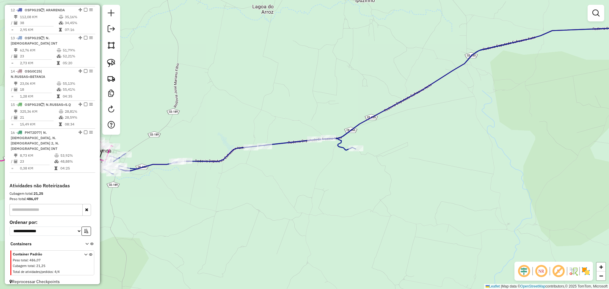
drag, startPoint x: 233, startPoint y: 128, endPoint x: 258, endPoint y: 116, distance: 28.1
click at [258, 116] on div "Janela de atendimento Grade de atendimento Capacidade Transportadoras Veículos …" at bounding box center [304, 144] width 609 height 289
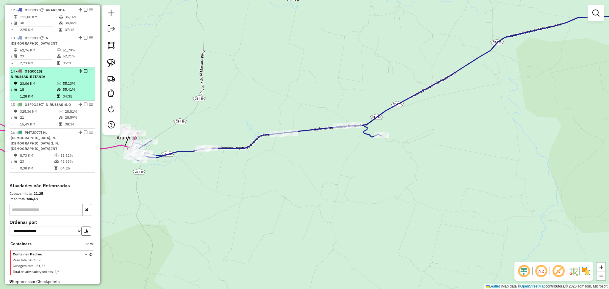
scroll to position [355, 0]
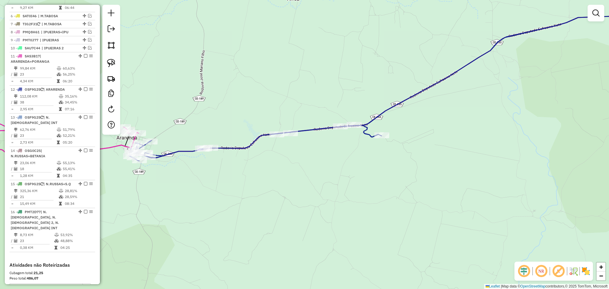
drag, startPoint x: 0, startPoint y: 10, endPoint x: 6, endPoint y: 12, distance: 6.4
click at [0, 10] on div "Janela de atendimento Grade de atendimento Capacidade Transportadoras Veículos …" at bounding box center [304, 144] width 609 height 289
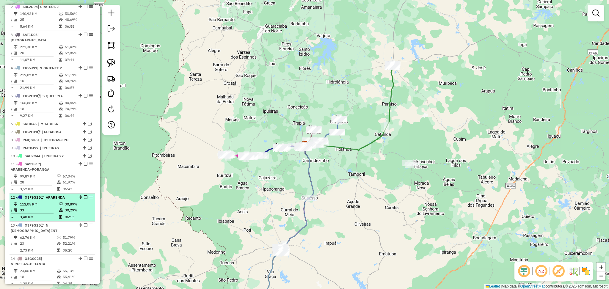
scroll to position [317, 0]
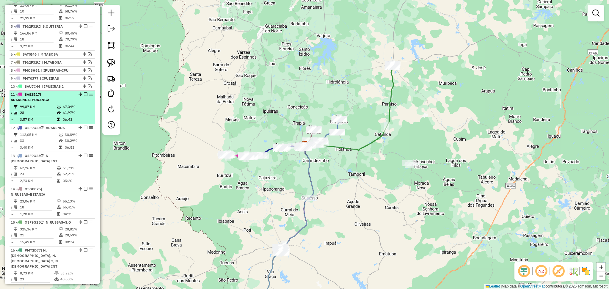
click at [34, 104] on td "99,87 KM" at bounding box center [38, 107] width 37 height 6
select select "**********"
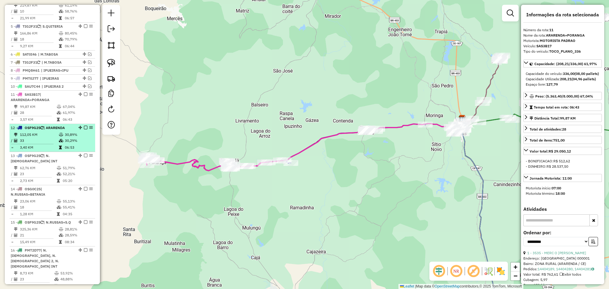
click at [46, 140] on td "33" at bounding box center [39, 141] width 39 height 6
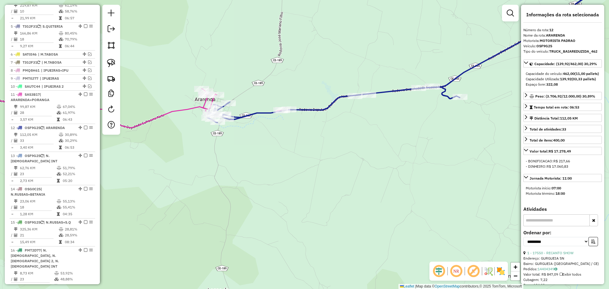
drag, startPoint x: 389, startPoint y: 53, endPoint x: 317, endPoint y: 75, distance: 75.4
click at [320, 74] on div "Janela de atendimento Grade de atendimento Capacidade Transportadoras Veículos …" at bounding box center [304, 144] width 609 height 289
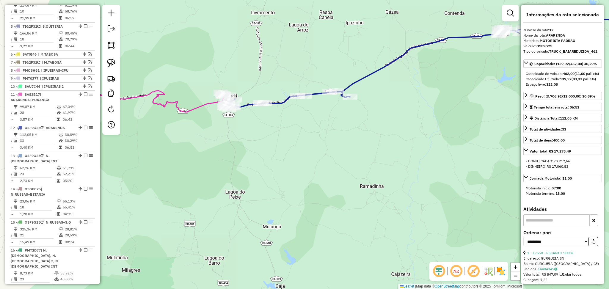
drag, startPoint x: 439, startPoint y: 112, endPoint x: 367, endPoint y: 145, distance: 78.9
click at [369, 146] on div "Janela de atendimento Grade de atendimento Capacidade Transportadoras Veículos …" at bounding box center [304, 144] width 609 height 289
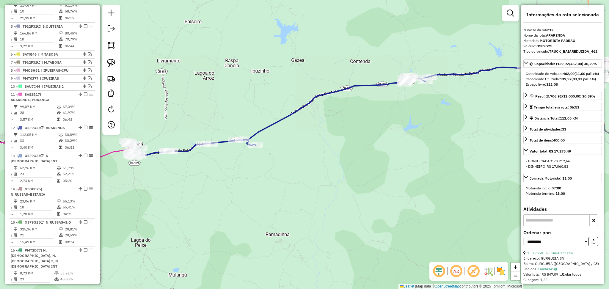
drag, startPoint x: 440, startPoint y: 56, endPoint x: 375, endPoint y: 76, distance: 68.4
click at [375, 76] on div "Janela de atendimento Grade de atendimento Capacidade Transportadoras Veículos …" at bounding box center [304, 144] width 609 height 289
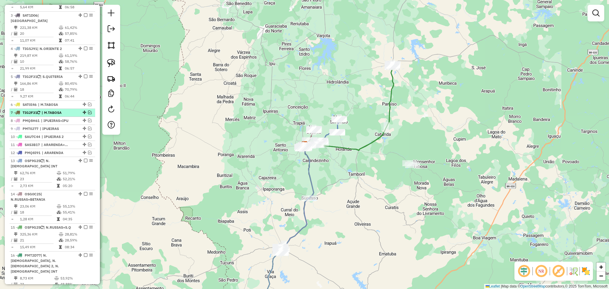
scroll to position [277, 0]
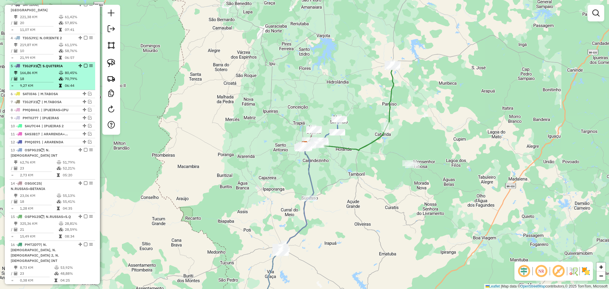
click at [56, 75] on td "166,86 KM" at bounding box center [39, 73] width 39 height 6
select select "**********"
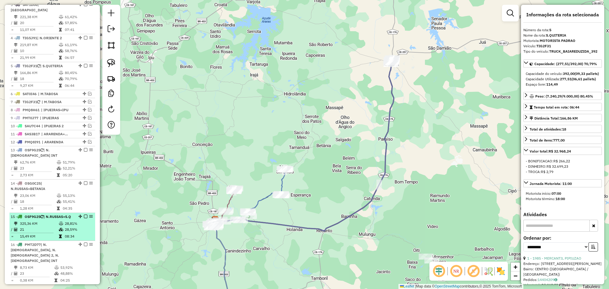
click at [46, 226] on td "325,36 KM" at bounding box center [39, 224] width 39 height 6
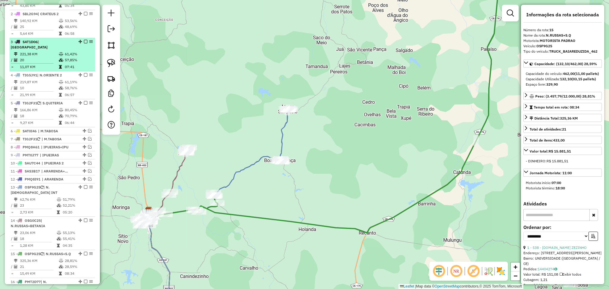
scroll to position [198, 0]
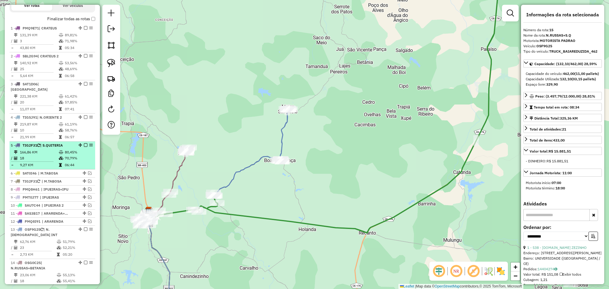
click at [34, 141] on li "5 - TIG2F31 | S.QUITERIA 166,86 KM 80,45% / 18 70,79% = 9,27 KM 06:44" at bounding box center [53, 155] width 86 height 28
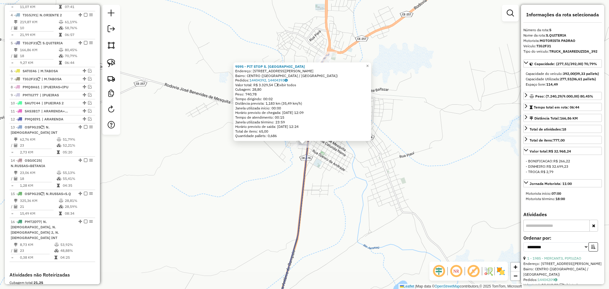
scroll to position [334, 0]
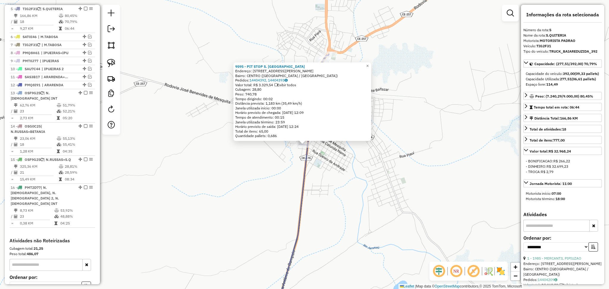
click at [274, 179] on div "9595 - PIT STOP S. QUITERIA Endereço: R TAB [PERSON_NAME], 880 Bairro: CENTRO (…" at bounding box center [304, 144] width 609 height 289
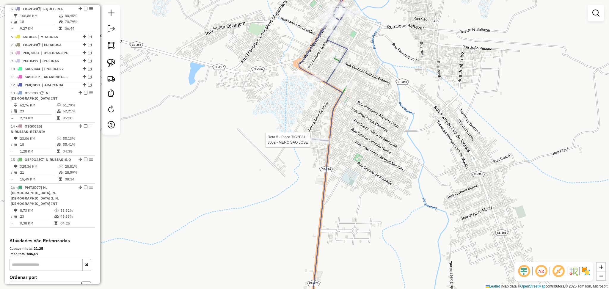
select select "**********"
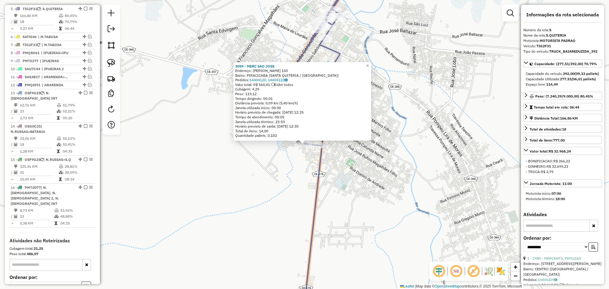
click at [278, 170] on div "3059 - MERC SAO [PERSON_NAME]: [PERSON_NAME] 150 Bairro: PIRACICABA ([GEOGRAPHI…" at bounding box center [304, 144] width 609 height 289
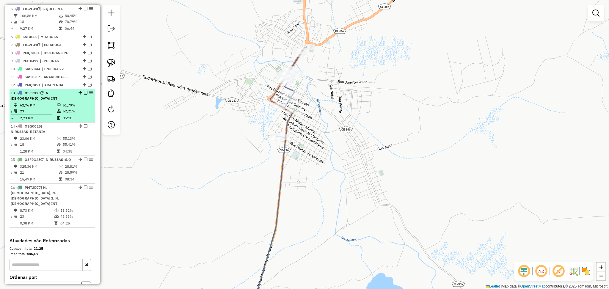
scroll to position [295, 0]
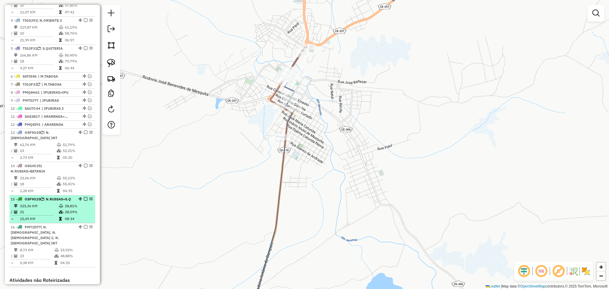
click at [43, 209] on td "325,36 KM" at bounding box center [39, 206] width 39 height 6
select select "**********"
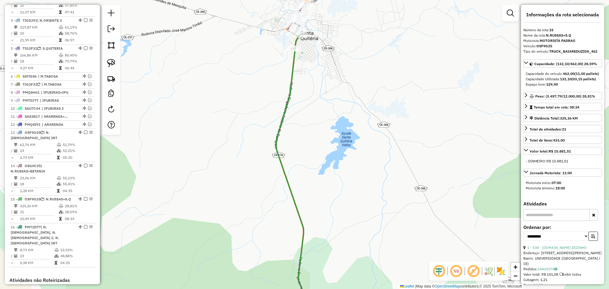
drag, startPoint x: 341, startPoint y: 53, endPoint x: 322, endPoint y: 127, distance: 76.1
click at [322, 127] on div "Janela de atendimento Grade de atendimento Capacidade Transportadoras Veículos …" at bounding box center [304, 144] width 609 height 289
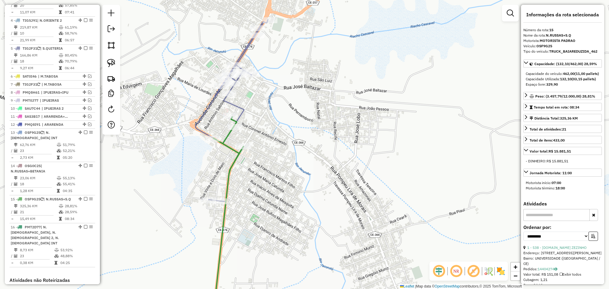
click at [287, 159] on div "Janela de atendimento Grade de atendimento Capacidade Transportadoras Veículos …" at bounding box center [304, 144] width 609 height 289
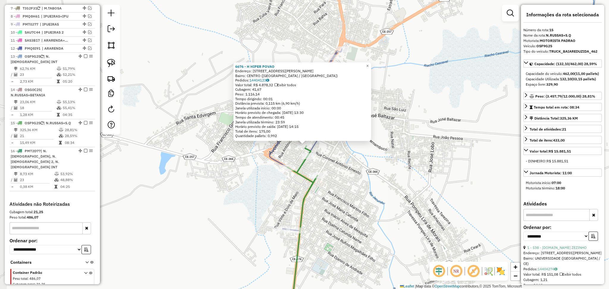
scroll to position [389, 0]
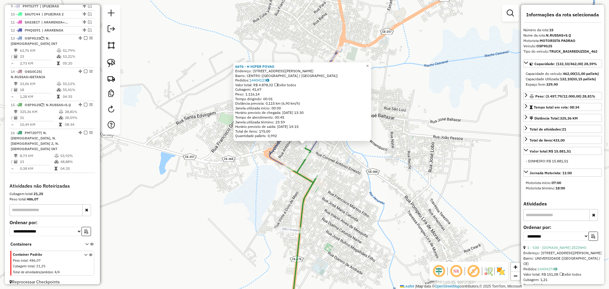
click at [234, 185] on div "6676 - H HIPER POVAO Endereço: R RUA CORONEL ANTONIO ERNESTO, 592 Bairro: CENTR…" at bounding box center [304, 144] width 609 height 289
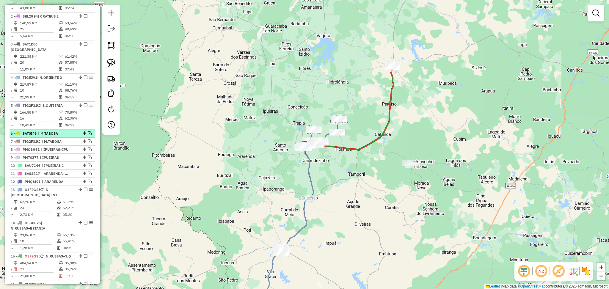
scroll to position [317, 0]
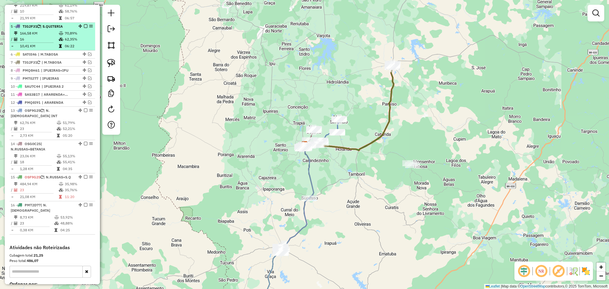
click at [51, 35] on td "166,58 KM" at bounding box center [39, 33] width 39 height 6
select select "**********"
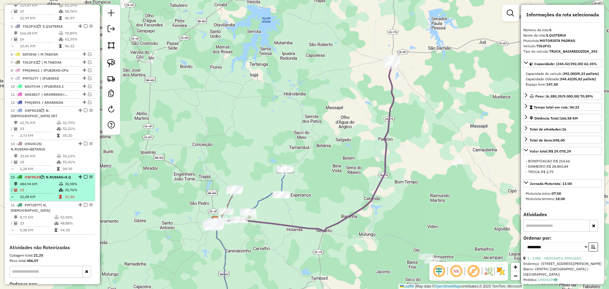
click at [43, 180] on div "15 - OSF9G25 | N.RUSSAS+S.Q" at bounding box center [42, 176] width 63 height 5
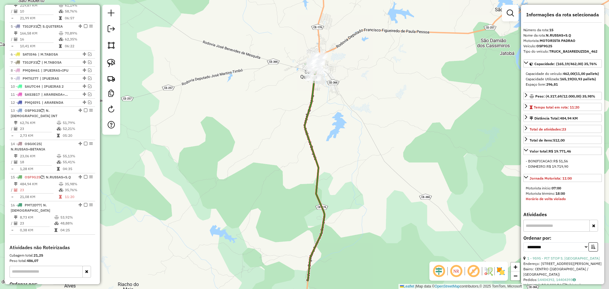
drag, startPoint x: 202, startPoint y: 195, endPoint x: 237, endPoint y: 119, distance: 83.4
click at [227, 143] on div "Janela de atendimento Grade de atendimento Capacidade Transportadoras Veículos …" at bounding box center [304, 144] width 609 height 289
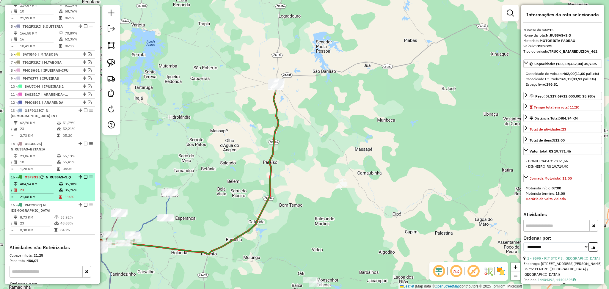
click at [43, 193] on td "23" at bounding box center [39, 190] width 39 height 6
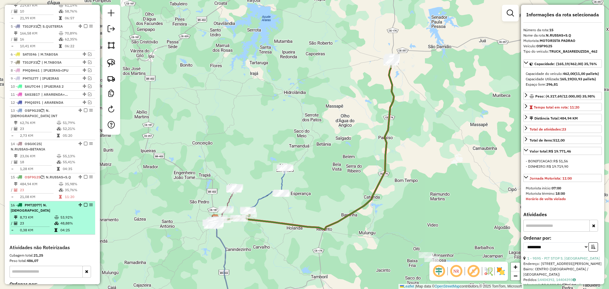
click at [46, 213] on div "16 - PMT2D77 | N.RUSSAS" at bounding box center [42, 207] width 63 height 11
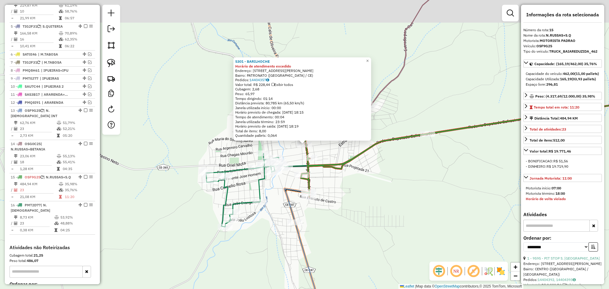
scroll to position [384, 0]
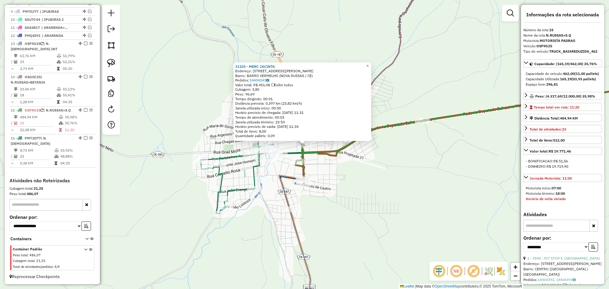
click at [336, 191] on div "11103 - MERC JACINTA Endereço: R TENENTE RAIMUNDO DO VALE, 150 Bairro: BARRO VE…" at bounding box center [304, 144] width 609 height 289
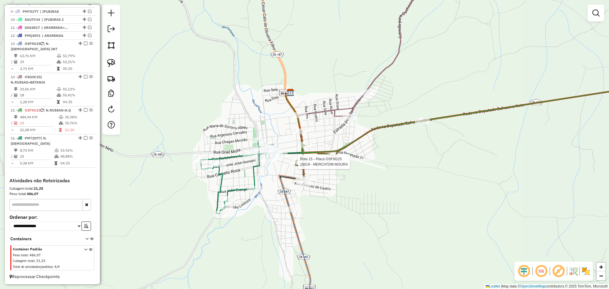
select select "**********"
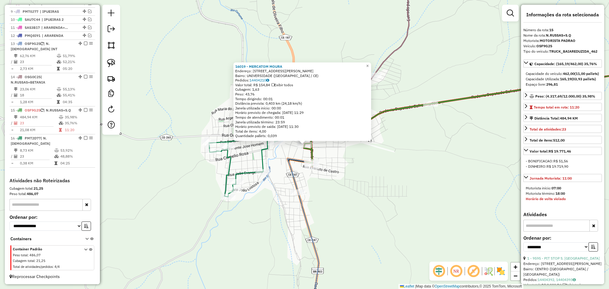
click at [344, 159] on div "Rota 15 - Placa OSF9G25 16019 - MERCATOM MOURA 16019 - MERCATOM MOURA Endereço:…" at bounding box center [304, 144] width 609 height 289
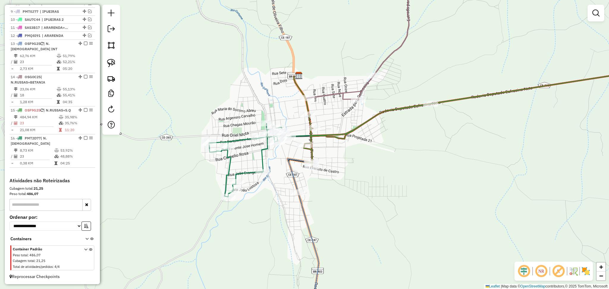
drag, startPoint x: 334, startPoint y: 119, endPoint x: 330, endPoint y: 119, distance: 4.2
click at [330, 119] on div "Janela de atendimento Grade de atendimento Capacidade Transportadoras Veículos …" at bounding box center [304, 144] width 609 height 289
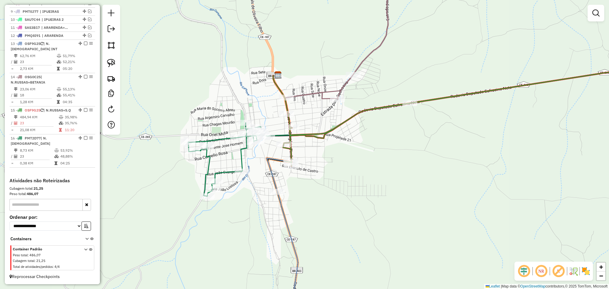
drag, startPoint x: 310, startPoint y: 124, endPoint x: 305, endPoint y: 122, distance: 6.1
click at [305, 122] on div "Janela de atendimento Grade de atendimento Capacidade Transportadoras Veículos …" at bounding box center [304, 144] width 609 height 289
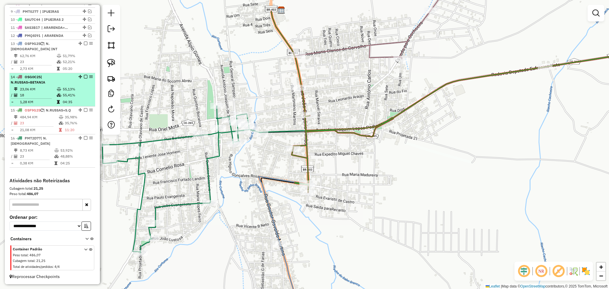
click at [44, 97] on td "18" at bounding box center [38, 95] width 37 height 6
select select "**********"
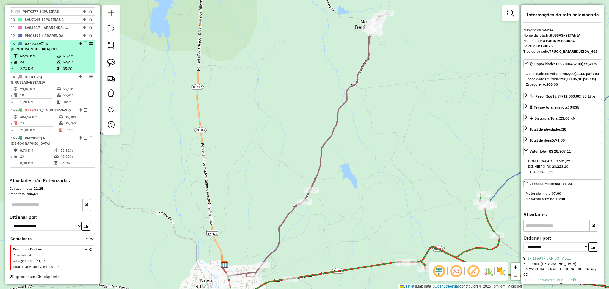
click at [48, 64] on td "23" at bounding box center [38, 62] width 37 height 6
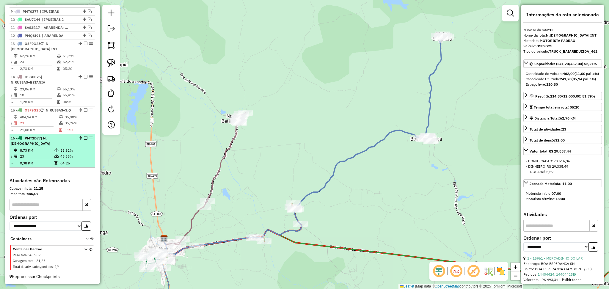
click at [47, 149] on td "8,73 KM" at bounding box center [37, 150] width 34 height 6
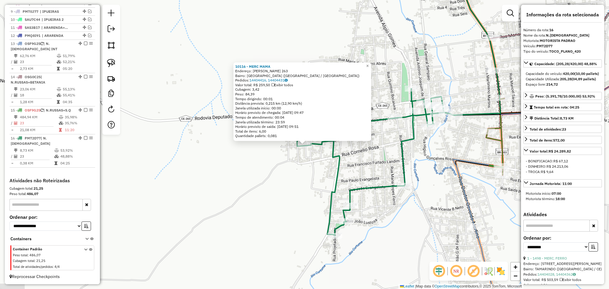
click at [298, 181] on div "10116 - MERC MAMA Endereço: GERARDO LUCIANO DE ARAUJO 263 Bairro: ALTO DA BOA V…" at bounding box center [304, 144] width 609 height 289
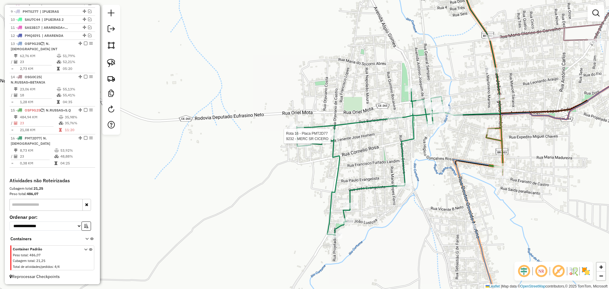
select select "**********"
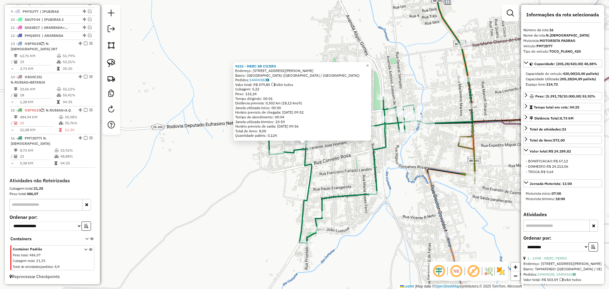
click at [317, 165] on div "9232 - MERC SR CICERO Endereço: R RUA OTAVIANO DE CASTRO, 494 Bairro: ALTO DA B…" at bounding box center [304, 144] width 609 height 289
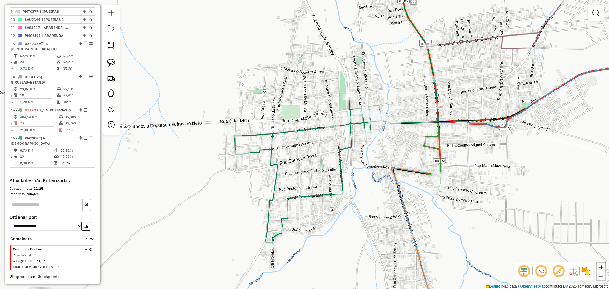
drag, startPoint x: 447, startPoint y: 96, endPoint x: 409, endPoint y: 96, distance: 38.0
click at [413, 96] on div "Janela de atendimento Grade de atendimento Capacidade Transportadoras Veículos …" at bounding box center [304, 144] width 609 height 289
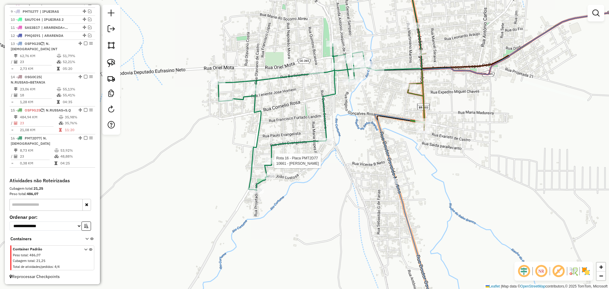
select select "**********"
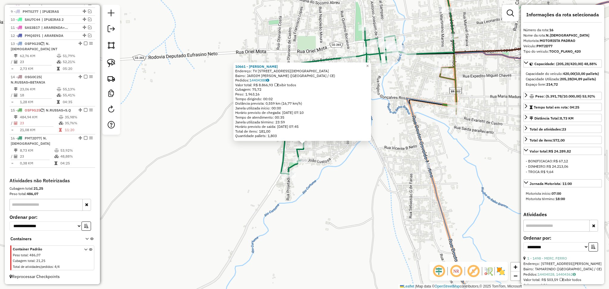
click at [321, 158] on div "Rota 16 - Placa PMT2D77 549 - MERC LUIS ALVES 10661 - MERCADINHO TOINHO Endereç…" at bounding box center [304, 144] width 609 height 289
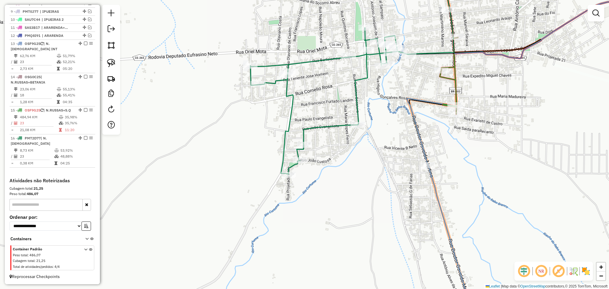
drag, startPoint x: 312, startPoint y: 100, endPoint x: 247, endPoint y: 97, distance: 64.8
click at [300, 108] on div "Janela de atendimento Grade de atendimento Capacidade Transportadoras Veículos …" at bounding box center [304, 144] width 609 height 289
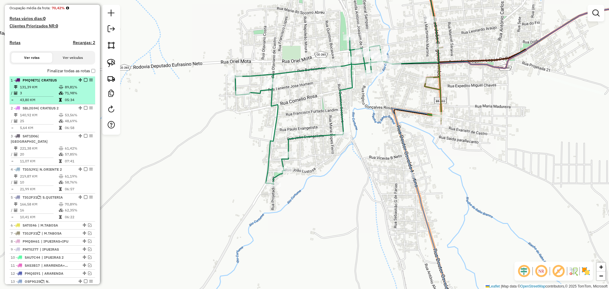
scroll to position [186, 0]
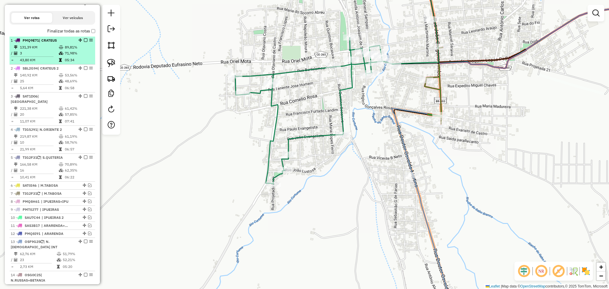
click at [48, 56] on td "3" at bounding box center [39, 53] width 39 height 6
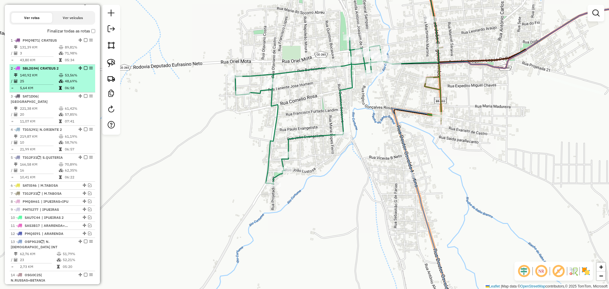
select select "**********"
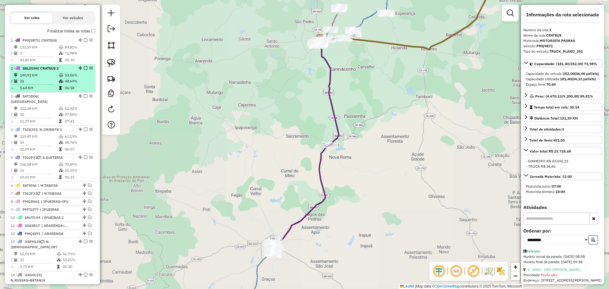
click at [51, 84] on td "25" at bounding box center [39, 81] width 39 height 6
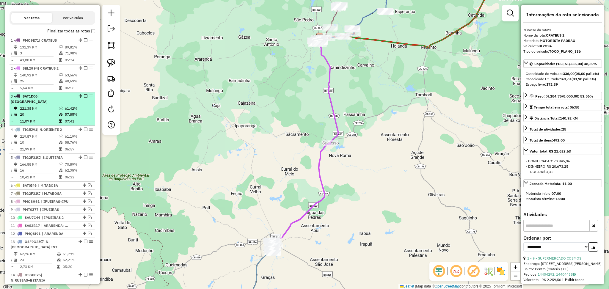
click at [47, 110] on td "221,38 KM" at bounding box center [39, 109] width 39 height 6
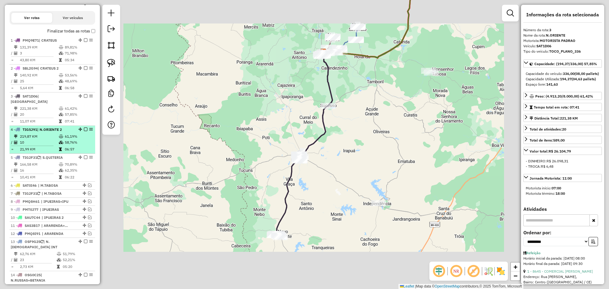
click at [49, 134] on td "219,87 KM" at bounding box center [39, 136] width 39 height 6
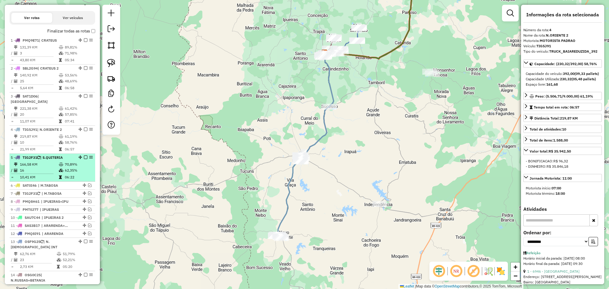
click at [50, 162] on td "166,58 KM" at bounding box center [39, 164] width 39 height 6
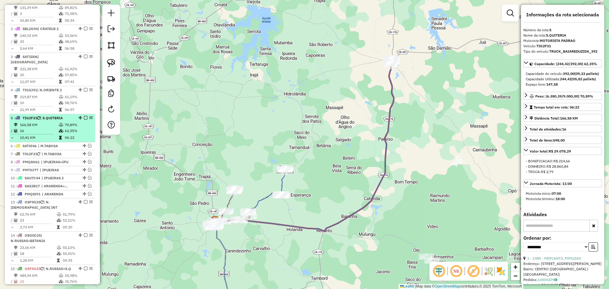
scroll to position [265, 0]
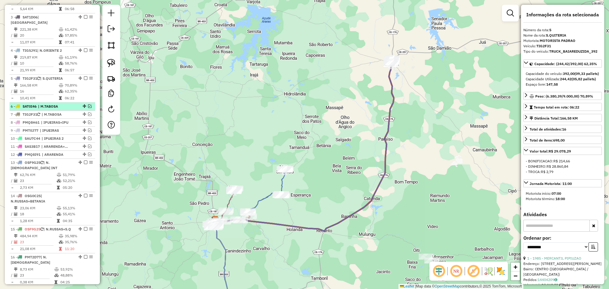
click at [59, 105] on span "| M.TABOSA" at bounding box center [51, 106] width 27 height 5
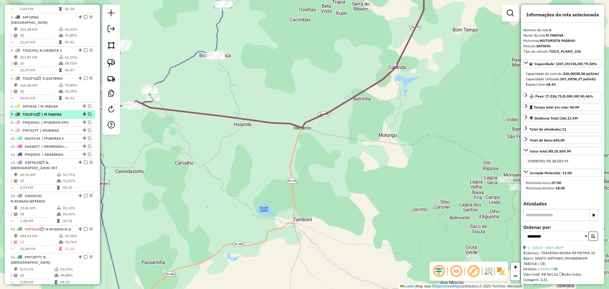
click at [60, 111] on li "7 - TIG2F31 | M.TABOSA" at bounding box center [53, 115] width 86 height 8
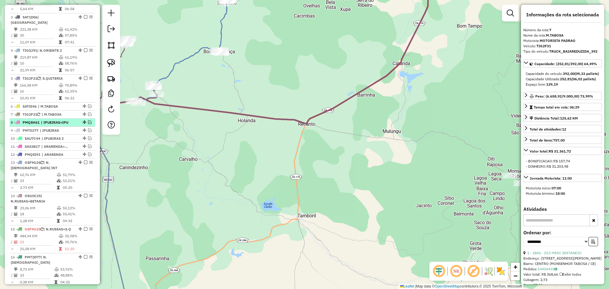
click at [62, 120] on span "| IPUEIRAS+IPU" at bounding box center [54, 122] width 27 height 5
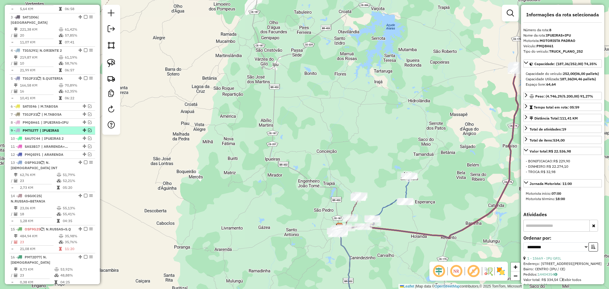
click at [59, 129] on span "| IPUEIRAS" at bounding box center [53, 130] width 27 height 5
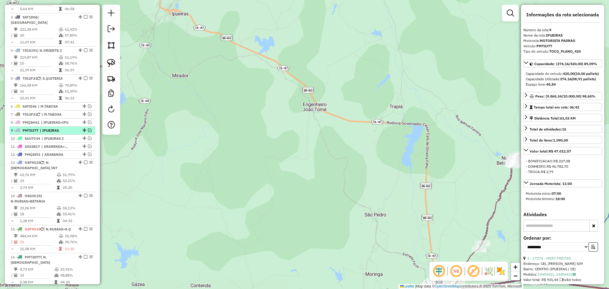
click at [58, 130] on span "| IPUEIRAS" at bounding box center [53, 130] width 27 height 5
click at [61, 137] on span "| IPUEIRAS 2" at bounding box center [55, 138] width 27 height 5
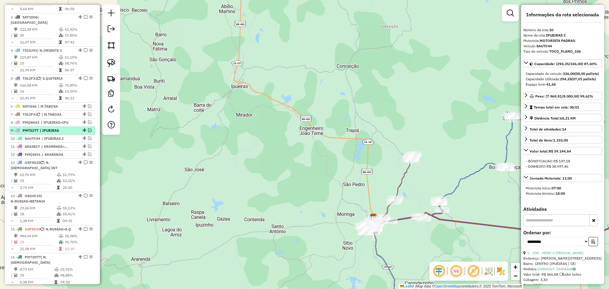
click at [62, 131] on span "| IPUEIRAS" at bounding box center [53, 130] width 27 height 5
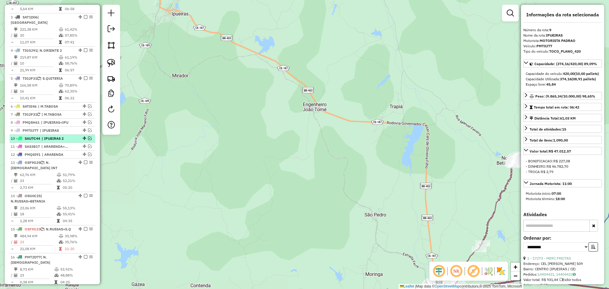
click at [60, 137] on span "| IPUEIRAS 2" at bounding box center [55, 138] width 27 height 5
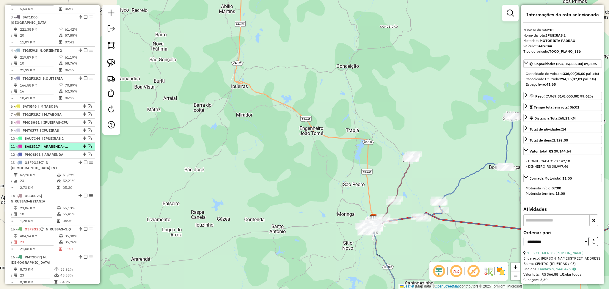
click at [59, 143] on li "11 - SAS3B17 | ARARENDA+PORANGA" at bounding box center [53, 147] width 86 height 8
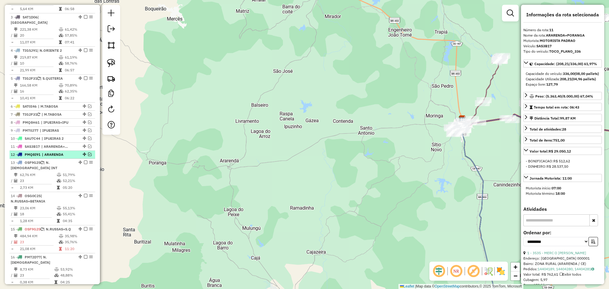
click at [59, 155] on span "| ARARENDA" at bounding box center [55, 154] width 27 height 5
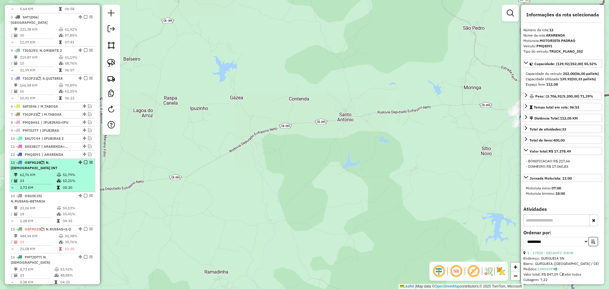
click at [57, 163] on span "| N.[DEMOGRAPHIC_DATA] INT" at bounding box center [34, 165] width 47 height 10
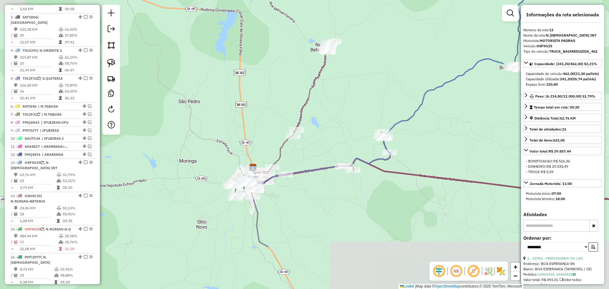
drag, startPoint x: 144, startPoint y: 209, endPoint x: 232, endPoint y: 137, distance: 114.0
click at [232, 137] on div "Janela de atendimento Grade de atendimento Capacidade Transportadoras Veículos …" at bounding box center [304, 144] width 609 height 289
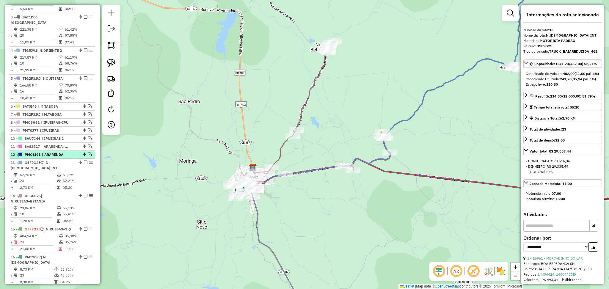
click at [88, 152] on em at bounding box center [90, 154] width 4 height 4
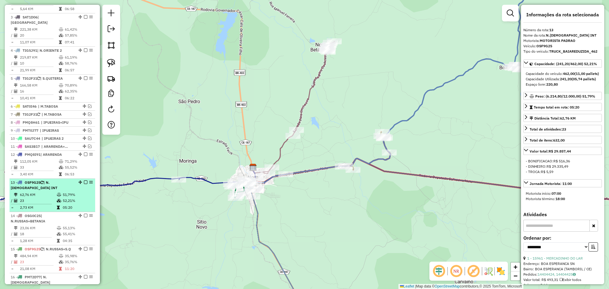
click at [55, 190] on div "13 - OSF9G25 | N.RUSSAS INT" at bounding box center [42, 185] width 63 height 11
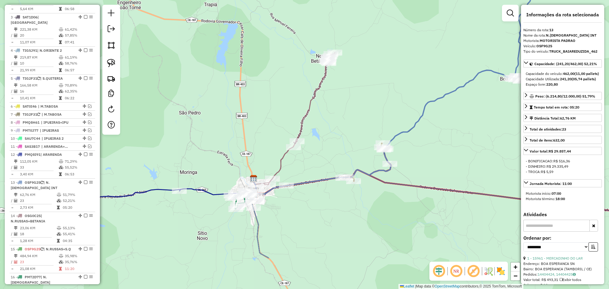
drag, startPoint x: 143, startPoint y: 202, endPoint x: 226, endPoint y: 143, distance: 102.1
click at [226, 144] on div "Janela de atendimento Grade de atendimento Capacidade Transportadoras Veículos …" at bounding box center [304, 144] width 609 height 289
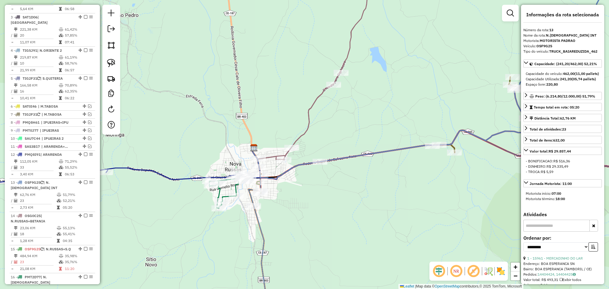
drag, startPoint x: 217, startPoint y: 122, endPoint x: 262, endPoint y: 86, distance: 58.2
click at [262, 87] on div "Janela de atendimento Grade de atendimento Capacidade Transportadoras Veículos …" at bounding box center [304, 144] width 609 height 289
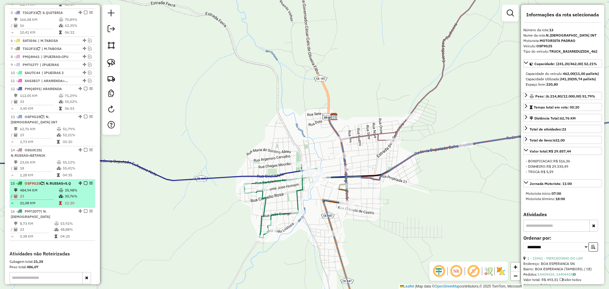
scroll to position [344, 0]
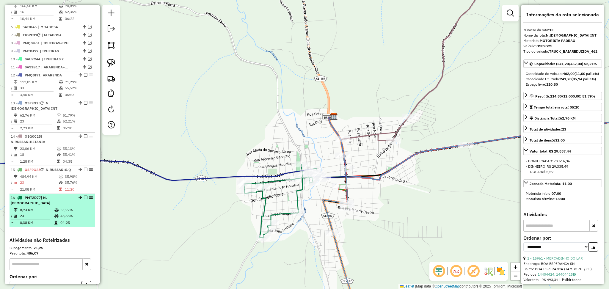
click at [54, 213] on td at bounding box center [57, 216] width 6 height 6
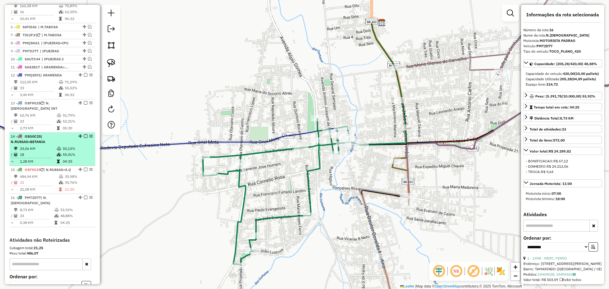
click at [49, 147] on td "23,06 KM" at bounding box center [38, 149] width 37 height 6
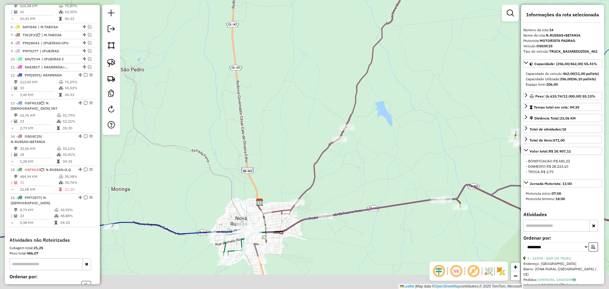
drag, startPoint x: 268, startPoint y: 176, endPoint x: 313, endPoint y: 104, distance: 84.9
click at [313, 104] on div "Janela de atendimento Grade de atendimento Capacidade Transportadoras Veículos …" at bounding box center [304, 144] width 609 height 289
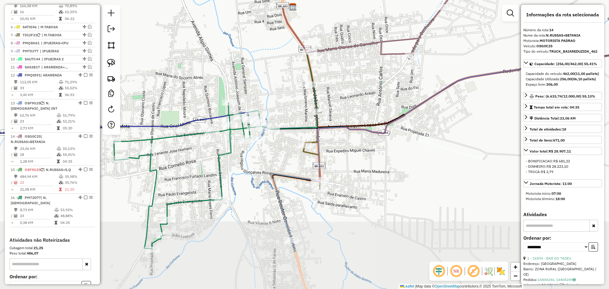
drag, startPoint x: 277, startPoint y: 119, endPoint x: 284, endPoint y: 106, distance: 14.2
click at [284, 106] on div "Janela de atendimento Grade de atendimento Capacidade Transportadoras Veículos …" at bounding box center [304, 144] width 609 height 289
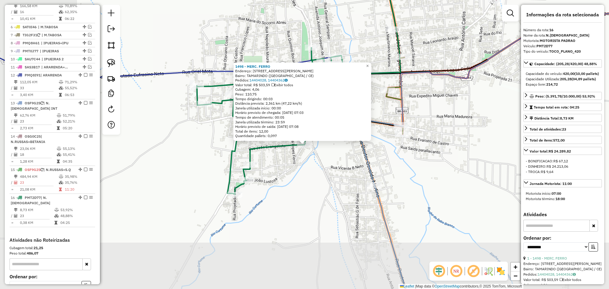
scroll to position [404, 0]
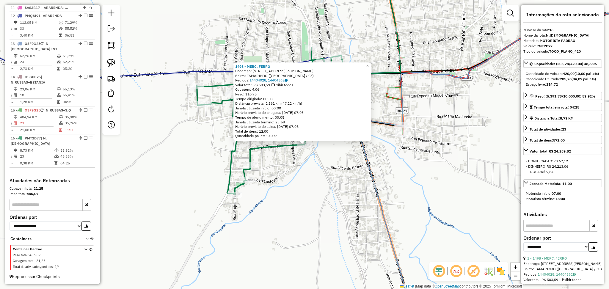
click at [279, 182] on div "1498 - MERC. FERRO Endereço: R JOAO LUSTOSA, 1 Bairro: TAMARINDO (NOVA RUSSAS /…" at bounding box center [304, 144] width 609 height 289
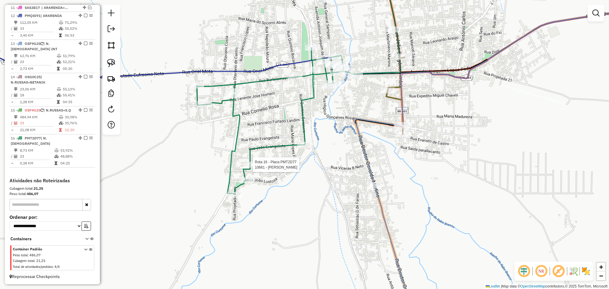
select select "**********"
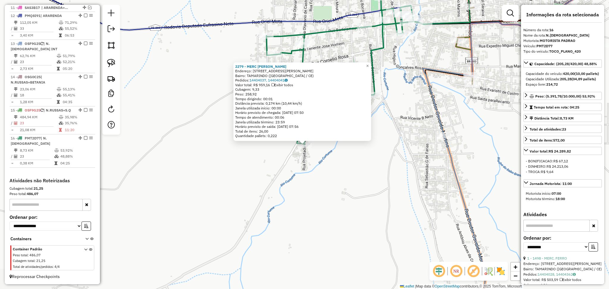
click at [356, 157] on div "2279 - MERC LUIS CARDOSO Endereço: R JOSE TORRES ARAGAO, 158 Bairro: TAMARINDO …" at bounding box center [304, 144] width 609 height 289
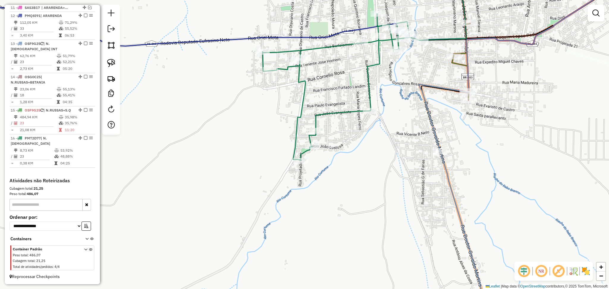
drag, startPoint x: 387, startPoint y: 59, endPoint x: 314, endPoint y: 161, distance: 126.1
click at [314, 160] on div "Janela de atendimento Grade de atendimento Capacidade Transportadoras Veículos …" at bounding box center [304, 144] width 609 height 289
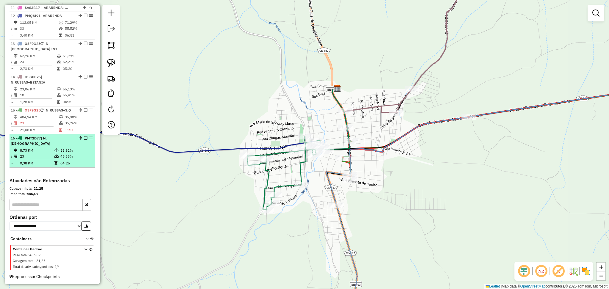
click at [58, 161] on td at bounding box center [57, 163] width 6 height 6
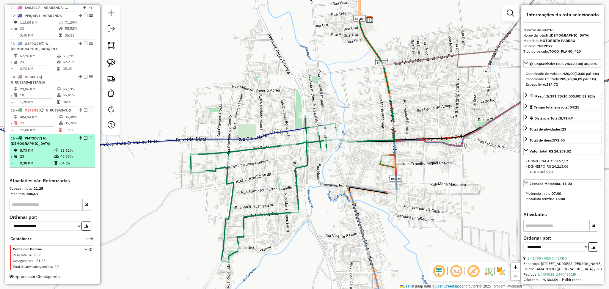
click at [49, 154] on td "23" at bounding box center [37, 156] width 34 height 6
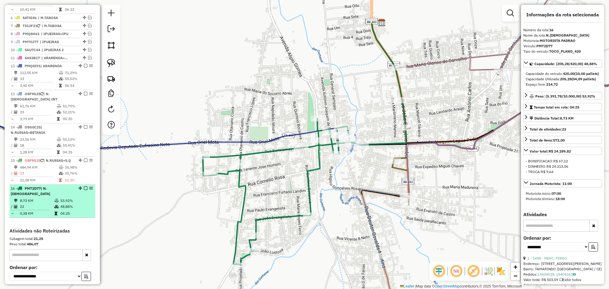
scroll to position [364, 0]
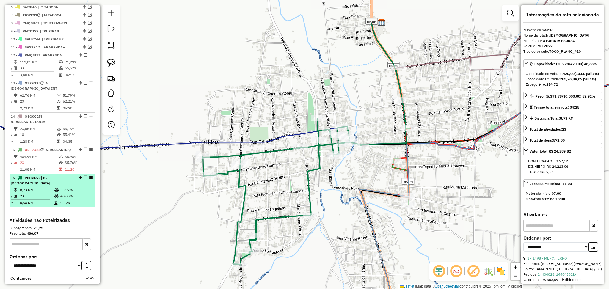
click at [41, 188] on td "8,73 KM" at bounding box center [37, 190] width 34 height 6
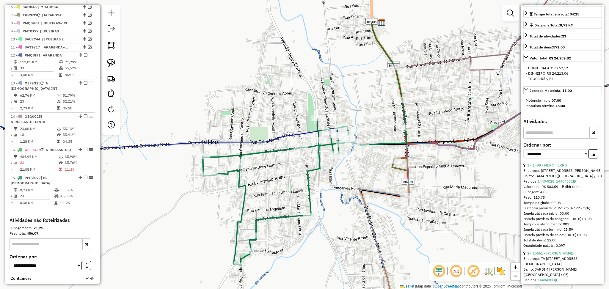
scroll to position [198, 0]
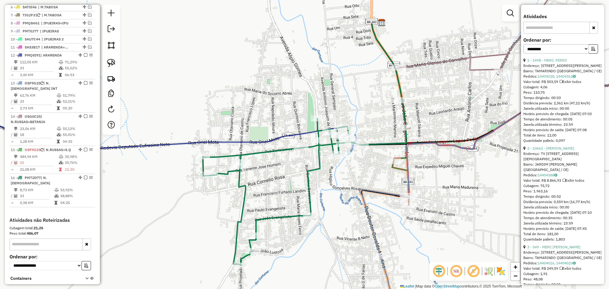
click at [574, 54] on select "**********" at bounding box center [555, 48] width 65 height 9
select select "*********"
click at [523, 54] on select "**********" at bounding box center [555, 48] width 65 height 9
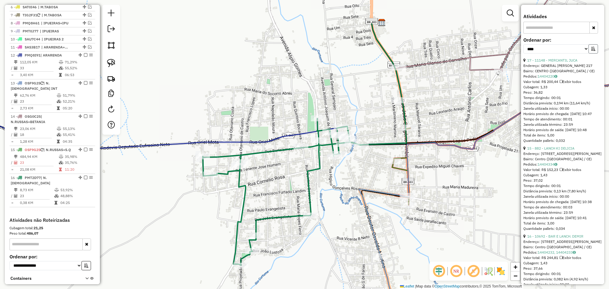
click at [591, 51] on icon "button" at bounding box center [593, 49] width 4 height 4
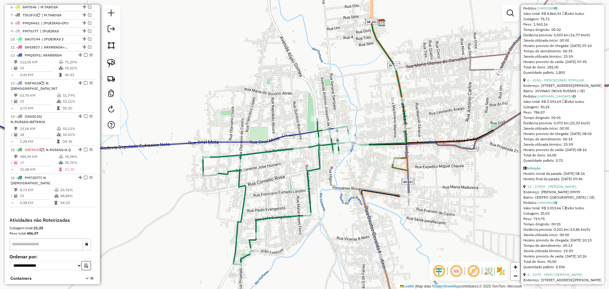
scroll to position [277, 0]
click at [563, 82] on link "6 - 4256 - MERCADINHO POPULAR" at bounding box center [555, 79] width 57 height 4
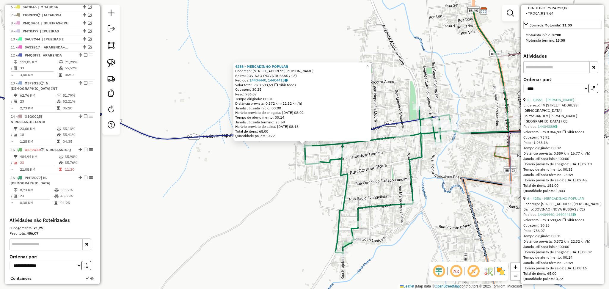
scroll to position [0, 0]
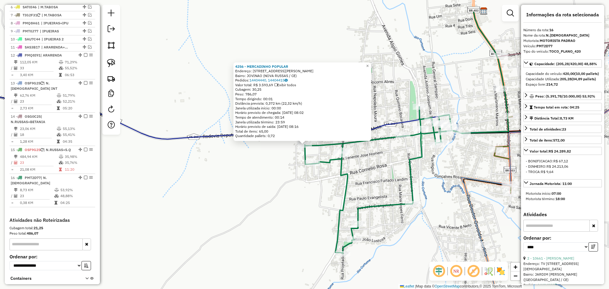
click at [276, 178] on div "4256 - MERCADINHO POPULAR Endereço: R RUA JOAO GETA, 218 Bairro: JOVINAO (NOVA …" at bounding box center [304, 144] width 609 height 289
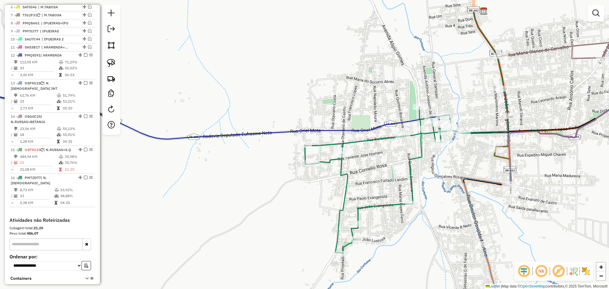
drag, startPoint x: 296, startPoint y: 92, endPoint x: 298, endPoint y: 85, distance: 6.7
click at [298, 86] on div "Janela de atendimento Grade de atendimento Capacidade Transportadoras Veículos …" at bounding box center [304, 144] width 609 height 289
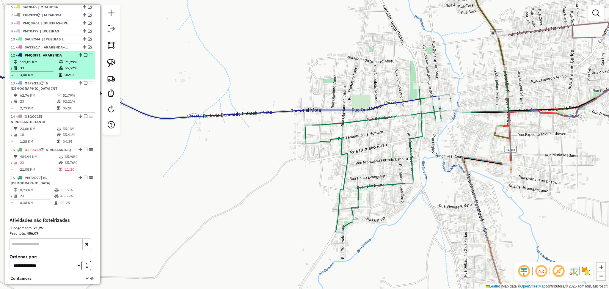
click at [16, 63] on icon at bounding box center [16, 62] width 4 height 4
select select "*********"
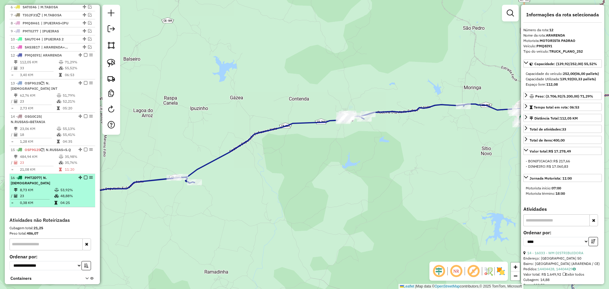
click at [56, 191] on td at bounding box center [57, 190] width 6 height 6
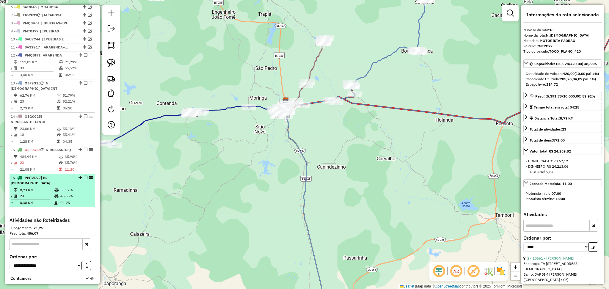
click at [56, 191] on icon at bounding box center [56, 190] width 4 height 4
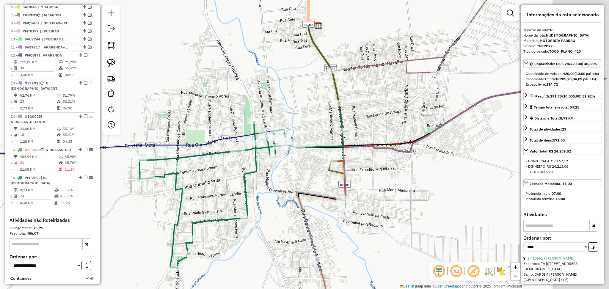
drag, startPoint x: 370, startPoint y: 109, endPoint x: 293, endPoint y: 108, distance: 77.0
click at [297, 110] on div "Janela de atendimento Grade de atendimento Capacidade Transportadoras Veículos …" at bounding box center [304, 144] width 609 height 289
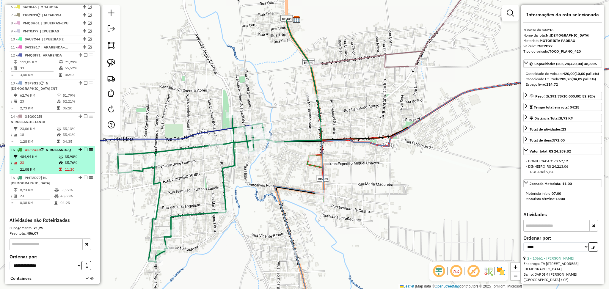
click at [50, 158] on td "484,94 KM" at bounding box center [39, 157] width 39 height 6
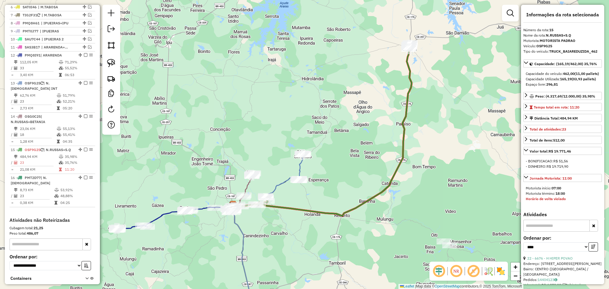
drag, startPoint x: 308, startPoint y: 196, endPoint x: 358, endPoint y: 163, distance: 59.3
click at [358, 163] on div "Janela de atendimento Grade de atendimento Capacidade Transportadoras Veículos …" at bounding box center [304, 144] width 609 height 289
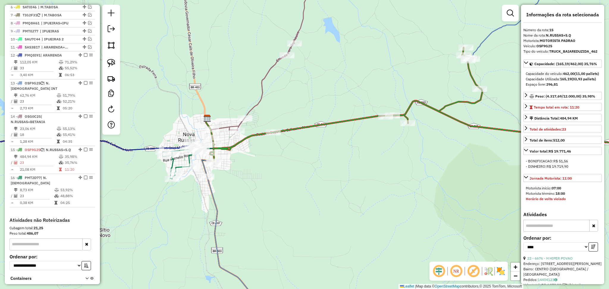
drag, startPoint x: 272, startPoint y: 124, endPoint x: 287, endPoint y: 124, distance: 15.5
click at [296, 115] on div "Janela de atendimento Grade de atendimento Capacidade Transportadoras Veículos …" at bounding box center [304, 144] width 609 height 289
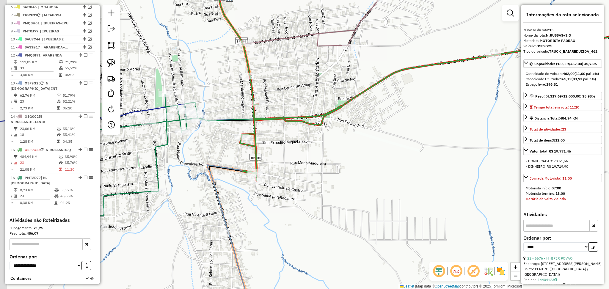
drag, startPoint x: 263, startPoint y: 144, endPoint x: 310, endPoint y: 142, distance: 46.4
click at [309, 142] on div "Janela de atendimento Grade de atendimento Capacidade Transportadoras Veículos …" at bounding box center [304, 144] width 609 height 289
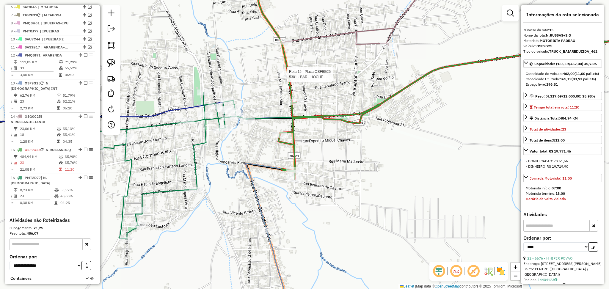
scroll to position [404, 0]
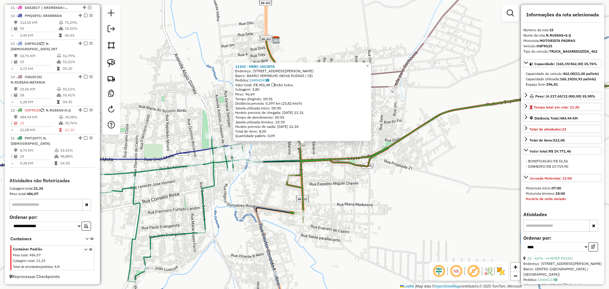
click at [277, 143] on div "11103 - MERC JACINTA Endereço: R TENENTE RAIMUNDO DO VALE, 150 Bairro: BARRO VE…" at bounding box center [304, 144] width 609 height 289
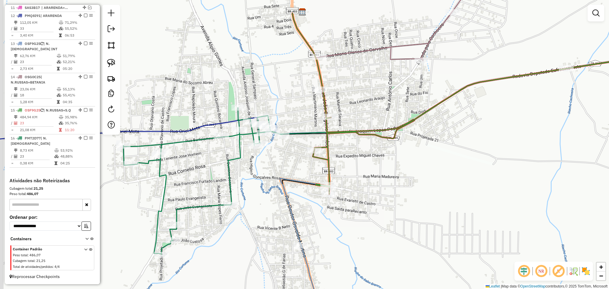
drag, startPoint x: 277, startPoint y: 147, endPoint x: 305, endPoint y: 118, distance: 40.2
click at [304, 119] on div "Janela de atendimento Grade de atendimento Capacidade Transportadoras Veículos …" at bounding box center [304, 144] width 609 height 289
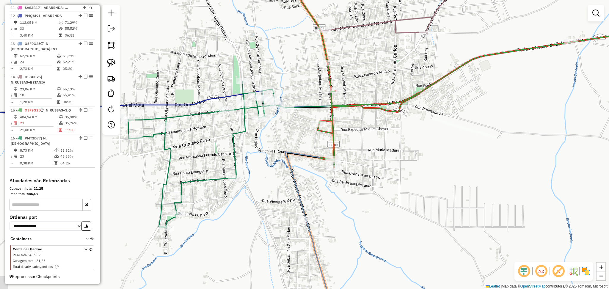
drag, startPoint x: 292, startPoint y: 169, endPoint x: 304, endPoint y: 123, distance: 47.2
click at [303, 125] on div "Janela de atendimento Grade de atendimento Capacidade Transportadoras Veículos …" at bounding box center [304, 144] width 609 height 289
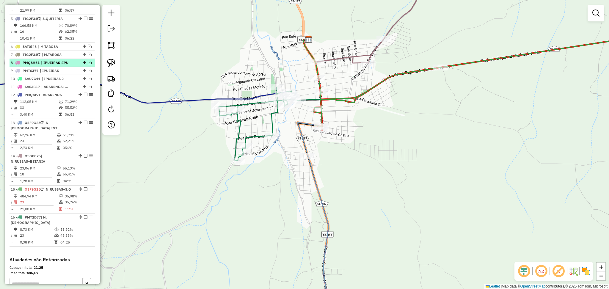
scroll to position [285, 0]
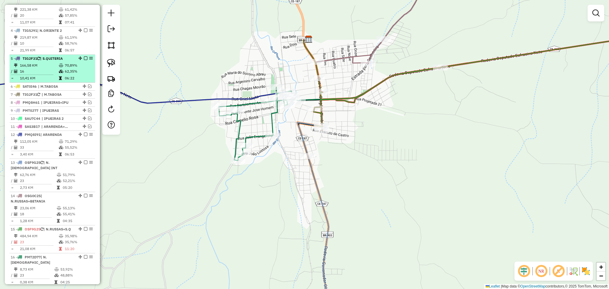
click at [51, 60] on div "5 - TIG2F31 | S.QUITERIA" at bounding box center [42, 58] width 63 height 5
select select "*********"
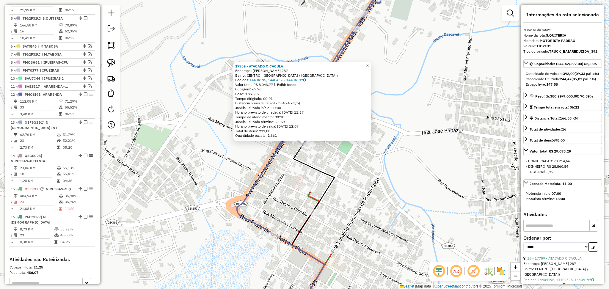
scroll to position [334, 0]
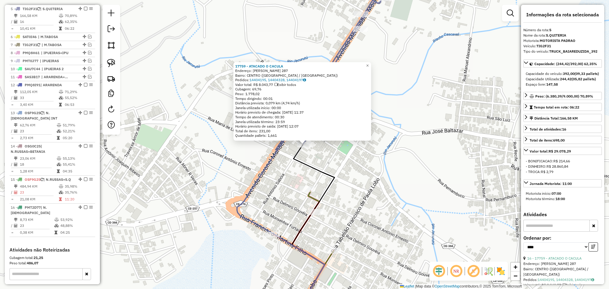
click at [336, 164] on div "17759 - ATACADO O CACULA Endereço: ANTONIO SABOIA 287 Bairro: CENTRO (SANTA QUI…" at bounding box center [304, 144] width 609 height 289
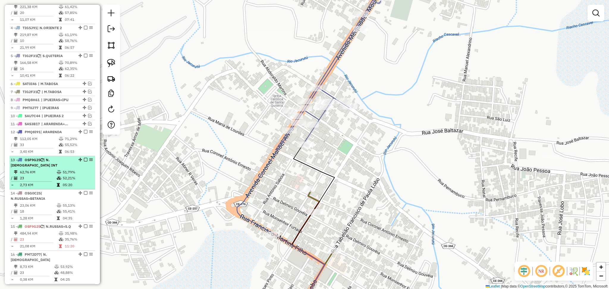
scroll to position [255, 0]
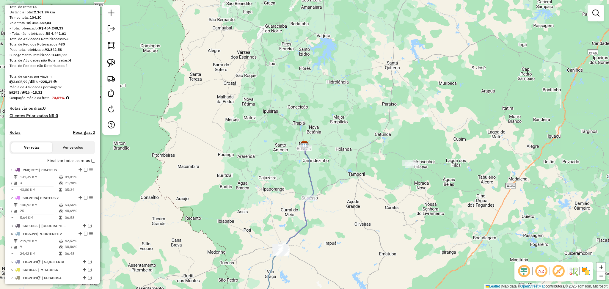
scroll to position [119, 0]
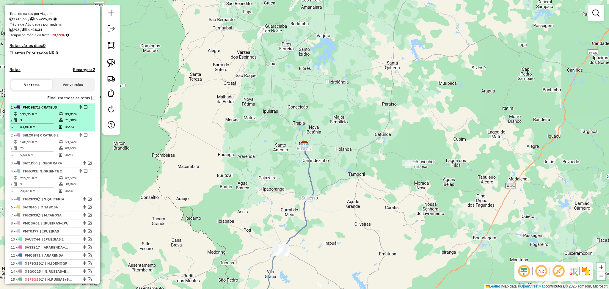
click at [49, 117] on td "131,39 KM" at bounding box center [39, 114] width 39 height 6
select select "**********"
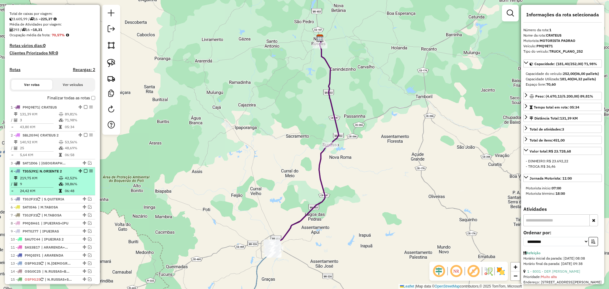
click at [44, 193] on td "24,42 KM" at bounding box center [39, 191] width 39 height 6
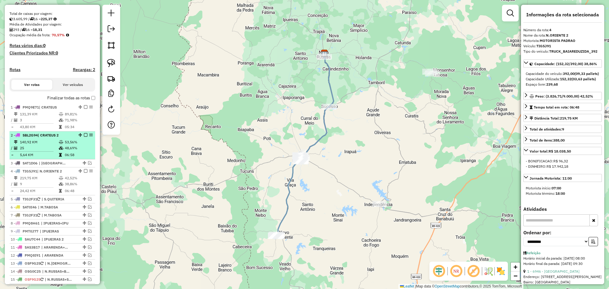
click at [54, 151] on td "25" at bounding box center [39, 148] width 39 height 6
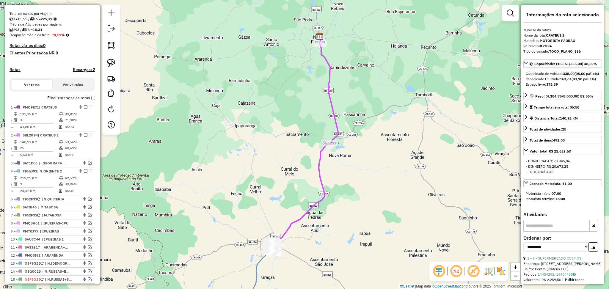
click at [436, 269] on em at bounding box center [439, 271] width 14 height 14
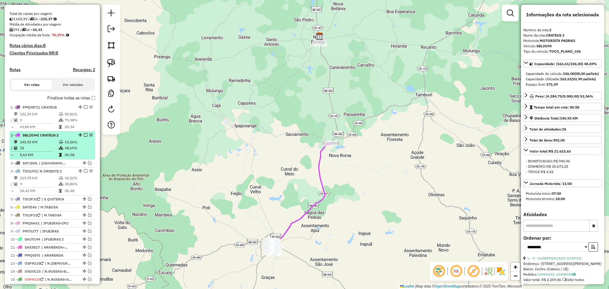
click at [42, 151] on td "25" at bounding box center [39, 148] width 39 height 6
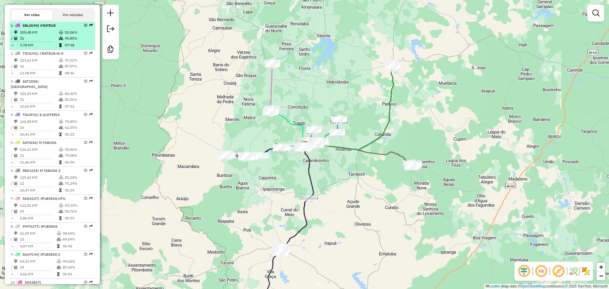
scroll to position [158, 0]
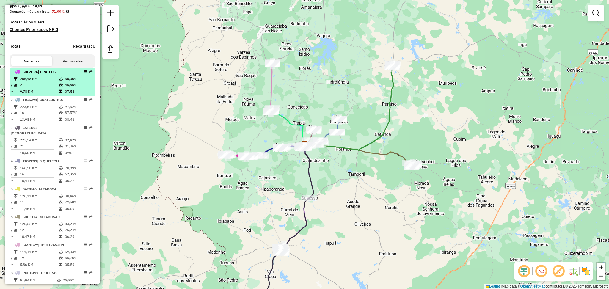
click at [39, 88] on td "21" at bounding box center [39, 85] width 39 height 6
select select "**********"
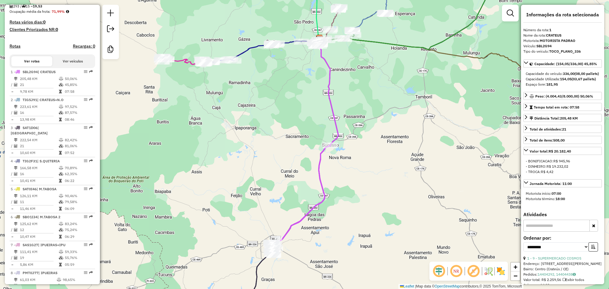
click at [440, 273] on em at bounding box center [439, 271] width 14 height 14
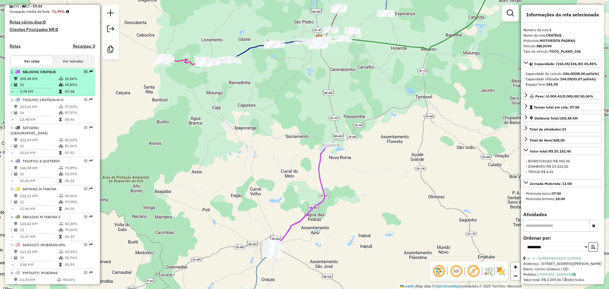
click at [45, 88] on td "21" at bounding box center [39, 85] width 39 height 6
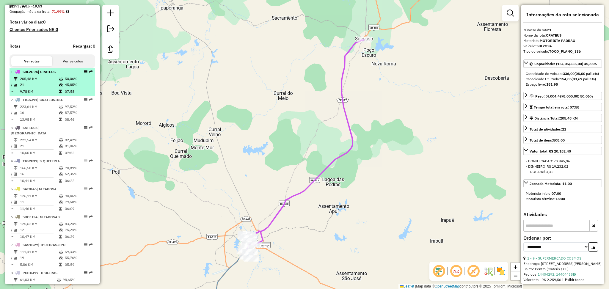
click at [45, 88] on td "21" at bounding box center [39, 85] width 39 height 6
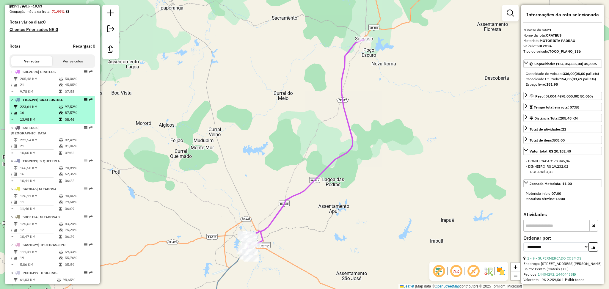
click at [53, 116] on td "16" at bounding box center [39, 113] width 39 height 6
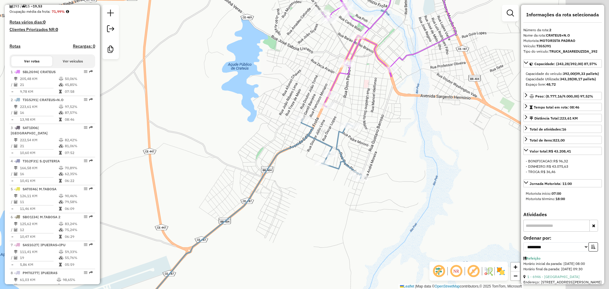
drag, startPoint x: 365, startPoint y: 80, endPoint x: 270, endPoint y: 105, distance: 97.8
click at [289, 100] on div "Janela de atendimento Grade de atendimento Capacidade Transportadoras Veículos …" at bounding box center [304, 144] width 609 height 289
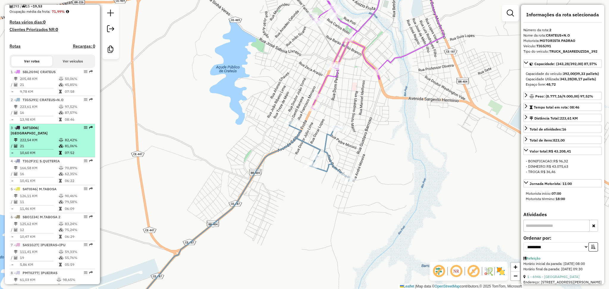
click at [41, 141] on td "222,54 KM" at bounding box center [39, 140] width 39 height 6
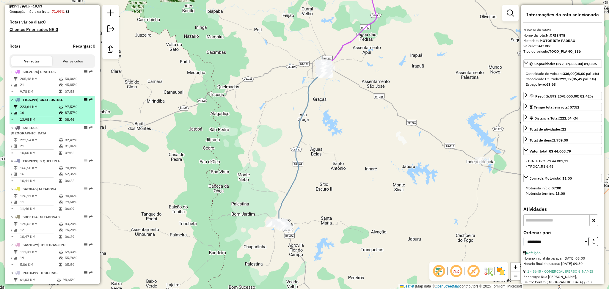
click at [48, 116] on td "16" at bounding box center [39, 113] width 39 height 6
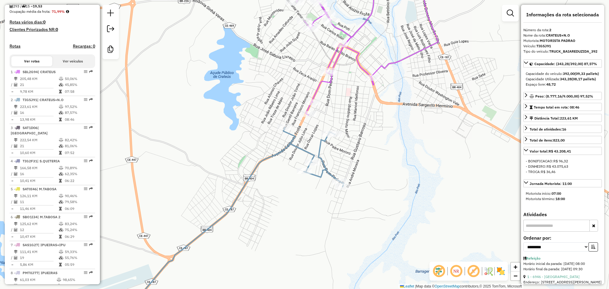
drag, startPoint x: 357, startPoint y: 132, endPoint x: 349, endPoint y: 107, distance: 26.2
click at [349, 107] on div "Janela de atendimento Grade de atendimento Capacidade Transportadoras Veículos …" at bounding box center [304, 144] width 609 height 289
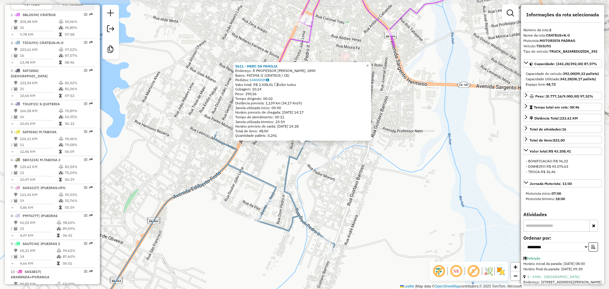
scroll to position [254, 0]
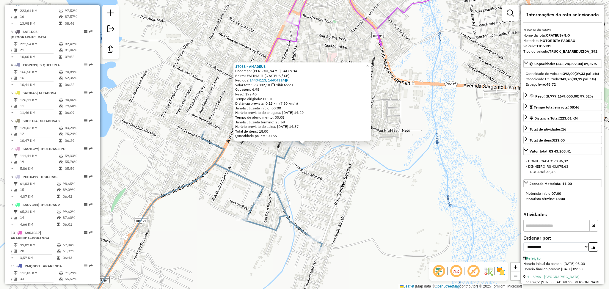
click at [312, 163] on div "17088 - [PERSON_NAME]: [PERSON_NAME] SALES 34 Bairro: FATIMA II (CRATEUS / CE) …" at bounding box center [304, 144] width 609 height 289
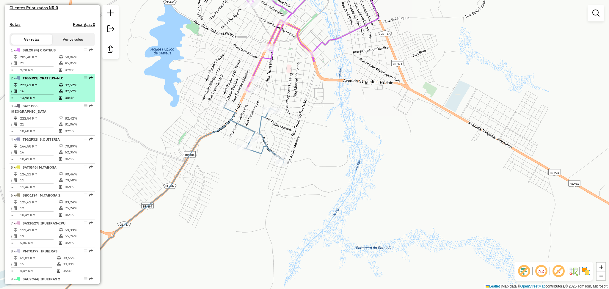
scroll to position [175, 0]
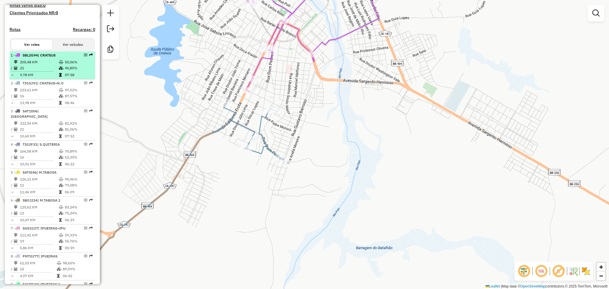
click at [51, 77] on td "9,78 KM" at bounding box center [39, 75] width 39 height 6
select select "**********"
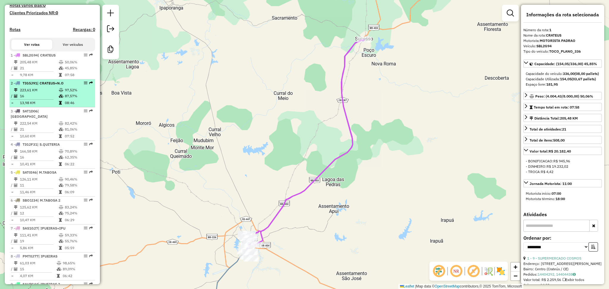
click at [44, 92] on td "223,61 KM" at bounding box center [39, 90] width 39 height 6
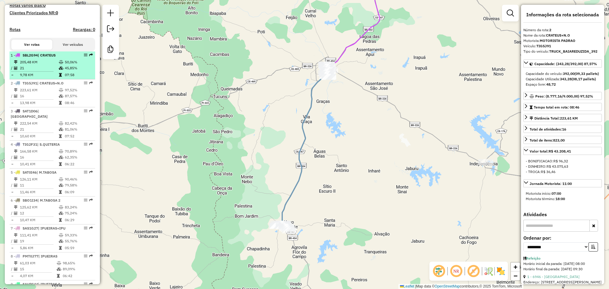
click at [46, 71] on td "21" at bounding box center [39, 68] width 39 height 6
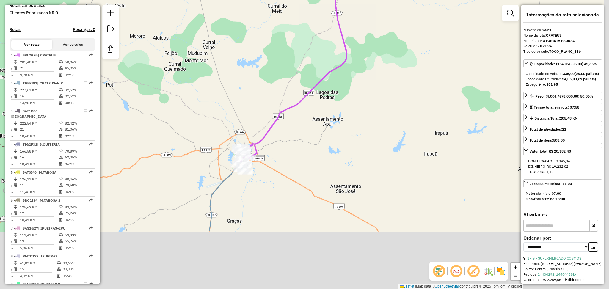
drag, startPoint x: 248, startPoint y: 124, endPoint x: 118, endPoint y: 120, distance: 130.5
click at [244, 114] on div "Janela de atendimento Grade de atendimento Capacidade Transportadoras Veículos …" at bounding box center [304, 144] width 609 height 289
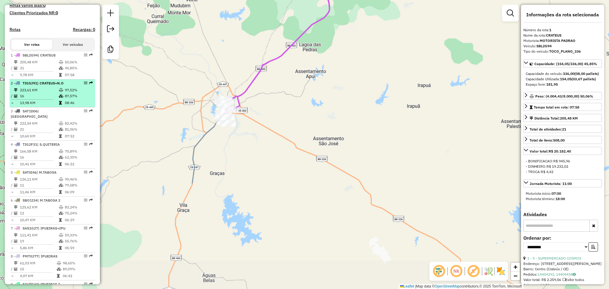
click at [56, 99] on td "16" at bounding box center [39, 96] width 39 height 6
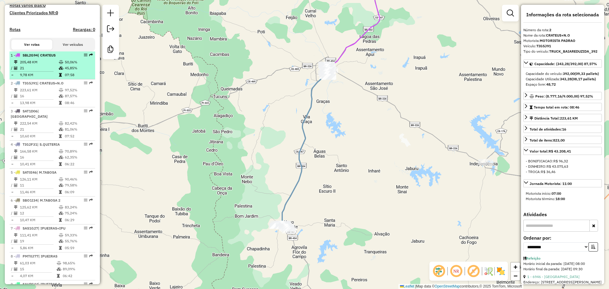
click at [42, 71] on td "21" at bounding box center [39, 68] width 39 height 6
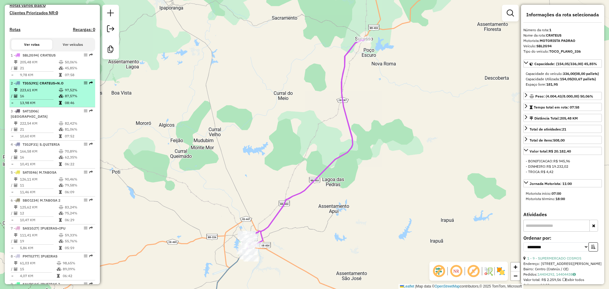
click at [41, 93] on td "223,61 KM" at bounding box center [39, 90] width 39 height 6
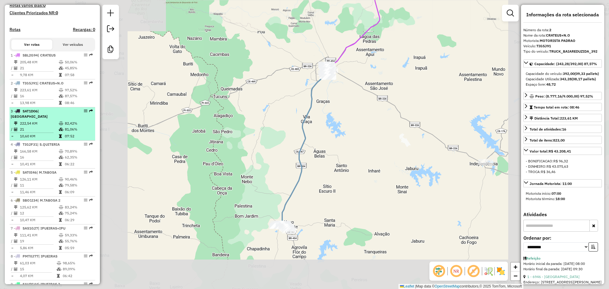
click at [42, 130] on td "21" at bounding box center [39, 129] width 39 height 6
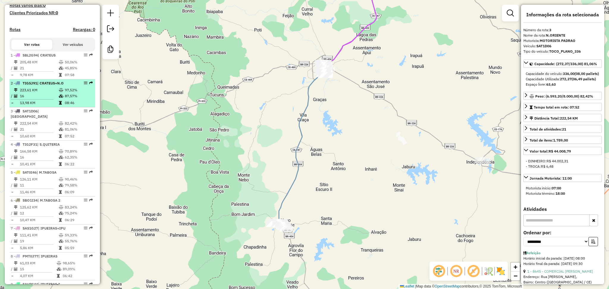
click at [46, 93] on td "223,61 KM" at bounding box center [39, 90] width 39 height 6
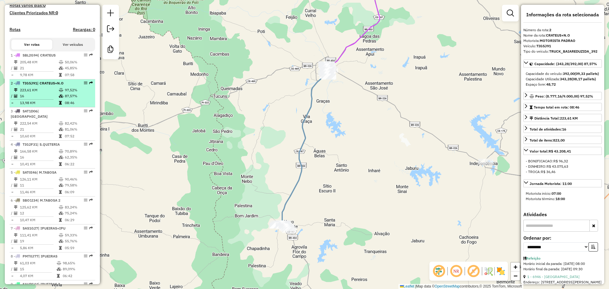
click at [46, 93] on td "223,61 KM" at bounding box center [39, 90] width 39 height 6
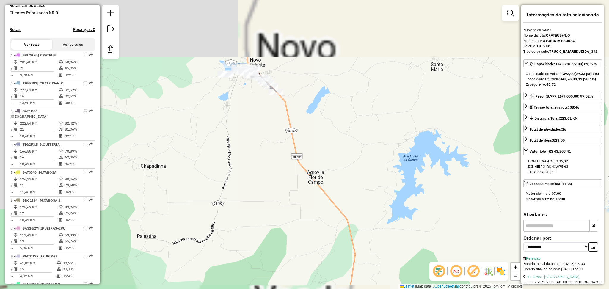
drag, startPoint x: 252, startPoint y: 120, endPoint x: 257, endPoint y: 139, distance: 19.5
click at [257, 141] on div "Janela de atendimento Grade de atendimento Capacidade Transportadoras Veículos …" at bounding box center [304, 144] width 609 height 289
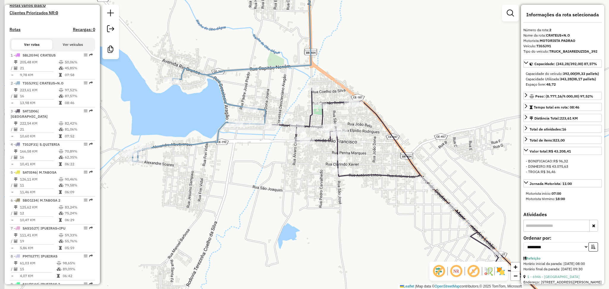
drag, startPoint x: 210, startPoint y: 69, endPoint x: 283, endPoint y: 92, distance: 76.4
click at [281, 92] on div "Janela de atendimento Grade de atendimento Capacidade Transportadoras Veículos …" at bounding box center [304, 144] width 609 height 289
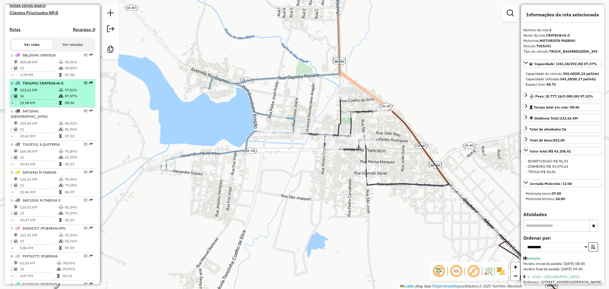
click at [39, 93] on td "223,61 KM" at bounding box center [39, 90] width 39 height 6
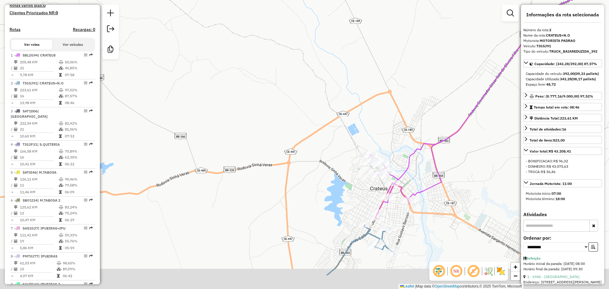
drag, startPoint x: 349, startPoint y: 171, endPoint x: 330, endPoint y: 128, distance: 46.4
click at [331, 129] on div "Janela de atendimento Grade de atendimento Capacidade Transportadoras Veículos …" at bounding box center [304, 144] width 609 height 289
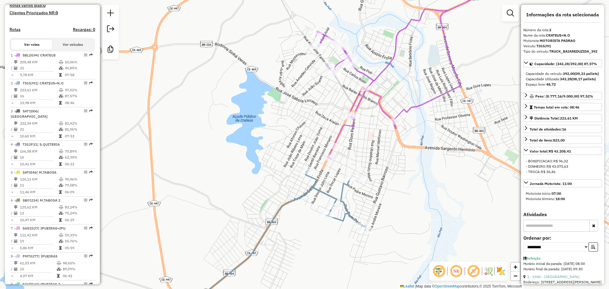
drag, startPoint x: 383, startPoint y: 194, endPoint x: 339, endPoint y: 161, distance: 55.1
click at [364, 167] on div "Janela de atendimento Grade de atendimento Capacidade Transportadoras Veículos …" at bounding box center [304, 144] width 609 height 289
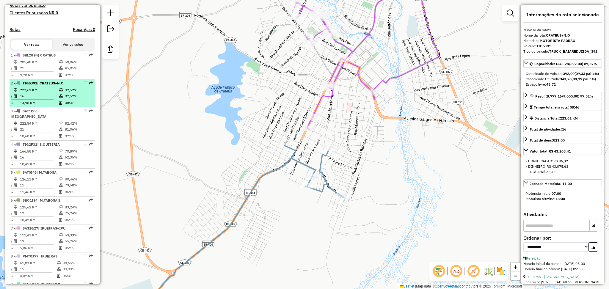
click at [55, 99] on td "16" at bounding box center [39, 96] width 39 height 6
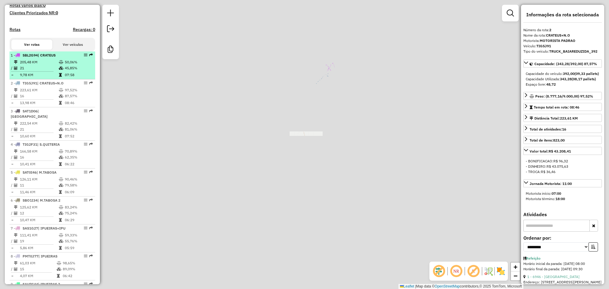
click at [45, 65] on td "205,48 KM" at bounding box center [39, 62] width 39 height 6
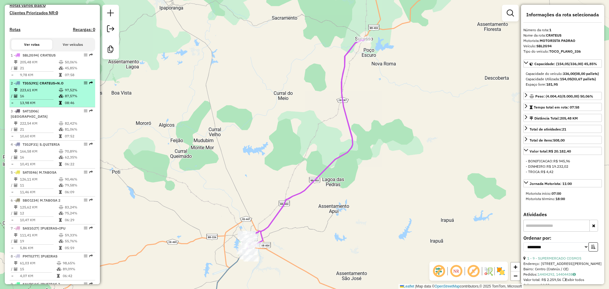
click at [51, 93] on td "223,61 KM" at bounding box center [39, 90] width 39 height 6
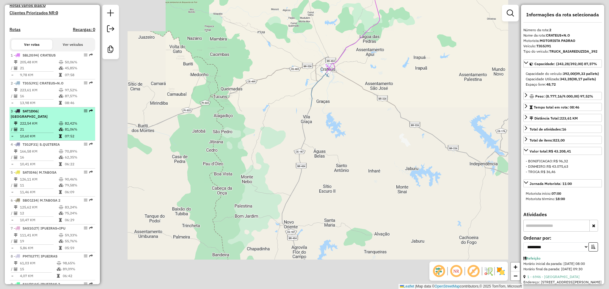
click at [49, 118] on div "3 - SAT1D06 | N.ORIENTE" at bounding box center [42, 113] width 63 height 11
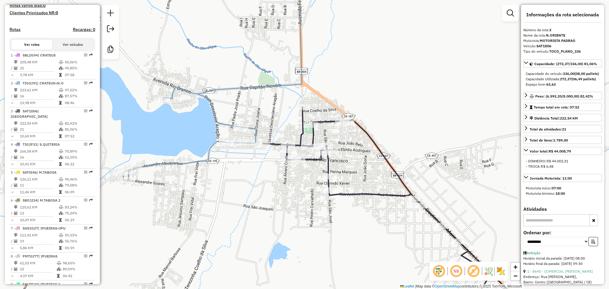
drag, startPoint x: 205, startPoint y: 130, endPoint x: 272, endPoint y: 124, distance: 66.9
click at [272, 124] on div "Janela de atendimento Grade de atendimento Capacidade Transportadoras Veículos …" at bounding box center [304, 144] width 609 height 289
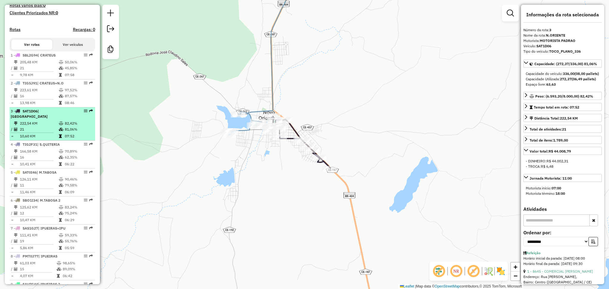
click at [55, 132] on td at bounding box center [35, 132] width 48 height 1
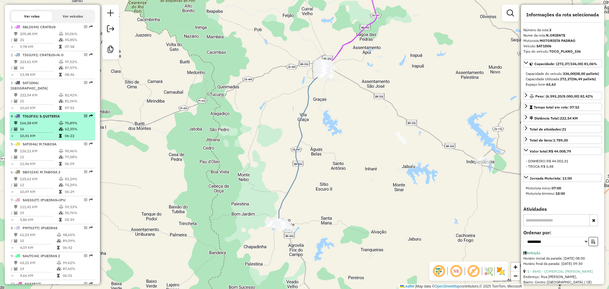
scroll to position [215, 0]
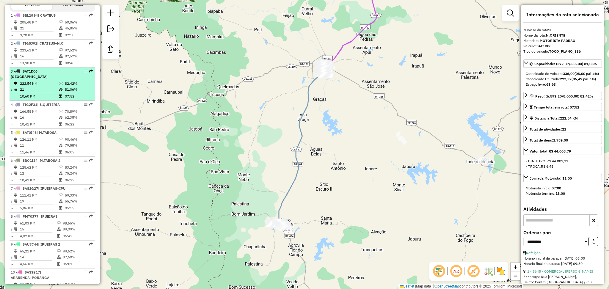
click at [41, 83] on td "222,54 KM" at bounding box center [39, 84] width 39 height 6
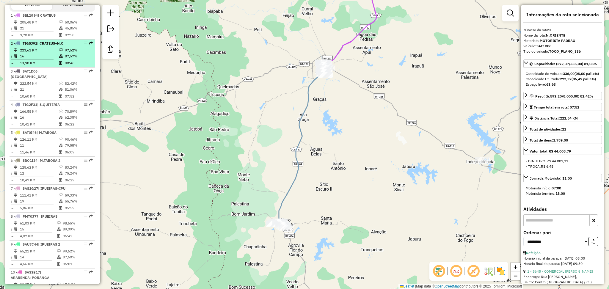
click at [41, 58] on td "16" at bounding box center [39, 56] width 39 height 6
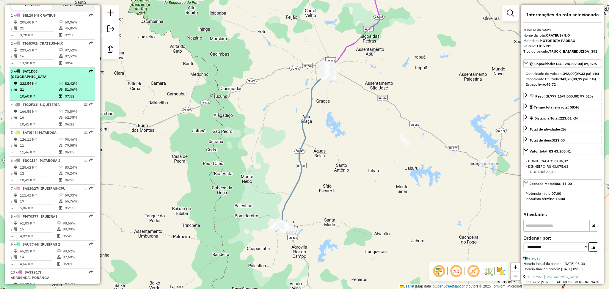
click at [37, 81] on td "222,54 KM" at bounding box center [39, 84] width 39 height 6
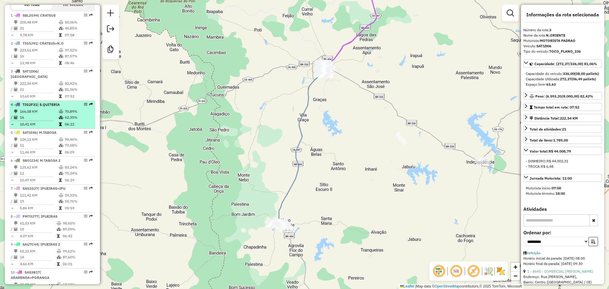
click at [50, 114] on td "16" at bounding box center [39, 117] width 39 height 6
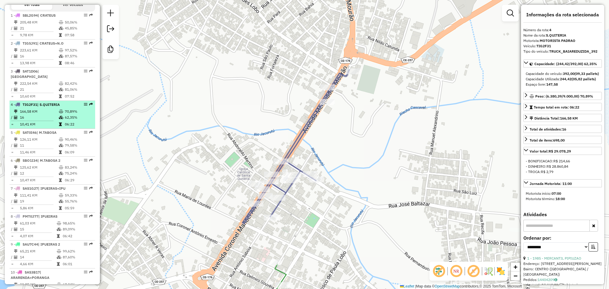
scroll to position [254, 0]
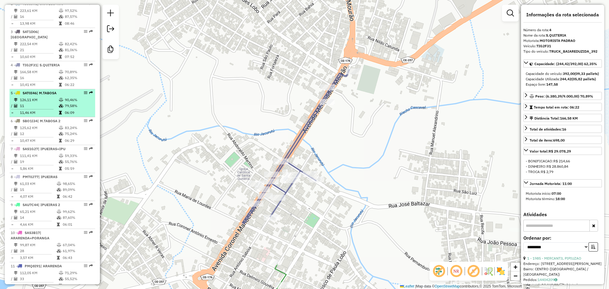
click at [50, 110] on td "11,46 KM" at bounding box center [39, 113] width 39 height 6
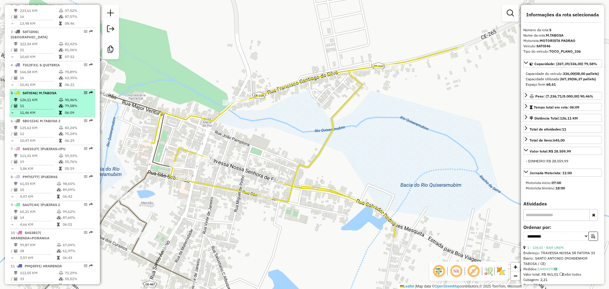
scroll to position [294, 0]
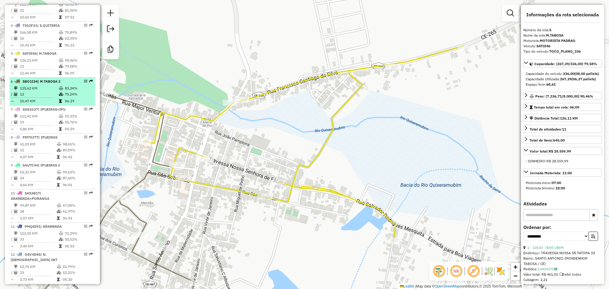
click at [47, 93] on td "12" at bounding box center [39, 94] width 39 height 6
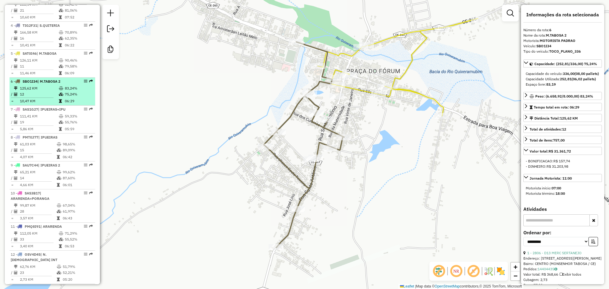
scroll to position [334, 0]
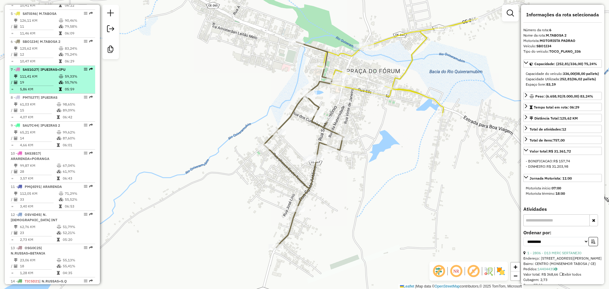
click at [48, 77] on td "111,41 KM" at bounding box center [39, 76] width 39 height 6
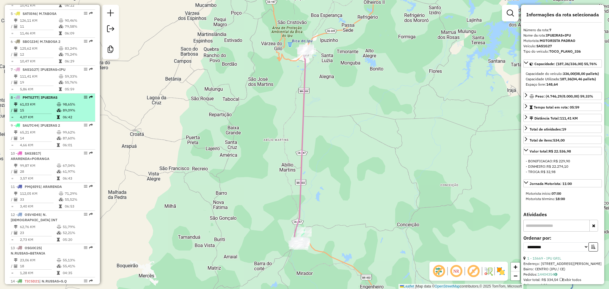
click at [45, 108] on td "15" at bounding box center [38, 110] width 37 height 6
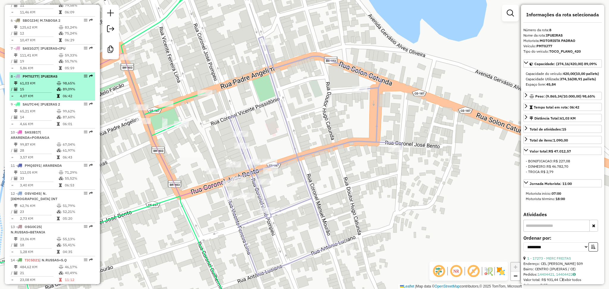
scroll to position [373, 0]
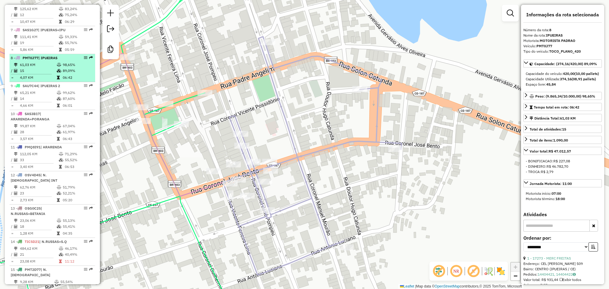
click at [48, 71] on td "15" at bounding box center [38, 71] width 37 height 6
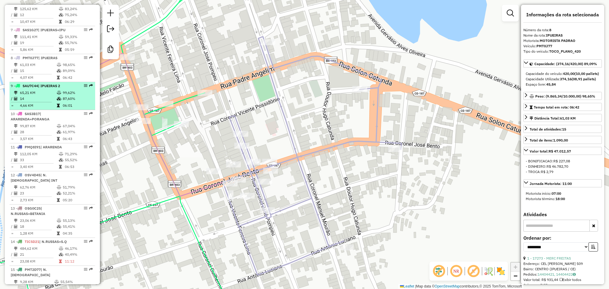
click at [44, 89] on li "9 - SAU7C44 | IPUEIRAS 2 65,21 KM 99,62% / 14 87,60% = 4,66 KM 06:01" at bounding box center [53, 96] width 86 height 28
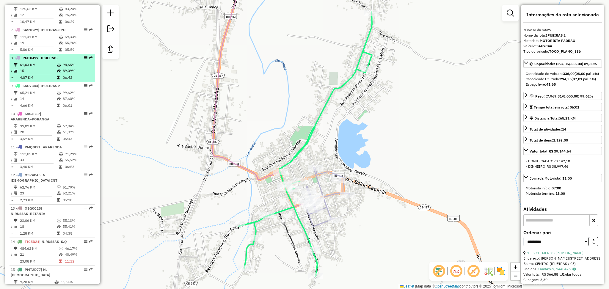
drag, startPoint x: 44, startPoint y: 89, endPoint x: 44, endPoint y: 75, distance: 14.0
click at [44, 90] on td "65,21 KM" at bounding box center [38, 93] width 37 height 6
click at [42, 69] on td "15" at bounding box center [38, 71] width 37 height 6
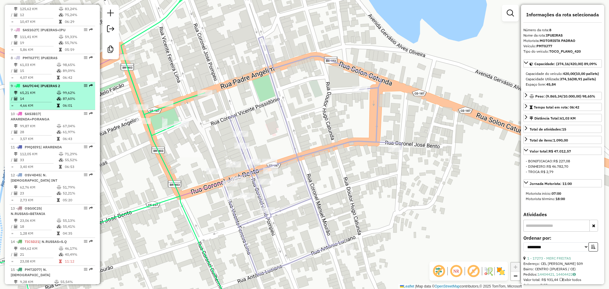
click at [42, 95] on td "65,21 KM" at bounding box center [38, 93] width 37 height 6
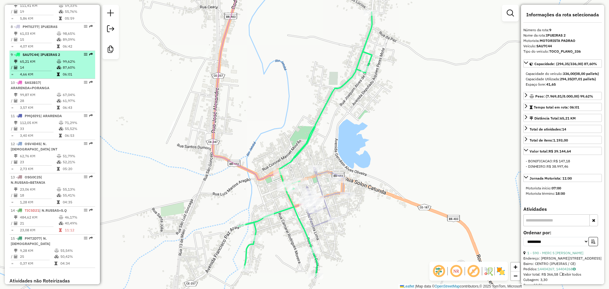
scroll to position [413, 0]
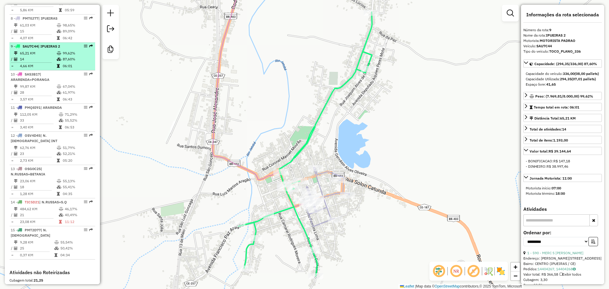
click at [42, 95] on td "28" at bounding box center [38, 92] width 37 height 6
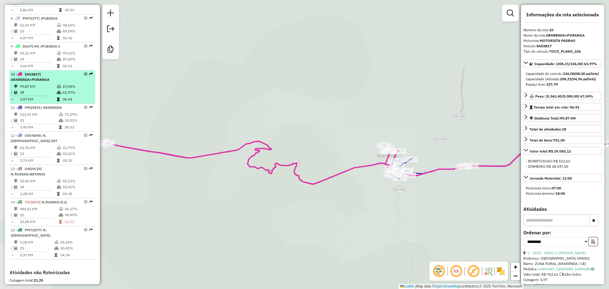
click at [40, 90] on td "28" at bounding box center [38, 92] width 37 height 6
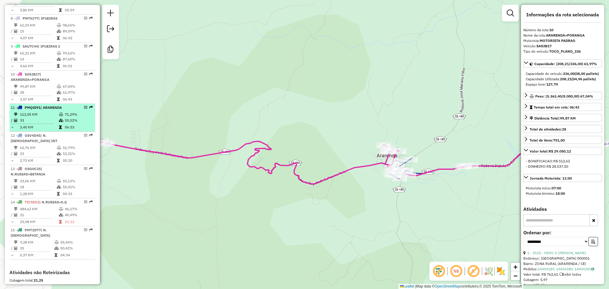
click at [41, 110] on li "11 - PMQ8I91 | ARARENDA 112,05 KM 71,29% / 33 55,52% = 3,40 KM 06:53" at bounding box center [53, 118] width 86 height 28
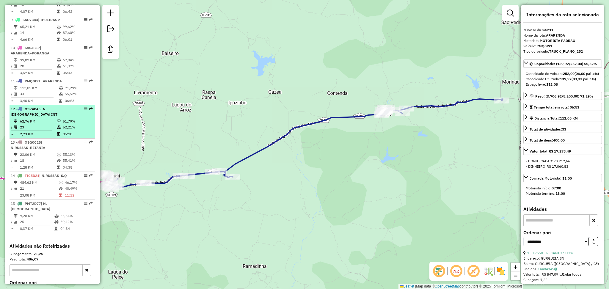
scroll to position [453, 0]
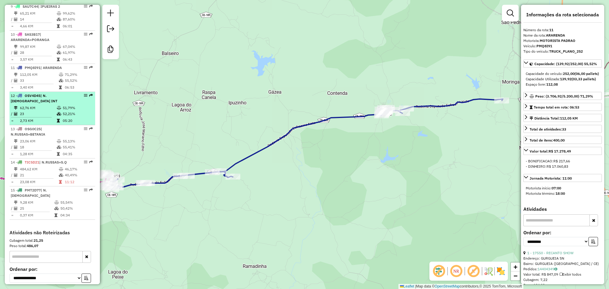
click at [44, 105] on td "62,76 KM" at bounding box center [38, 108] width 37 height 6
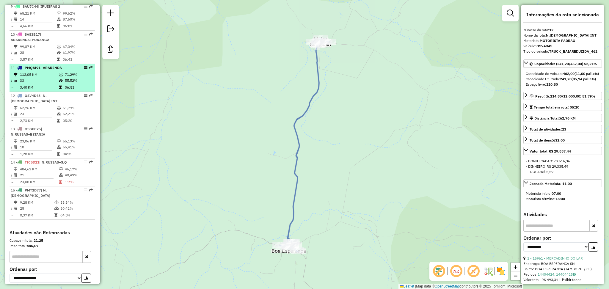
click at [49, 79] on td "33" at bounding box center [39, 81] width 39 height 6
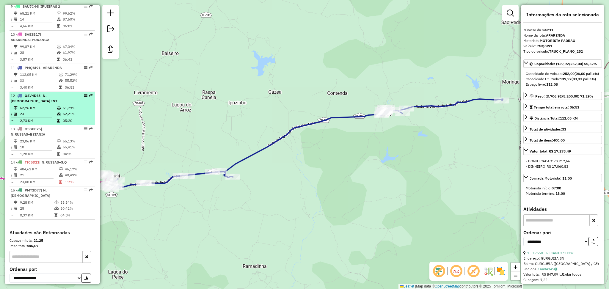
click at [51, 118] on td "2,73 KM" at bounding box center [38, 121] width 37 height 6
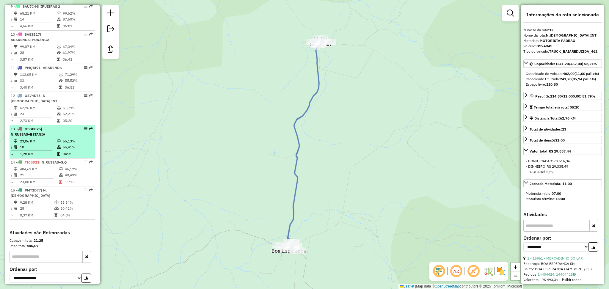
click at [39, 138] on td "23,06 KM" at bounding box center [38, 141] width 37 height 6
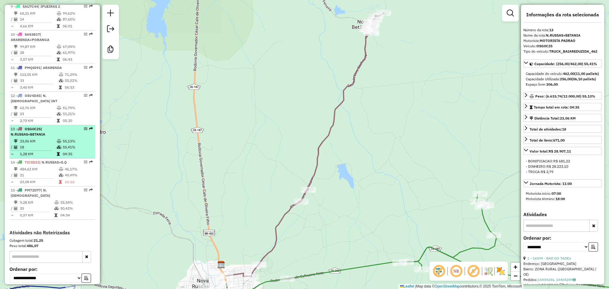
click at [43, 138] on td "23,06 KM" at bounding box center [38, 141] width 37 height 6
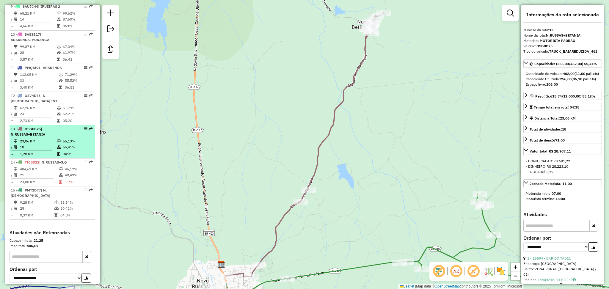
click at [43, 138] on td "23,06 KM" at bounding box center [38, 141] width 37 height 6
